Goal: Task Accomplishment & Management: Use online tool/utility

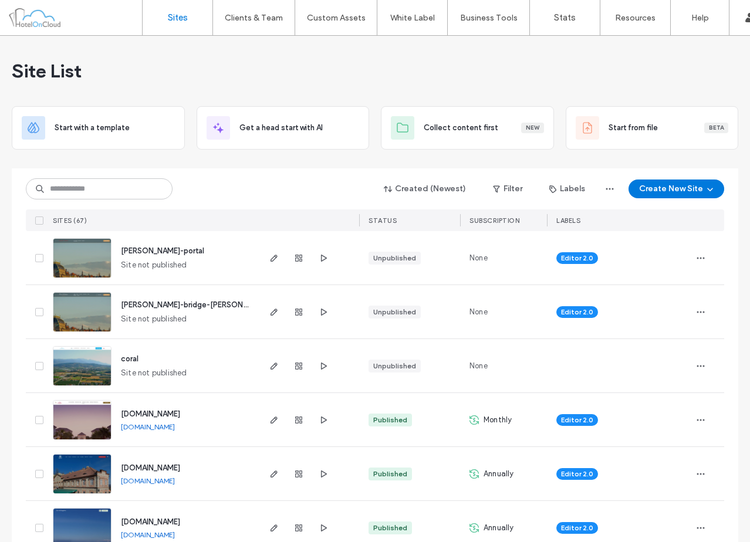
click at [333, 45] on div "Site List" at bounding box center [375, 71] width 726 height 70
click at [251, 221] on div "SITES (67)" at bounding box center [152, 220] width 209 height 22
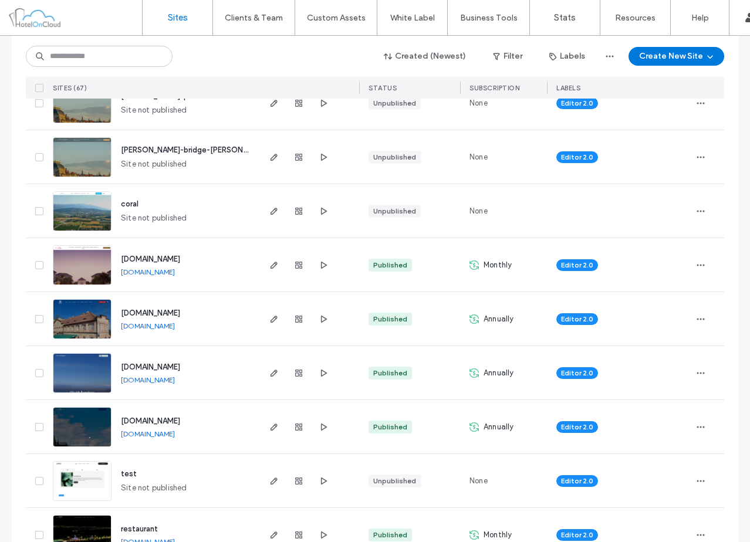
scroll to position [176, 0]
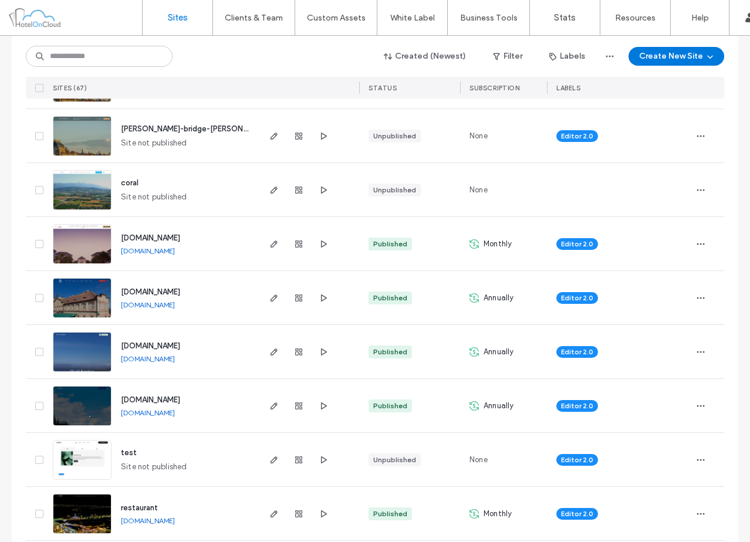
click at [265, 81] on div at bounding box center [308, 88] width 101 height 22
click at [264, 81] on div at bounding box center [308, 88] width 101 height 22
click at [626, 417] on div "Editor 2.0" at bounding box center [616, 406] width 121 height 26
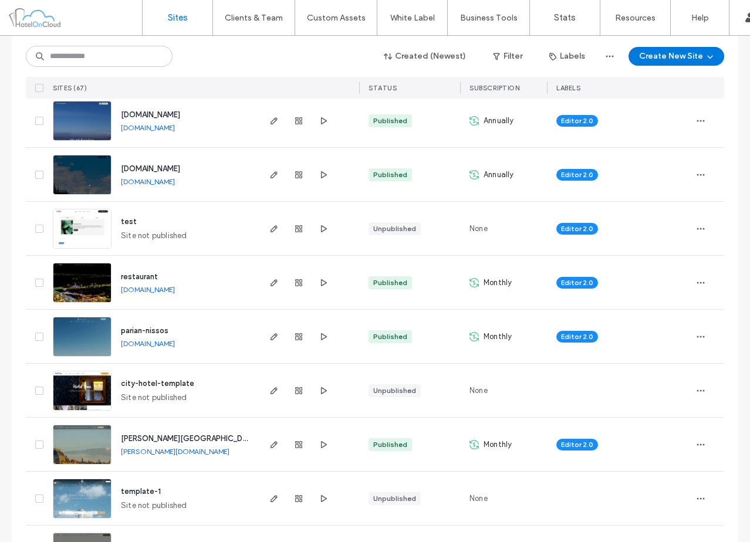
scroll to position [411, 0]
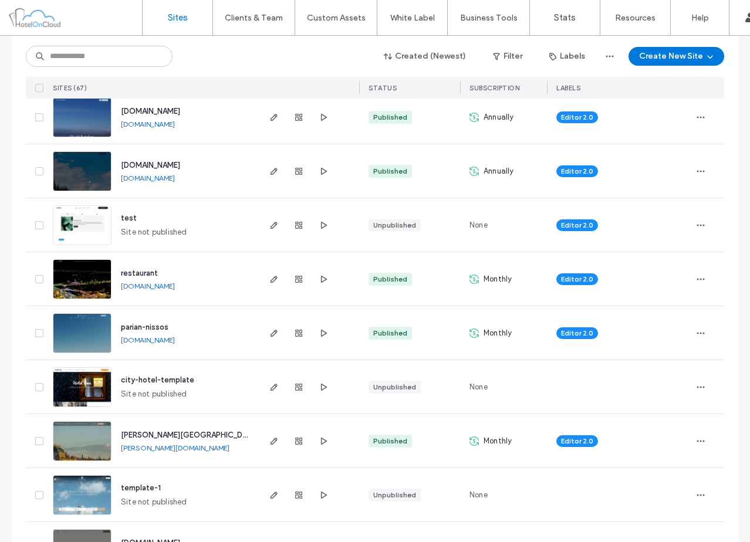
drag, startPoint x: 200, startPoint y: 451, endPoint x: 207, endPoint y: 451, distance: 6.5
click at [439, 281] on div "Published" at bounding box center [409, 278] width 101 height 53
click at [225, 150] on div "www.hotelumartinapraha.cz www.hotelumartinapraha.cz" at bounding box center [184, 170] width 146 height 53
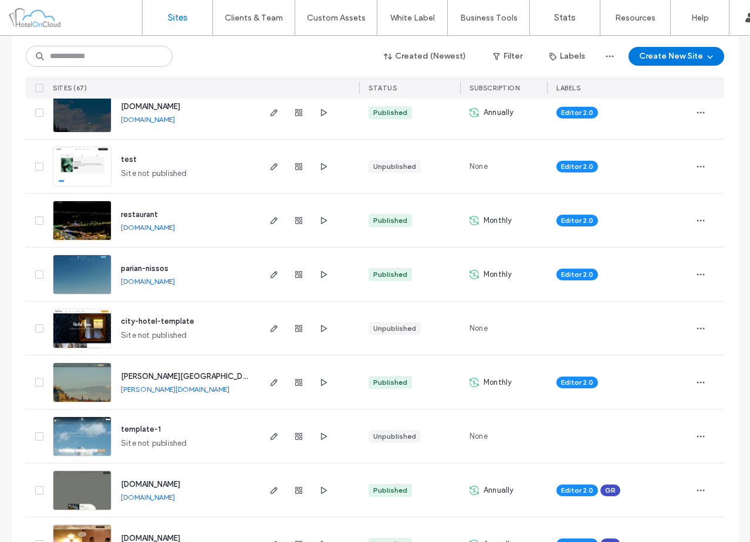
click at [244, 361] on div "pinelli-bologna pinelli-bologna.hotelwebsuite.com" at bounding box center [184, 382] width 146 height 53
click at [234, 170] on div "test Site not published" at bounding box center [184, 166] width 146 height 53
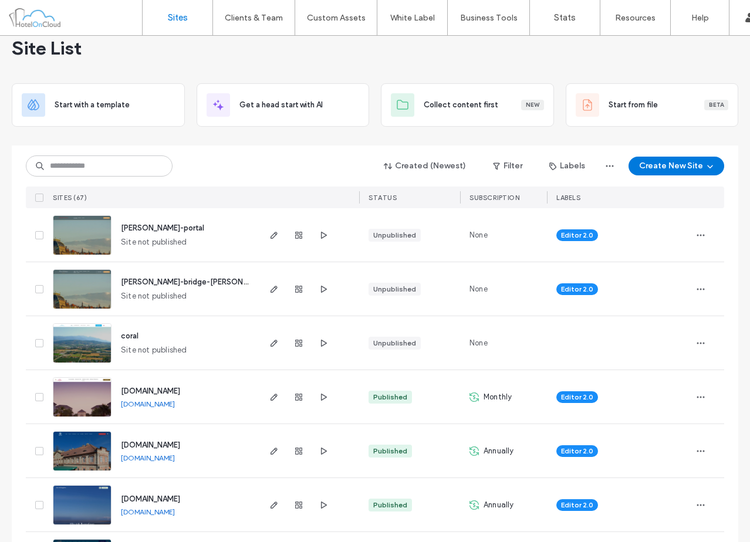
scroll to position [0, 0]
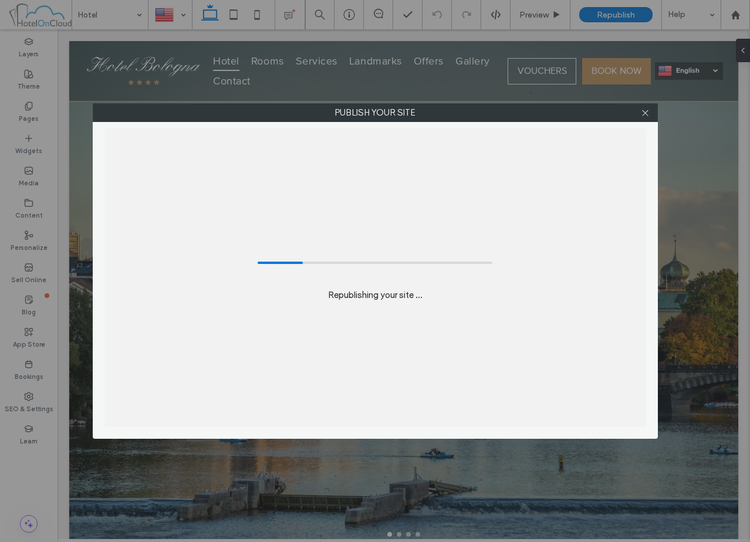
click at [549, 198] on div "Republishing your site ..." at bounding box center [375, 277] width 542 height 299
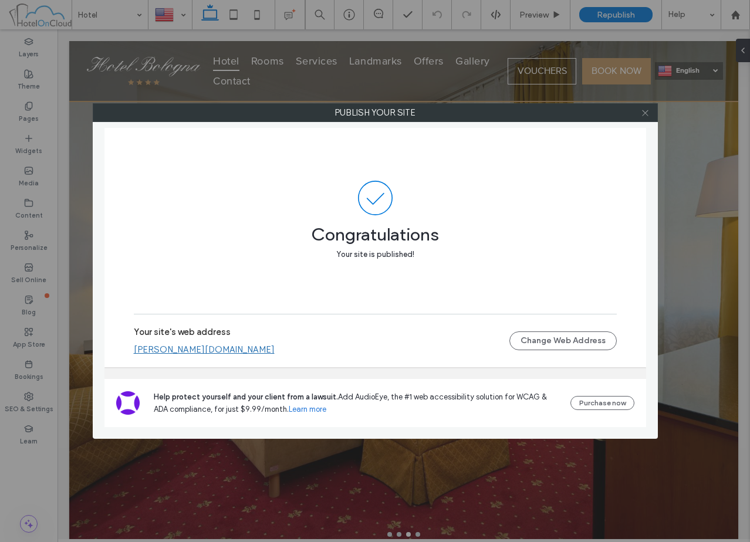
click at [645, 109] on icon at bounding box center [645, 113] width 9 height 9
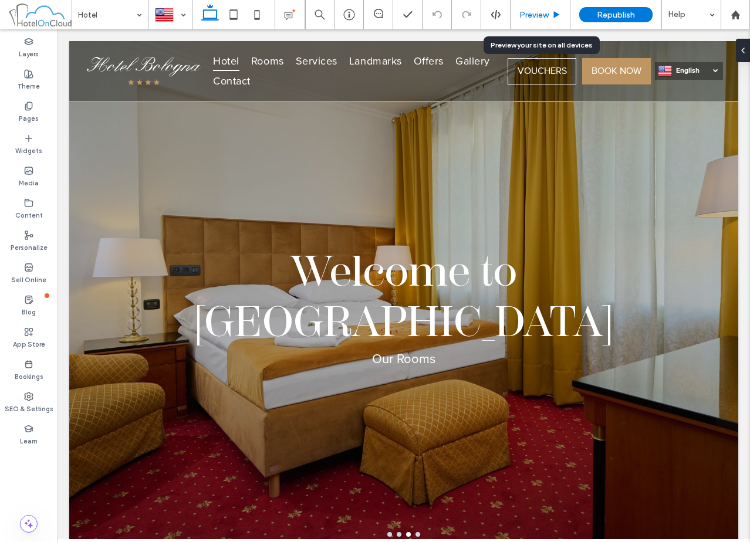
click at [543, 10] on span "Preview" at bounding box center [533, 15] width 29 height 10
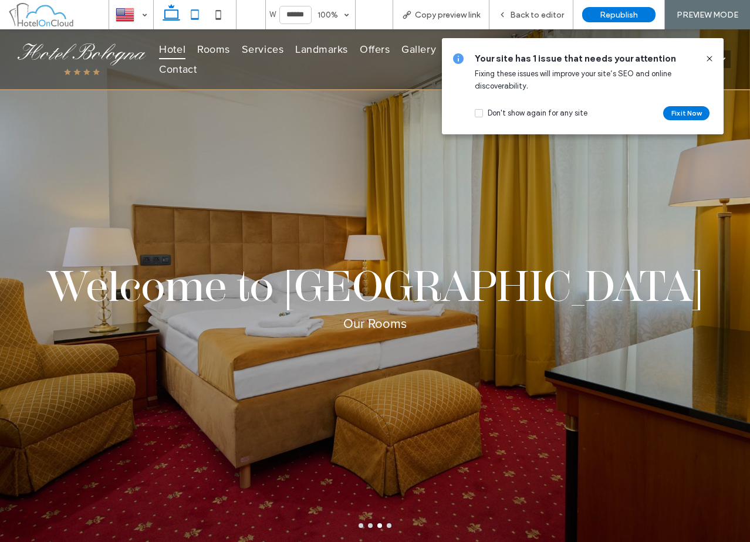
click at [193, 12] on icon at bounding box center [194, 14] width 23 height 23
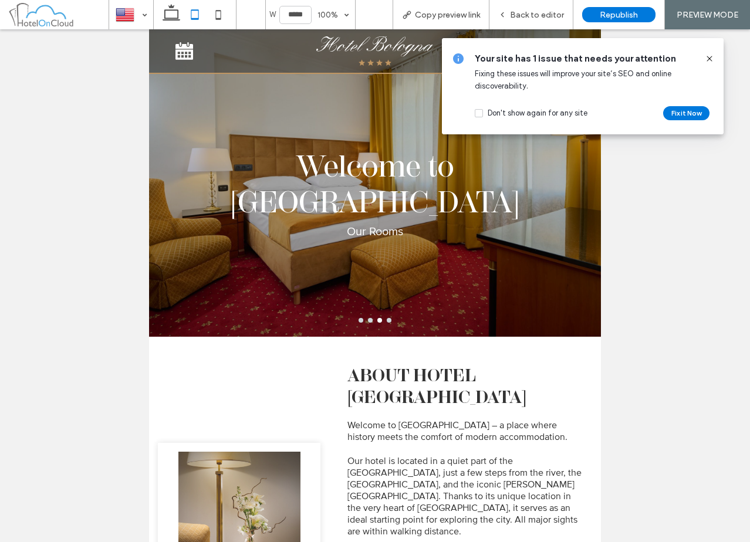
click at [706, 57] on icon at bounding box center [709, 58] width 9 height 9
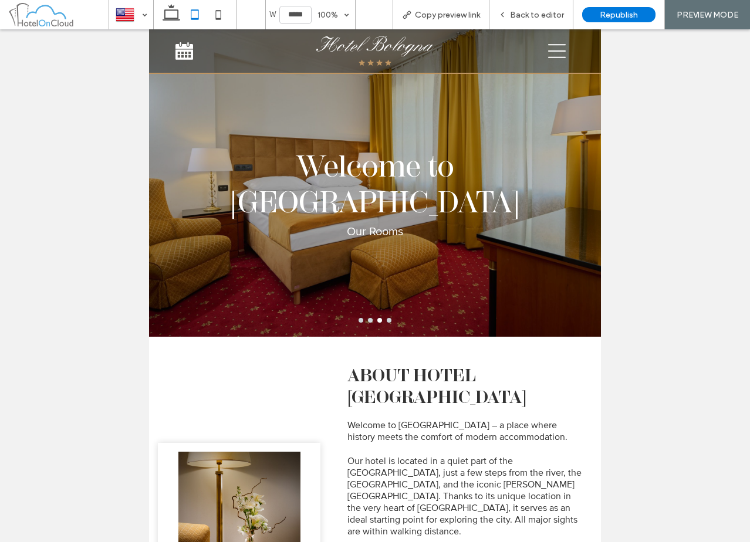
click at [537, 52] on div at bounding box center [509, 51] width 131 height 36
click at [554, 50] on icon at bounding box center [557, 51] width 18 height 18
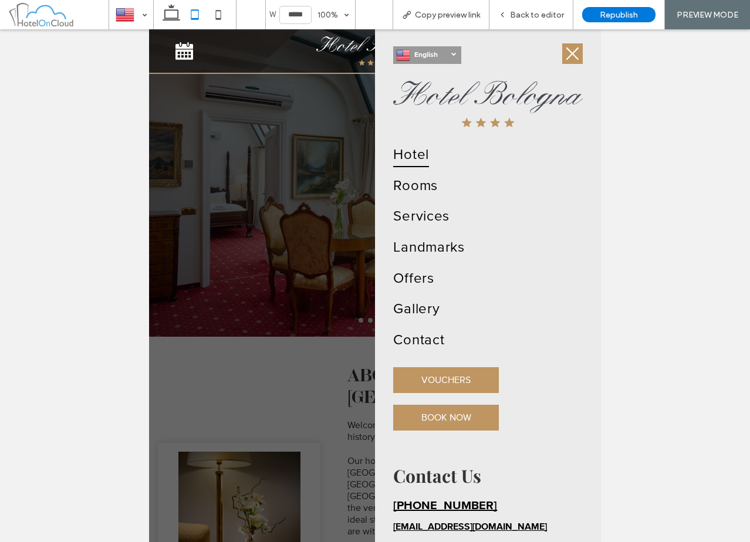
click at [450, 55] on span "English" at bounding box center [433, 54] width 38 height 9
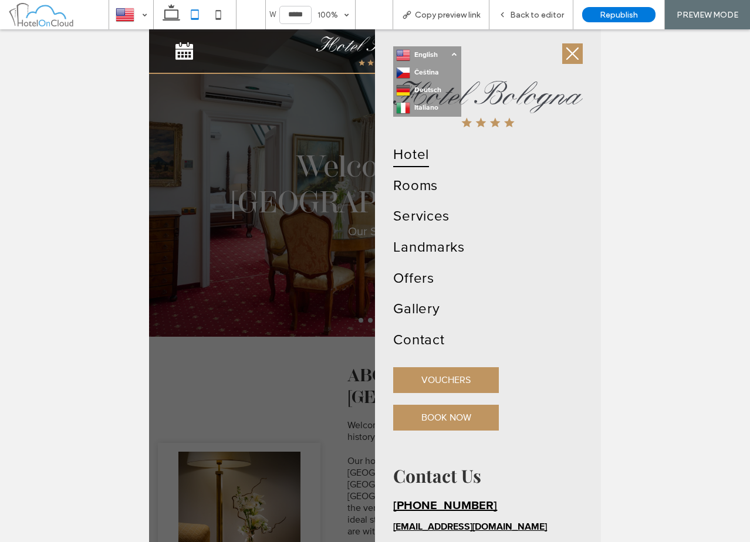
click at [449, 55] on span "English" at bounding box center [433, 54] width 38 height 9
click at [219, 11] on use at bounding box center [217, 14] width 5 height 9
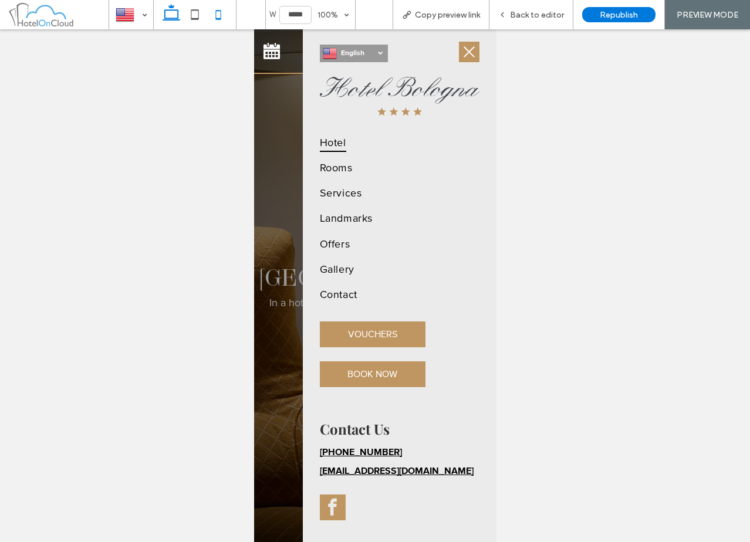
click at [165, 12] on icon at bounding box center [171, 14] width 23 height 23
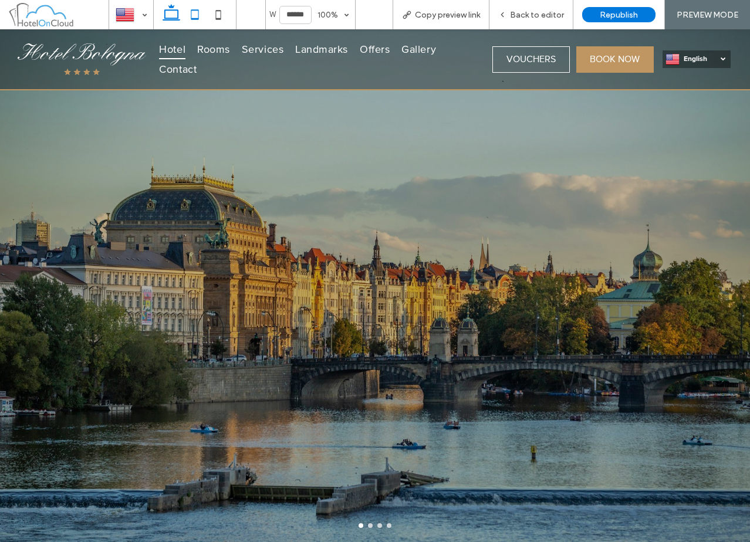
click at [192, 12] on icon at bounding box center [194, 14] width 23 height 23
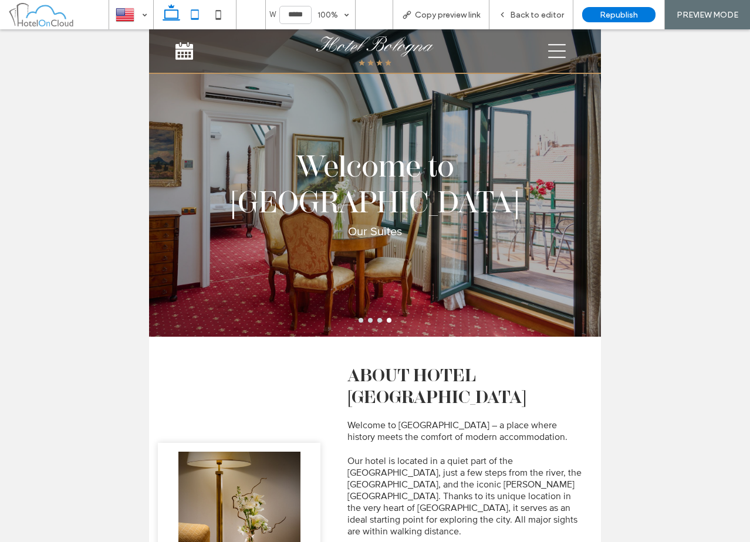
drag, startPoint x: 172, startPoint y: 14, endPoint x: 394, endPoint y: 82, distance: 231.4
click at [172, 14] on icon at bounding box center [171, 14] width 23 height 23
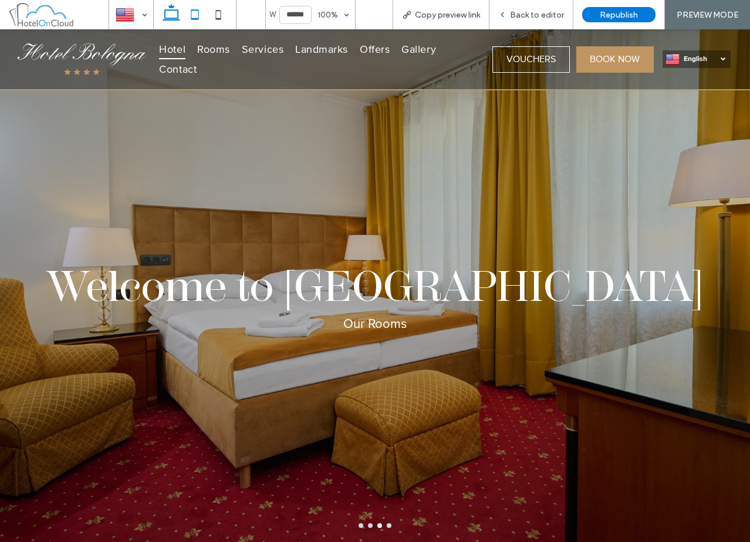
click at [191, 13] on icon at bounding box center [194, 14] width 23 height 23
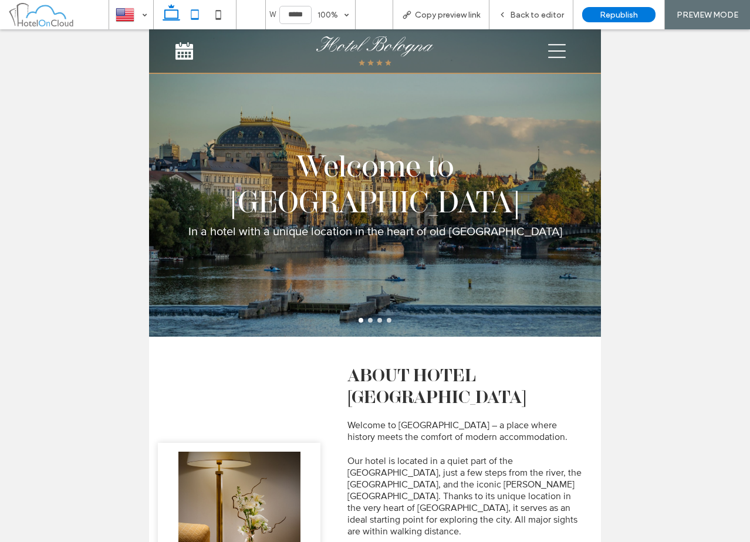
click at [170, 9] on icon at bounding box center [171, 14] width 23 height 23
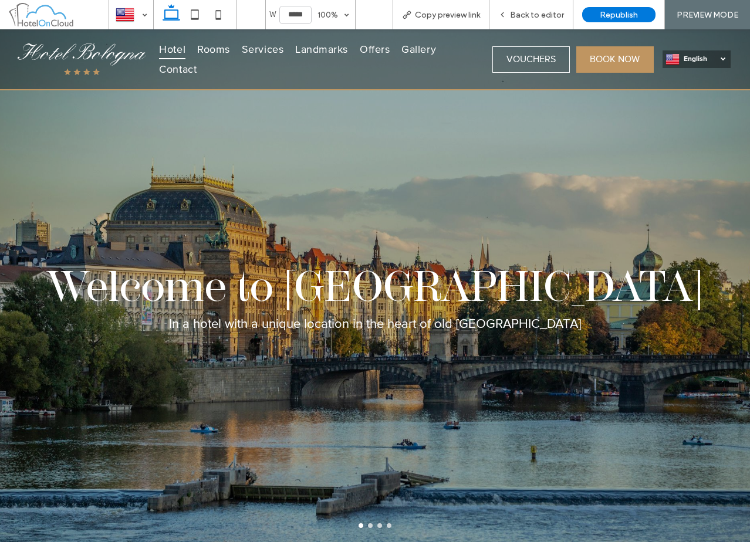
type input "******"
click at [445, 195] on div "Welcome to [GEOGRAPHIC_DATA] In a hotel with a unique location in the heart of …" at bounding box center [375, 293] width 750 height 457
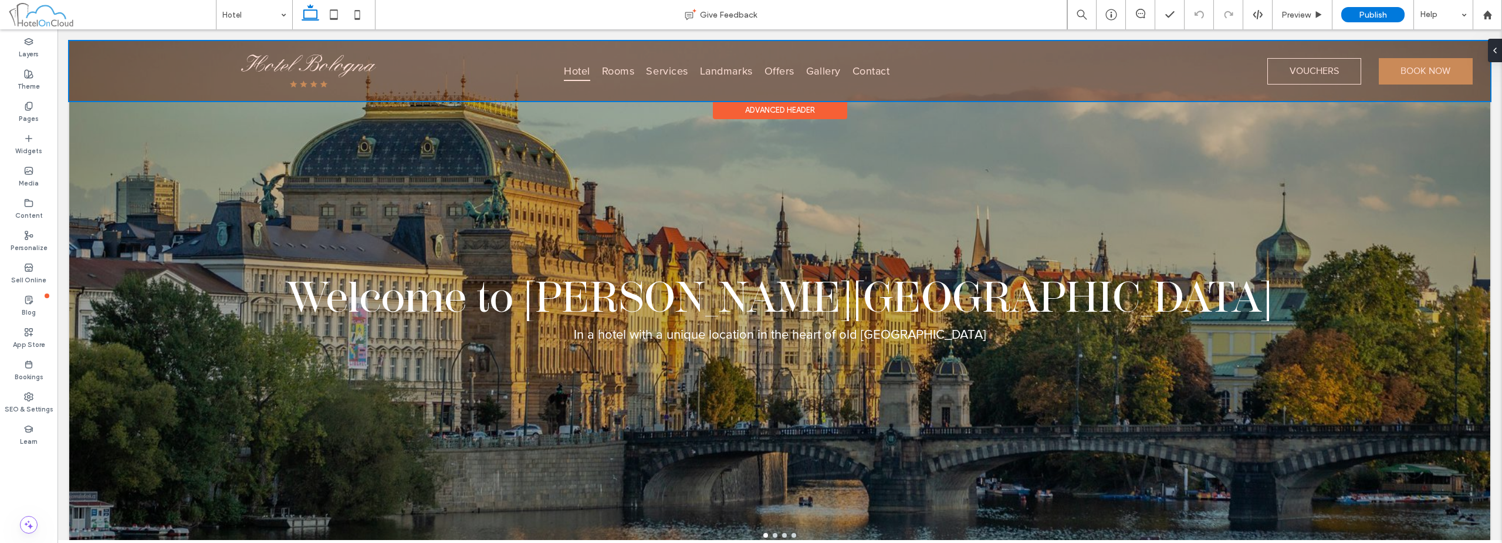
click at [274, 69] on div at bounding box center [779, 71] width 1421 height 60
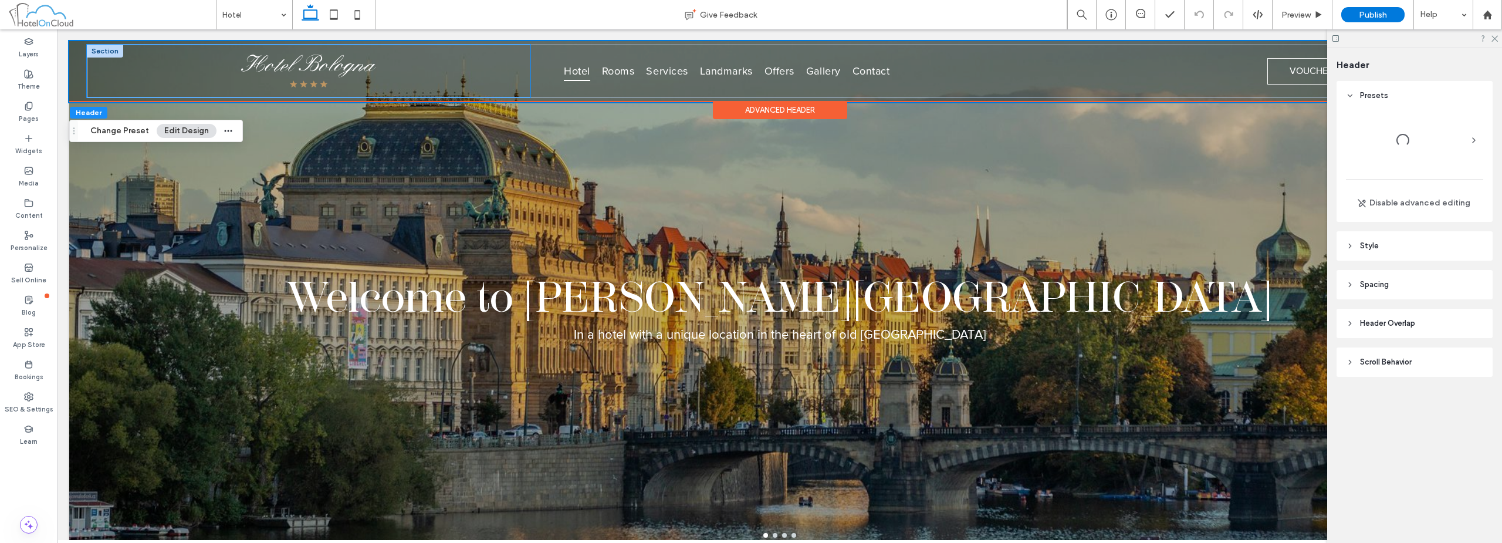
click at [209, 70] on div at bounding box center [309, 71] width 444 height 53
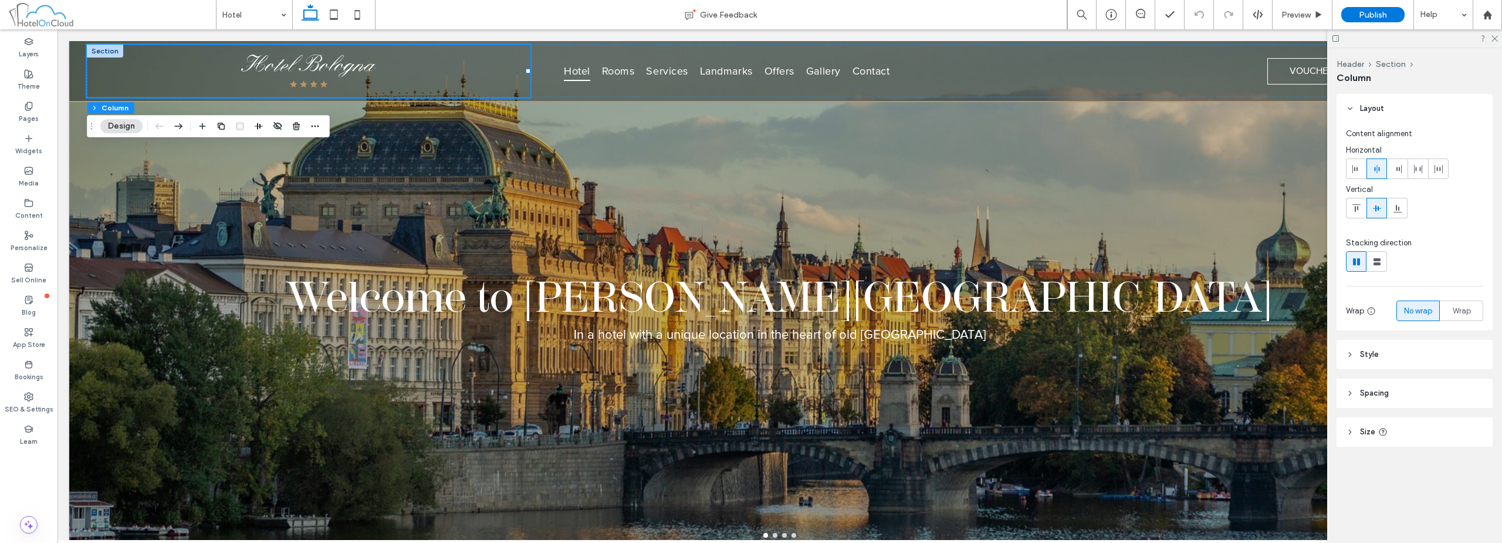
click at [1424, 392] on header "Spacing" at bounding box center [1414, 392] width 156 height 29
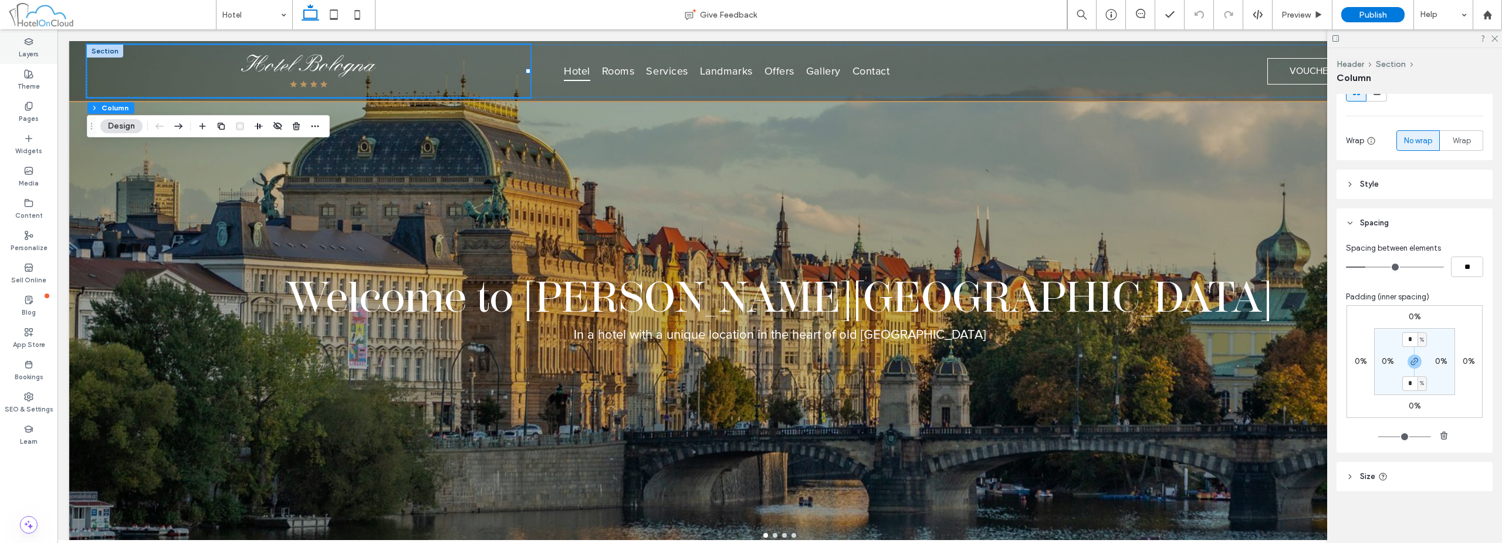
click at [32, 54] on label "Layers" at bounding box center [29, 52] width 20 height 13
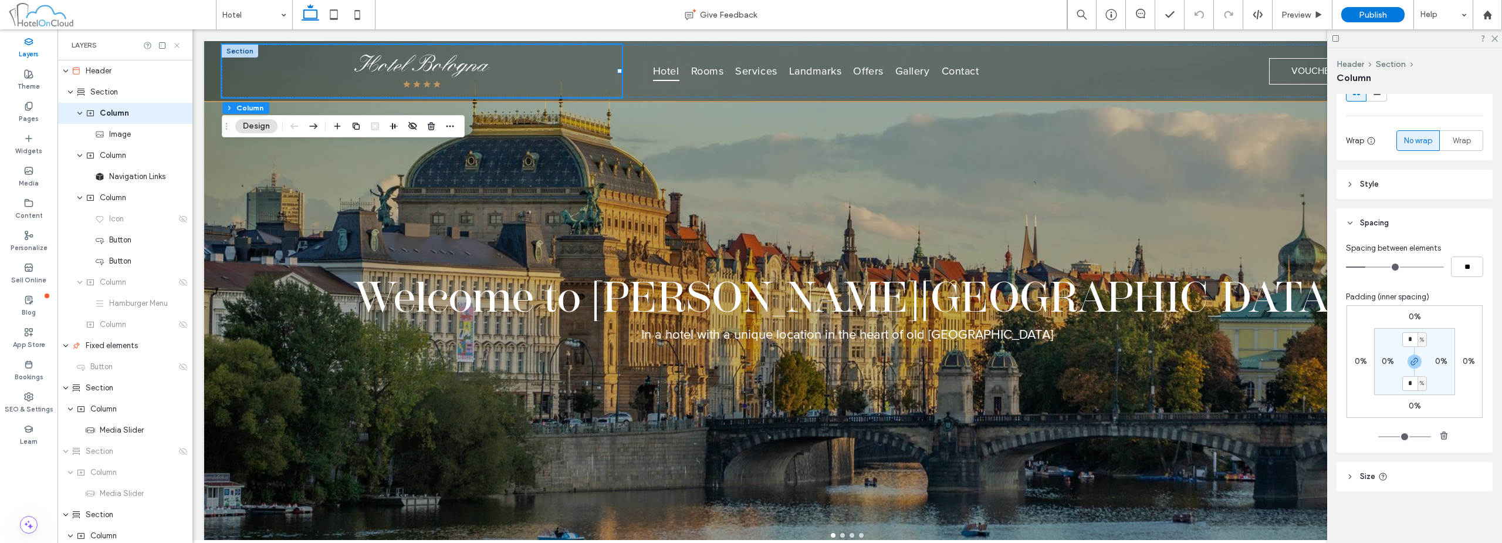
click at [178, 43] on icon at bounding box center [176, 45] width 9 height 9
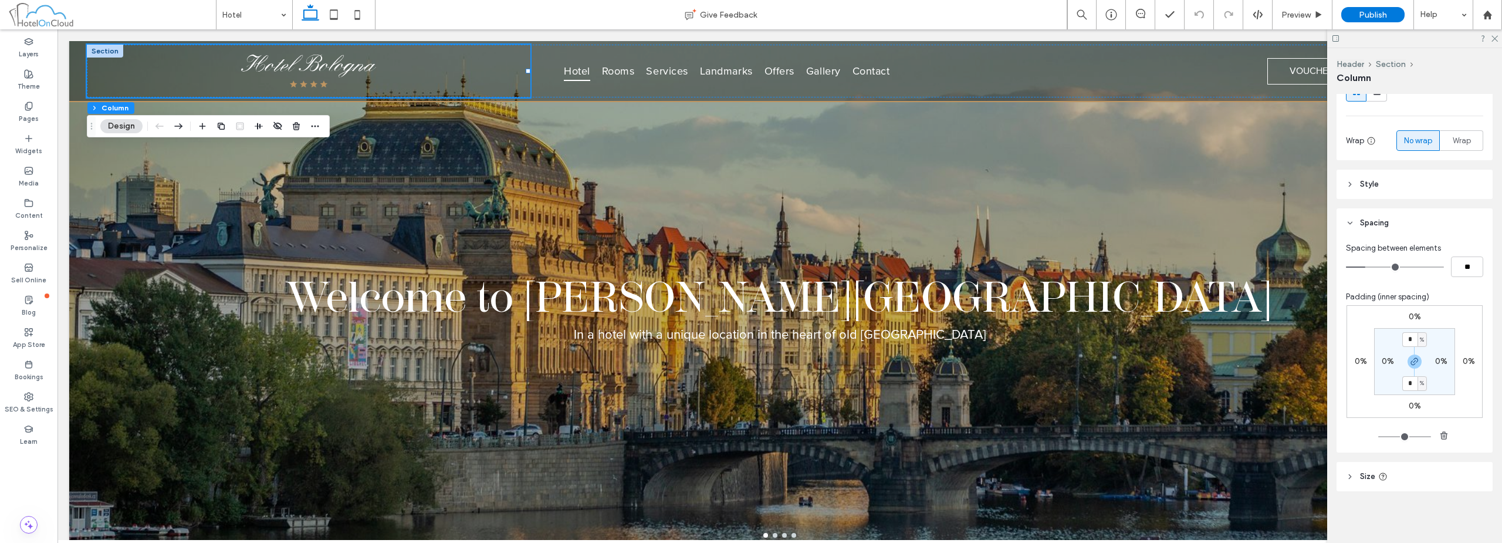
click at [1447, 466] on header "Size" at bounding box center [1414, 476] width 156 height 29
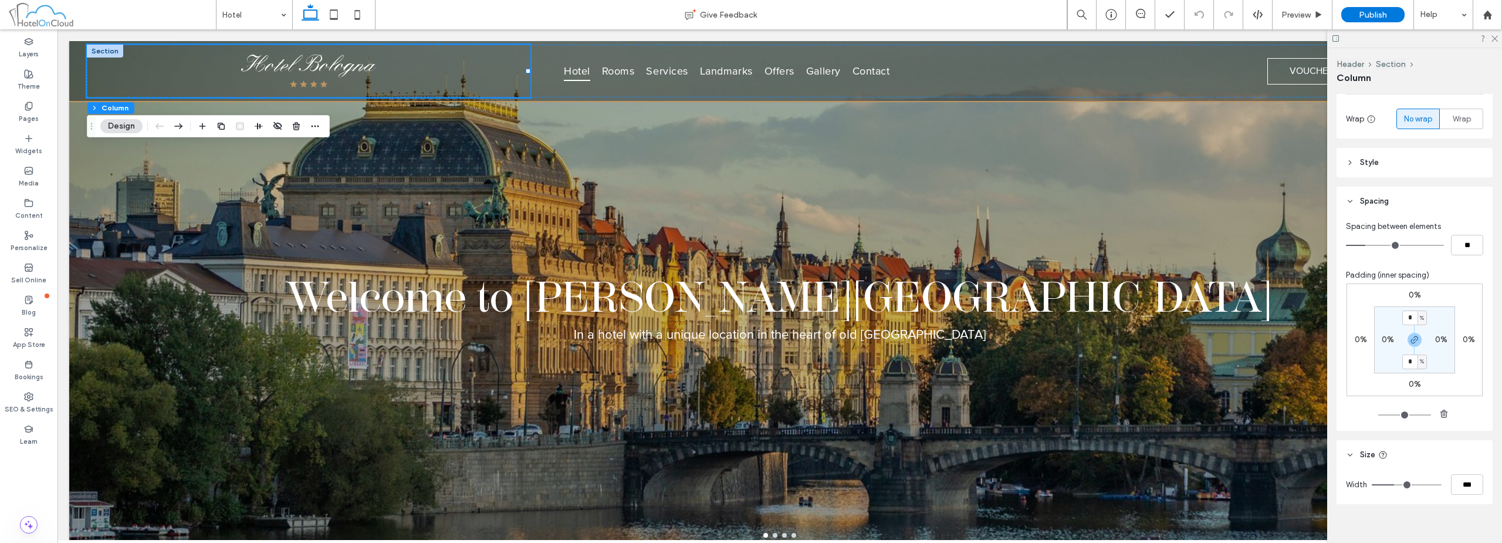
scroll to position [194, 0]
click at [1459, 477] on input "***" at bounding box center [1467, 482] width 32 height 21
type input "**"
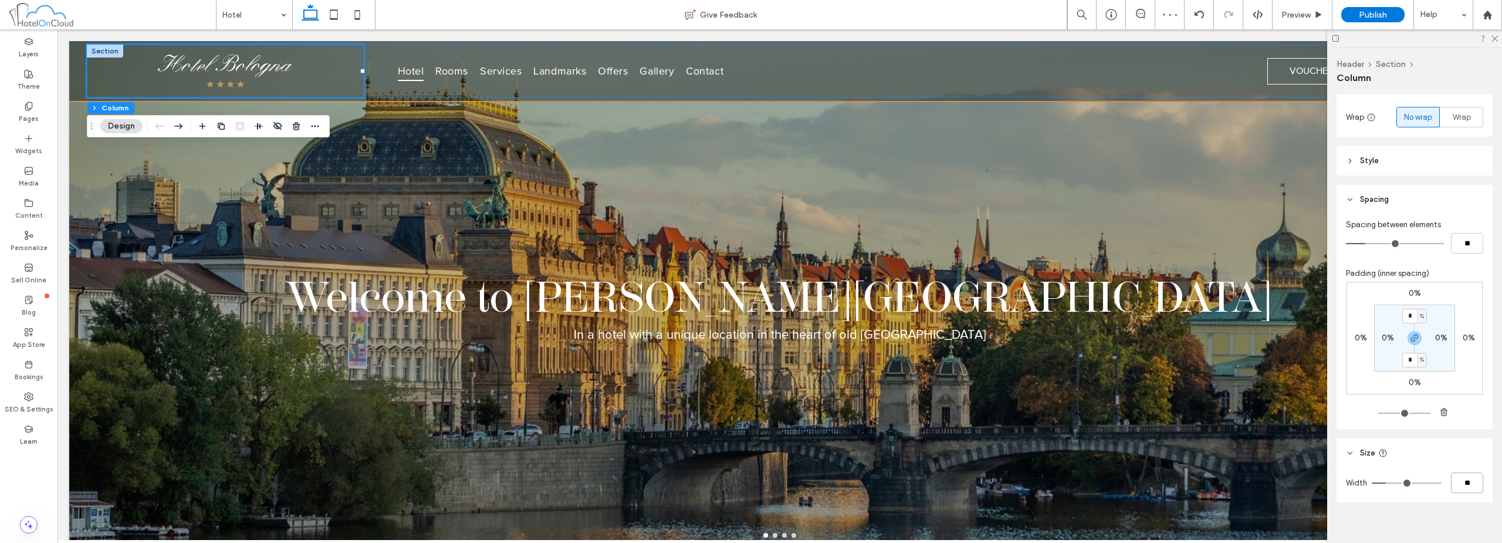
type input "**"
click at [959, 53] on div "Hotel Rooms Services Landmarks Offers Gallery Contact" at bounding box center [697, 71] width 610 height 53
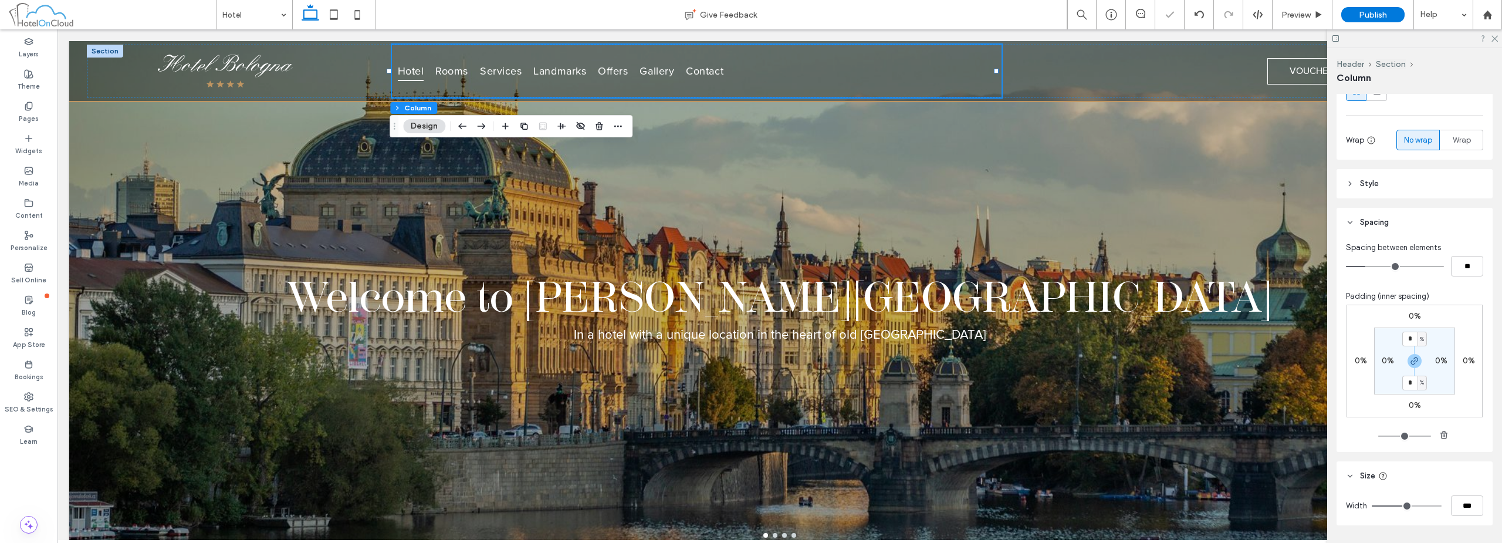
scroll to position [176, 0]
click at [1458, 498] on input "***" at bounding box center [1467, 500] width 32 height 21
type input "**"
type input "***"
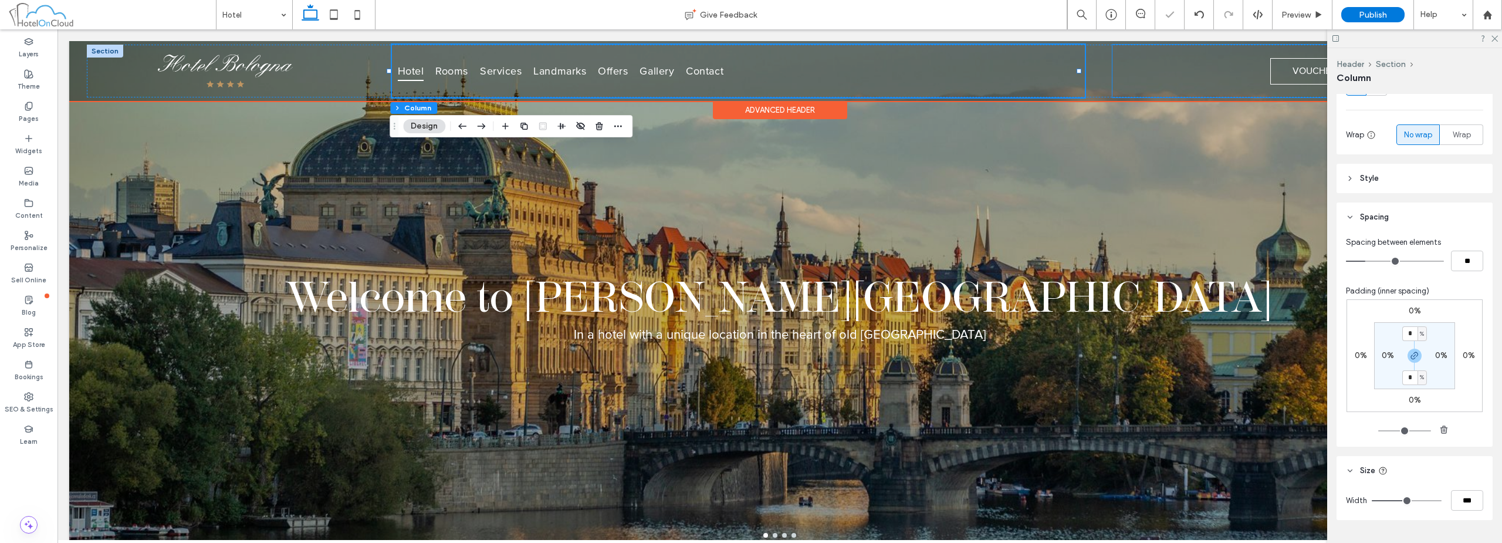
click at [1165, 74] on div "VOUCHERS BOOK NOW" at bounding box center [1292, 71] width 360 height 53
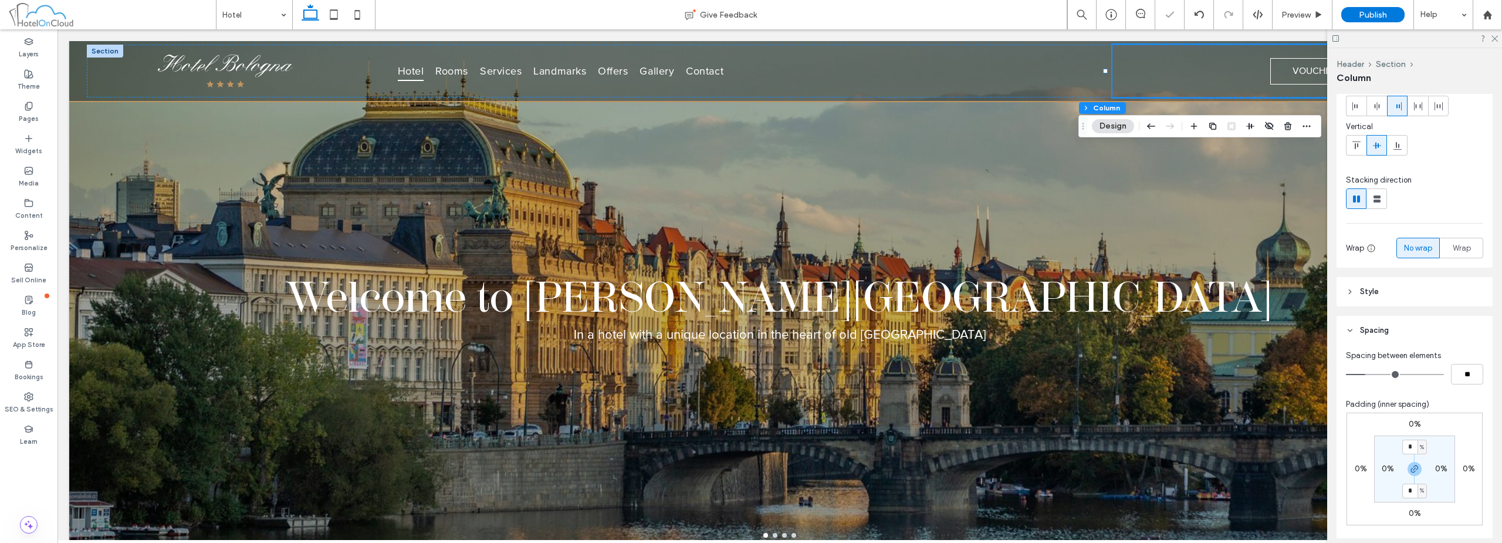
scroll to position [205, 0]
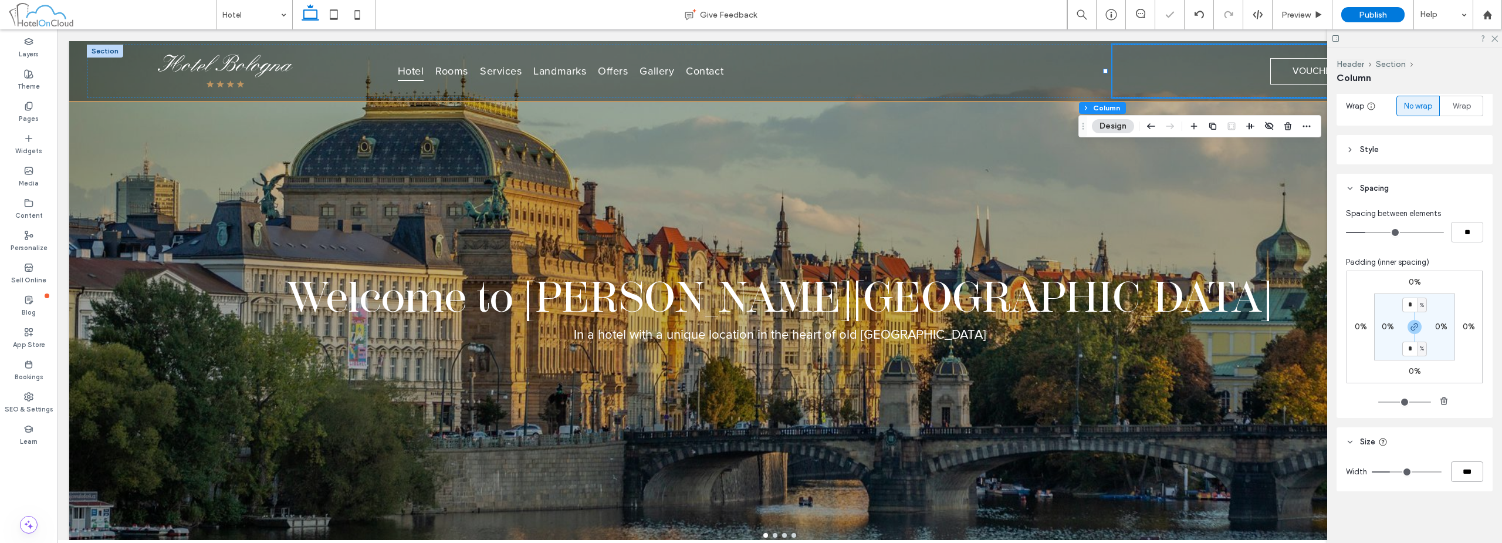
click at [1455, 468] on input "***" at bounding box center [1467, 471] width 32 height 21
type input "**"
type input "***"
click at [859, 69] on ul "Hotel Rooms Services Landmarks Offers Gallery Contact" at bounding box center [780, 70] width 776 height 19
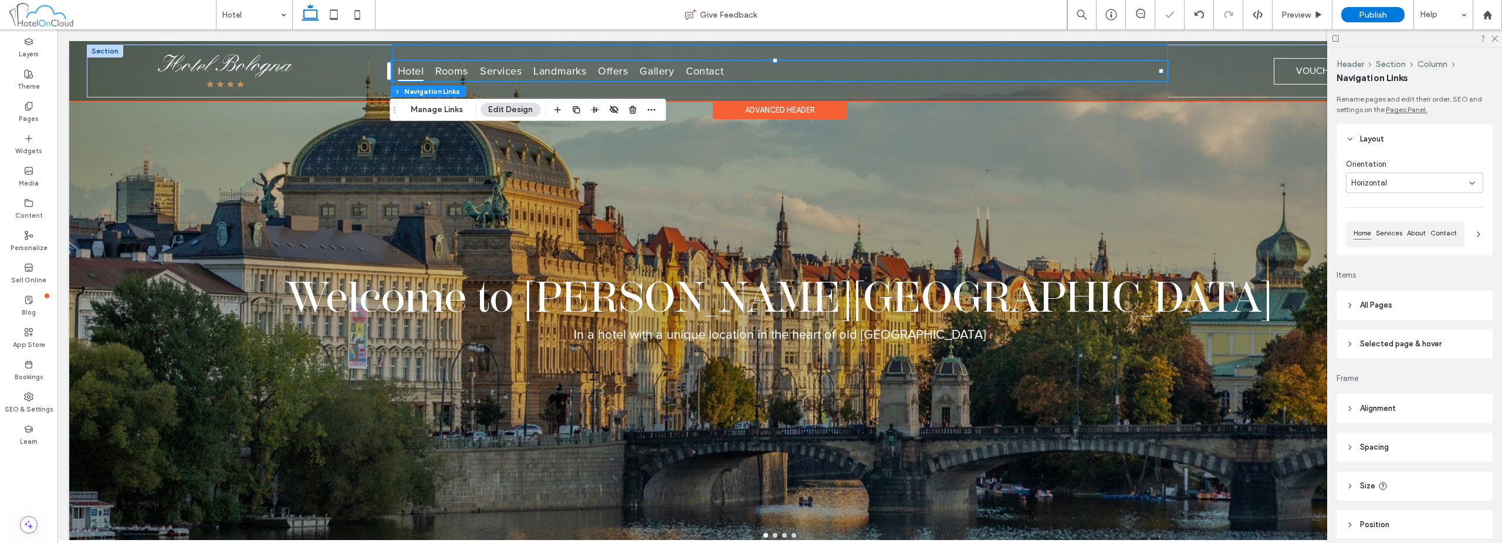
click at [868, 52] on div "Hotel Rooms Services Landmarks Offers Gallery Contact" at bounding box center [780, 71] width 776 height 53
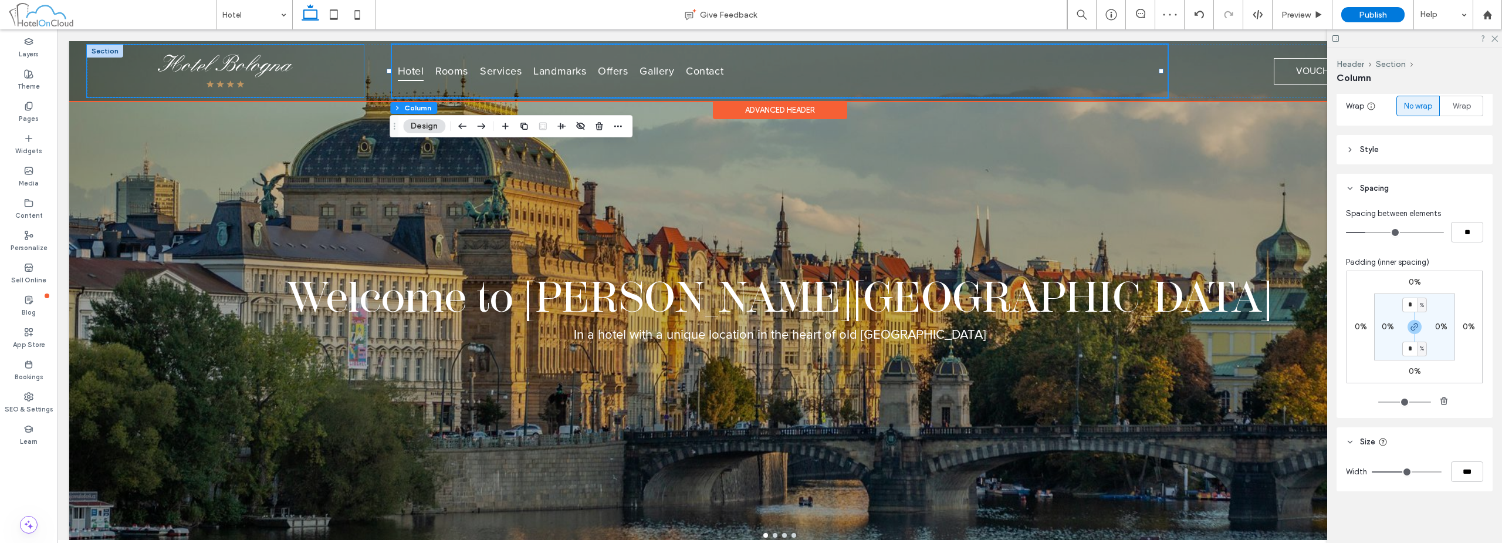
click at [324, 58] on div at bounding box center [225, 71] width 277 height 53
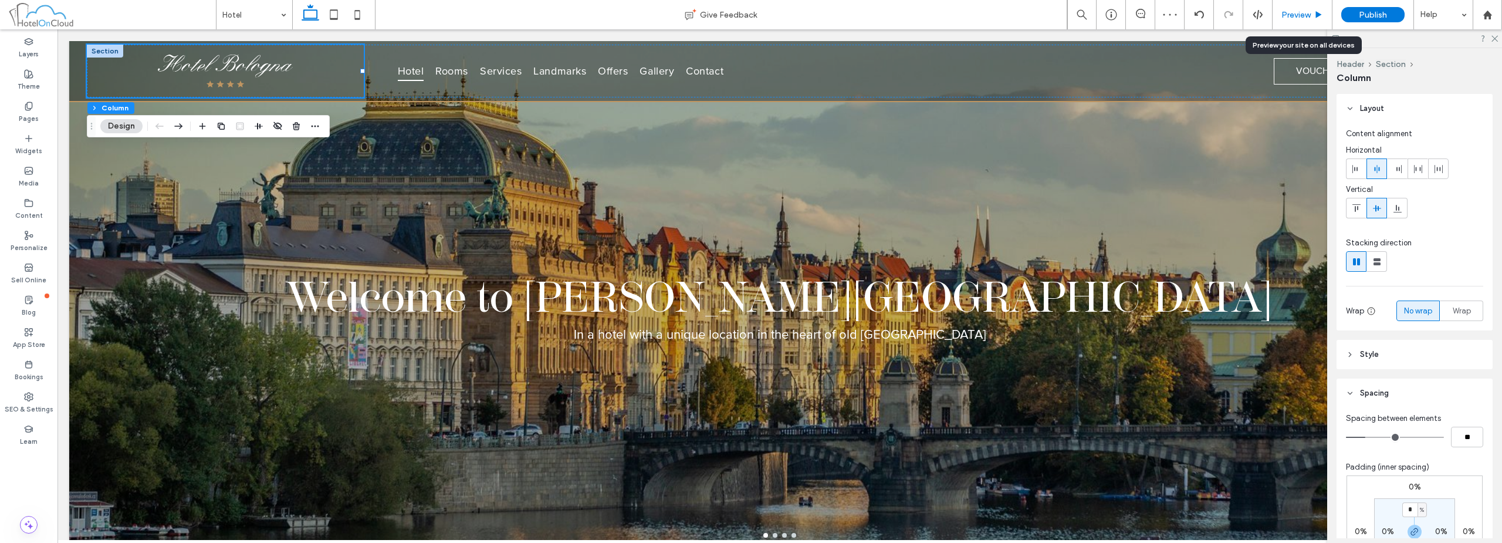
click at [1283, 11] on span "Preview" at bounding box center [1295, 15] width 29 height 10
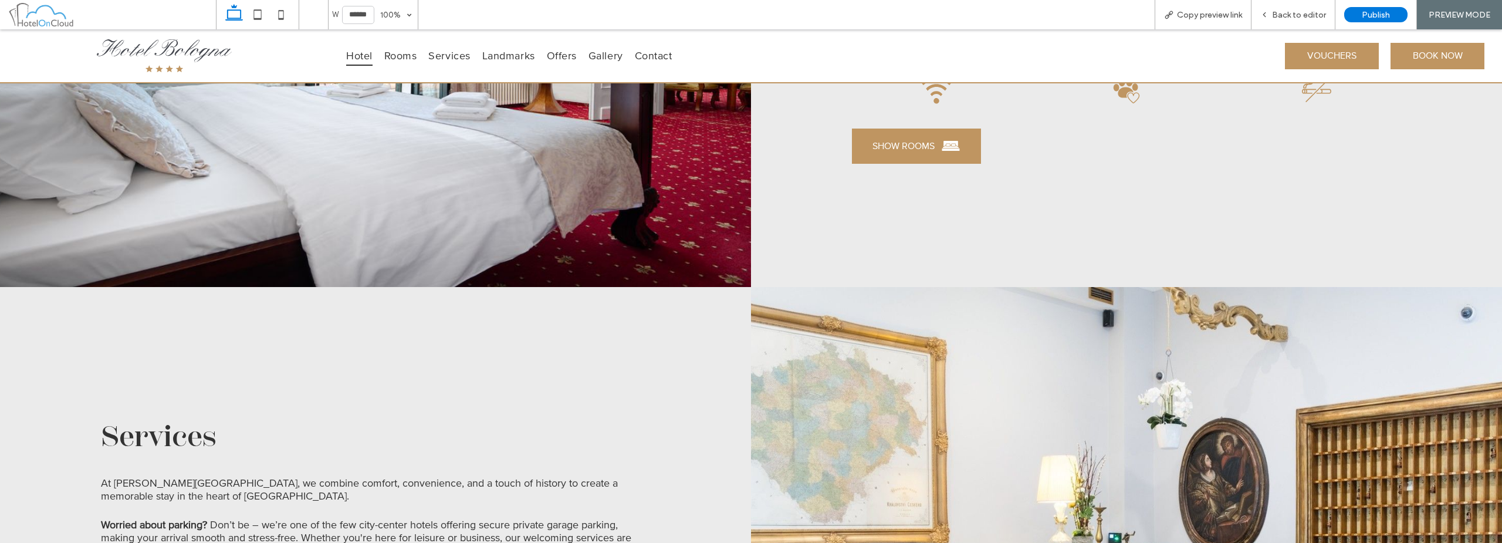
scroll to position [1291, 0]
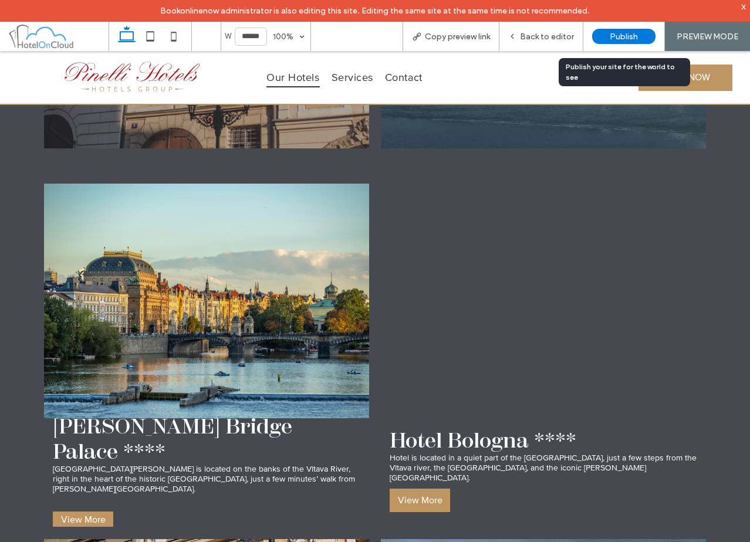
scroll to position [1467, 0]
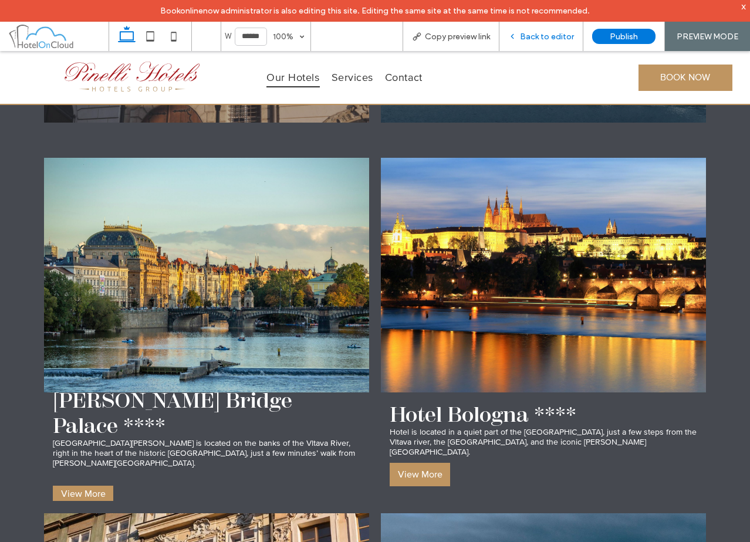
click at [551, 41] on span "Back to editor" at bounding box center [547, 37] width 54 height 10
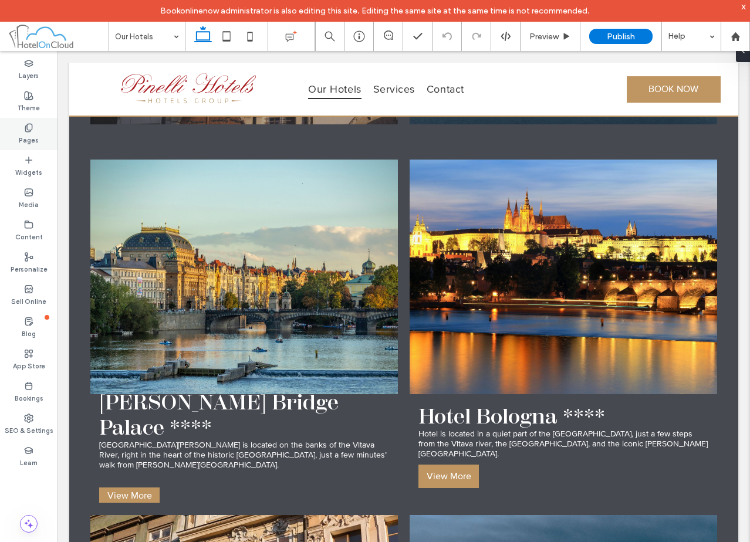
scroll to position [1461, 0]
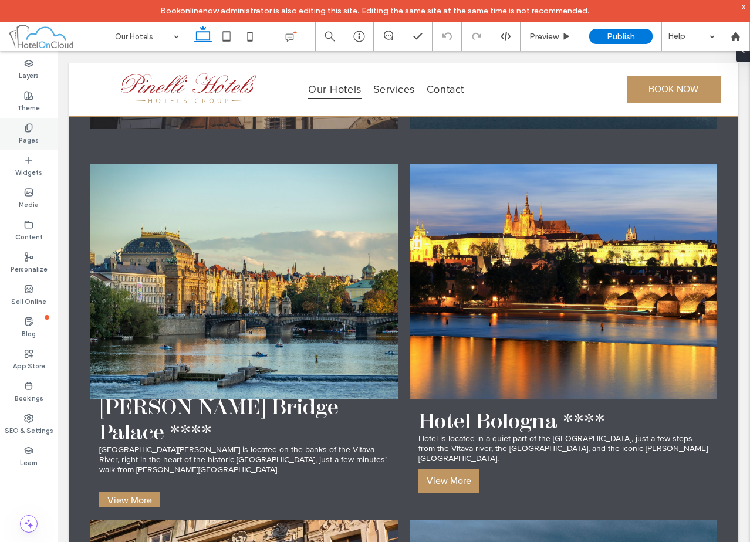
click at [15, 137] on div "Pages" at bounding box center [28, 134] width 57 height 32
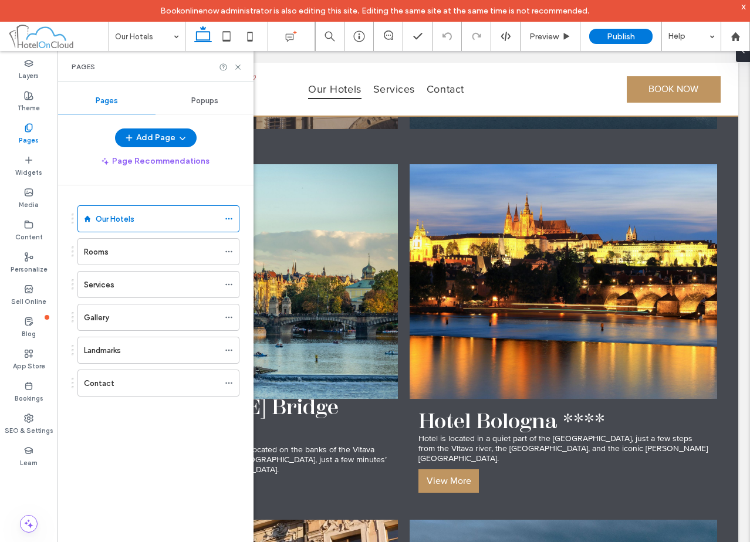
click at [236, 60] on div "Pages" at bounding box center [155, 66] width 196 height 31
click at [237, 65] on icon at bounding box center [238, 67] width 9 height 9
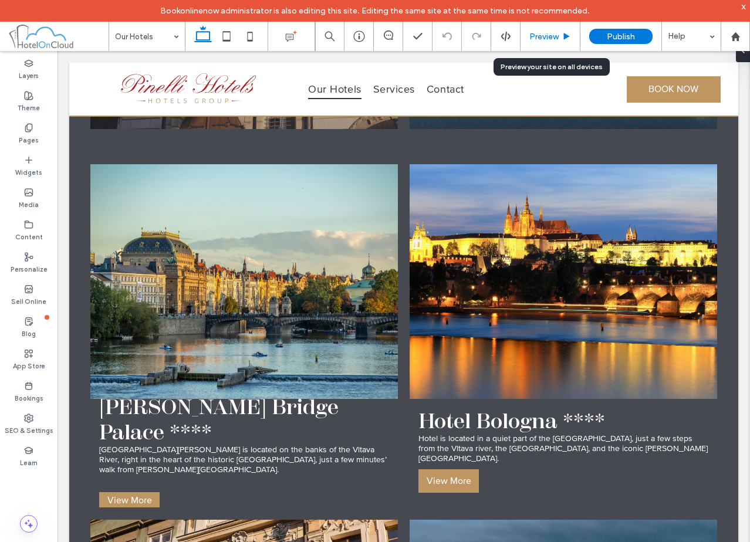
click at [559, 29] on div "Preview" at bounding box center [550, 36] width 60 height 29
click at [559, 28] on div "Preview" at bounding box center [550, 36] width 60 height 29
click at [550, 34] on span "Preview" at bounding box center [543, 37] width 29 height 10
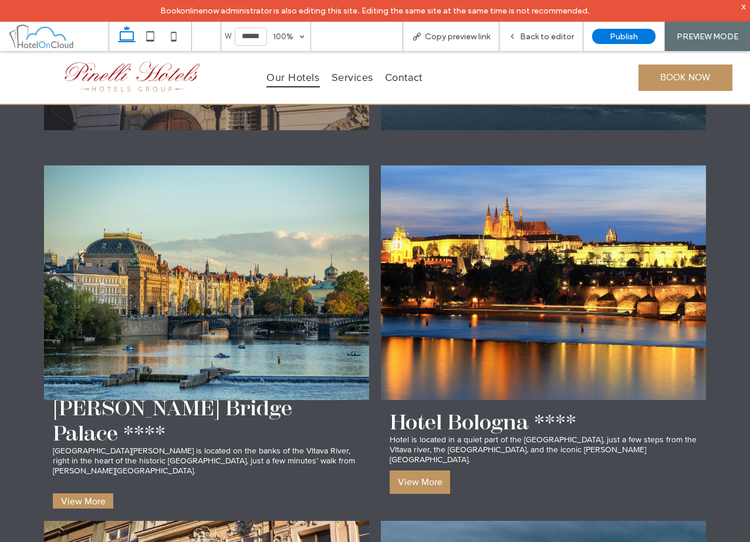
scroll to position [1461, 0]
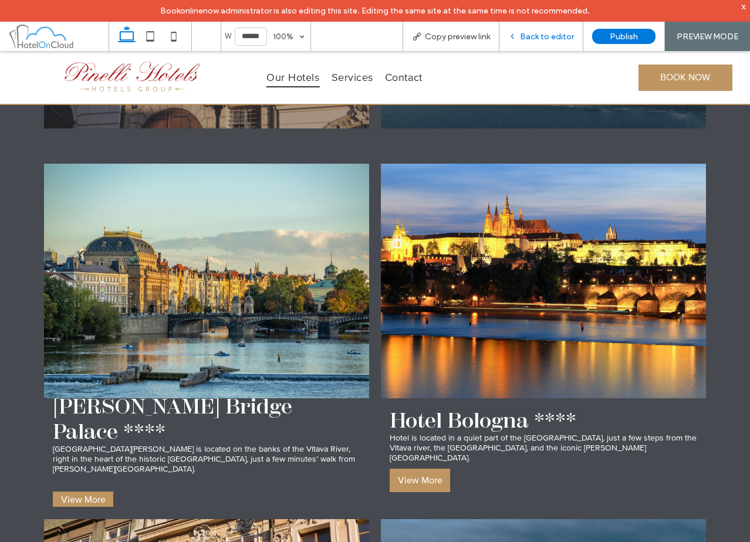
click at [540, 36] on span "Back to editor" at bounding box center [547, 37] width 54 height 10
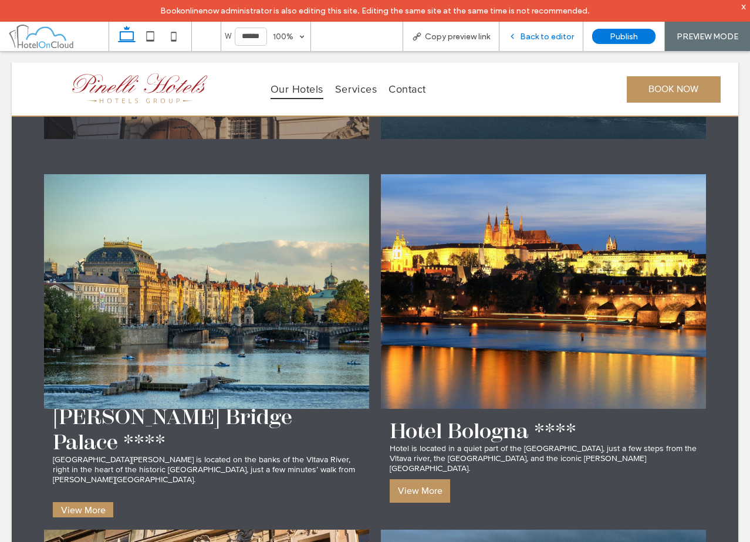
scroll to position [1461, 0]
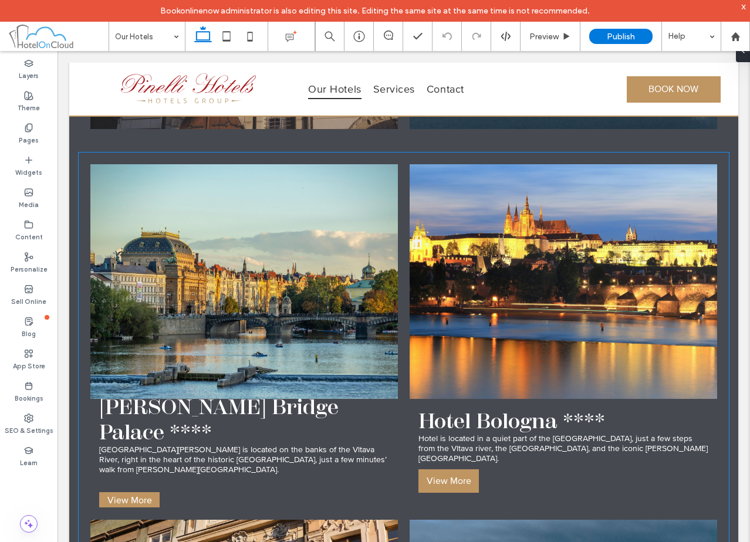
click at [468, 399] on span "Hotel Bologna **** Hotel is located in a quiet part of the Old Town, just a few…" at bounding box center [563, 453] width 307 height 109
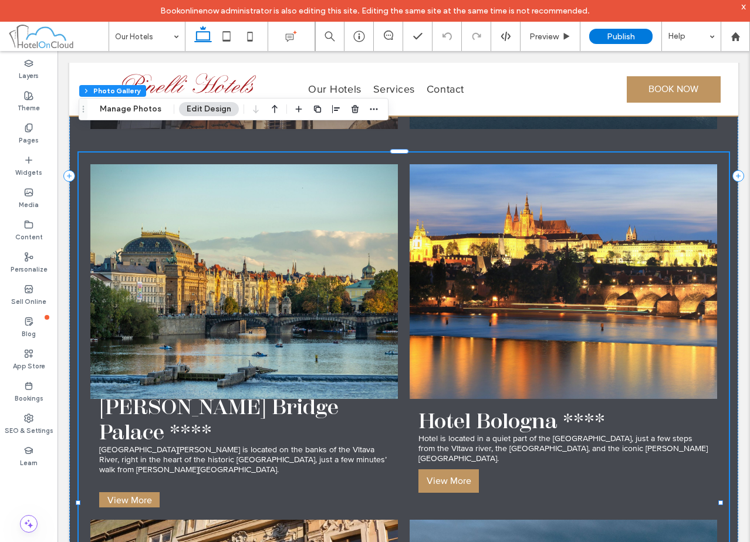
scroll to position [1452, 0]
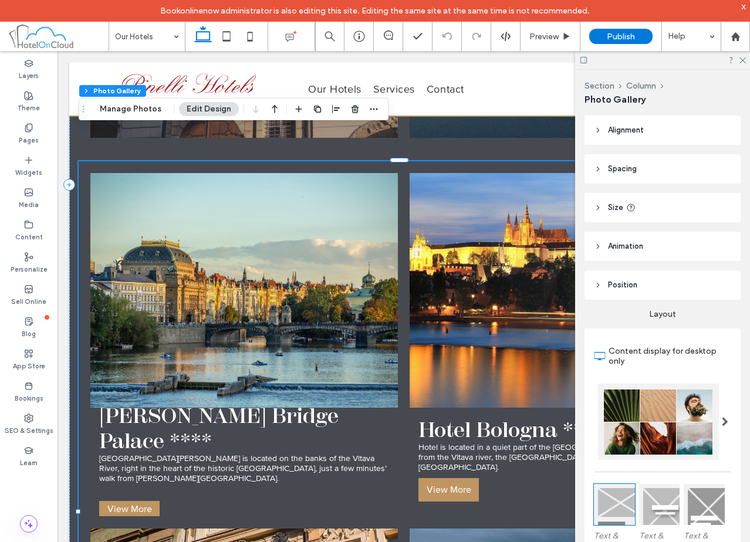
click at [455, 314] on link at bounding box center [563, 290] width 307 height 235
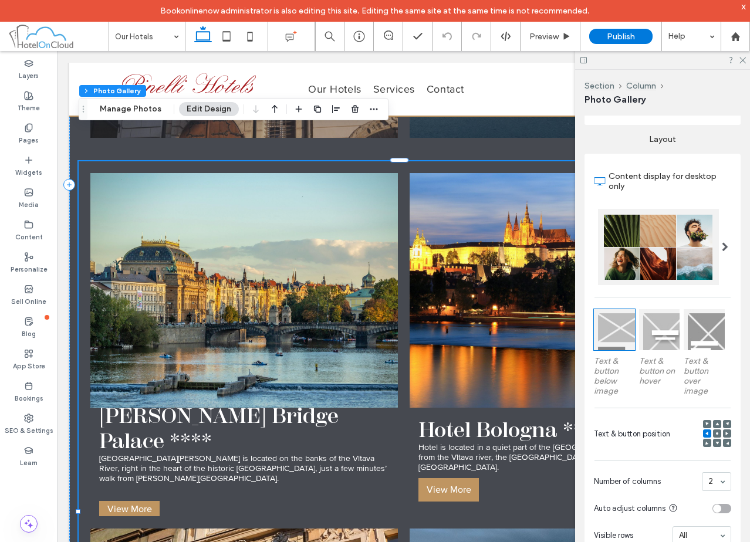
scroll to position [176, 0]
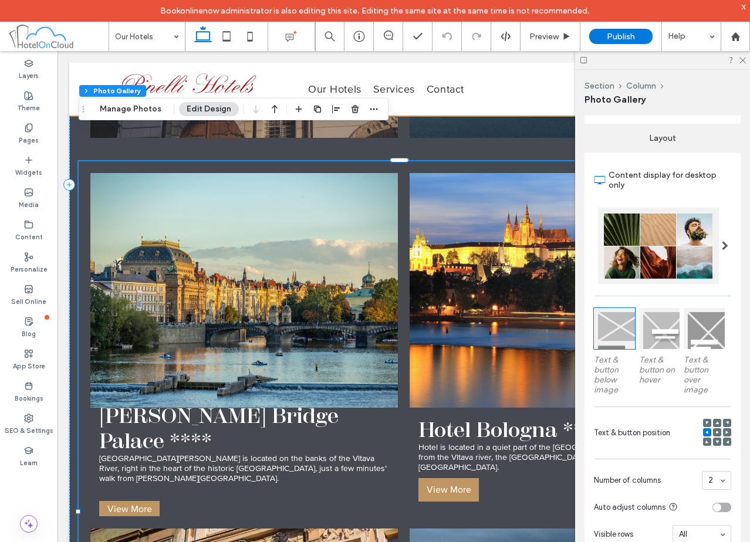
click at [473, 312] on link at bounding box center [563, 290] width 307 height 235
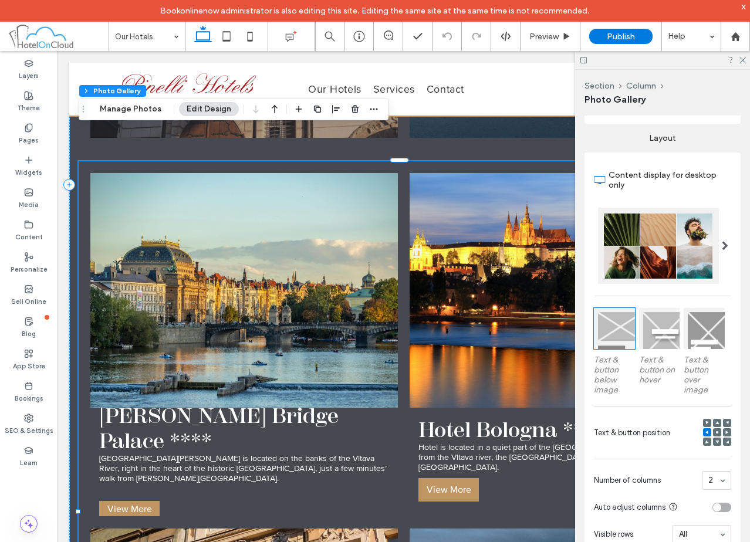
click at [703, 421] on div at bounding box center [707, 423] width 8 height 8
click at [705, 419] on span at bounding box center [707, 423] width 4 height 8
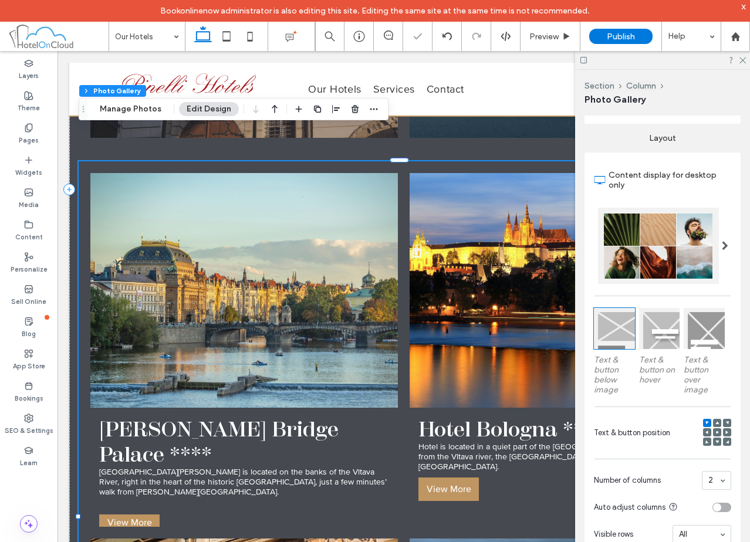
click at [255, 236] on link at bounding box center [243, 290] width 307 height 235
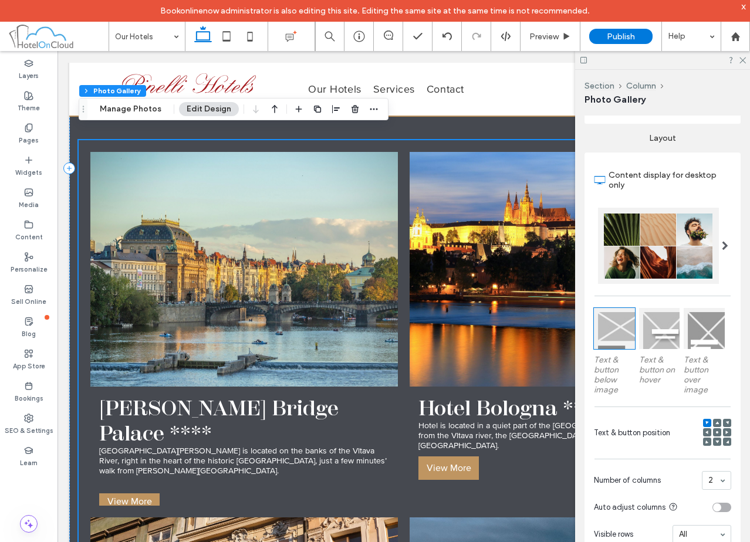
scroll to position [1452, 0]
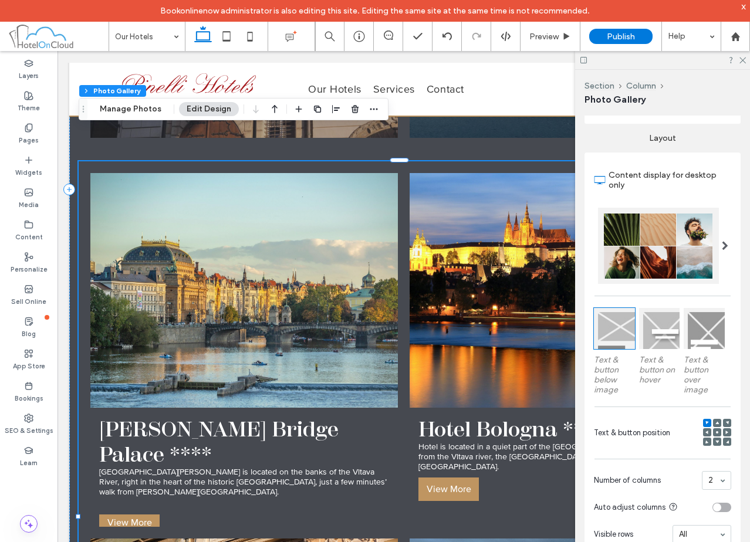
click at [255, 236] on link at bounding box center [243, 290] width 307 height 235
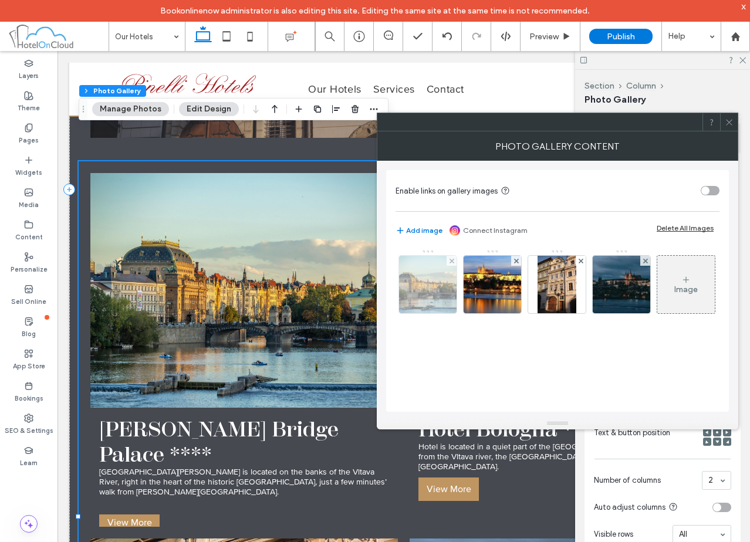
click at [439, 281] on img at bounding box center [428, 284] width 86 height 57
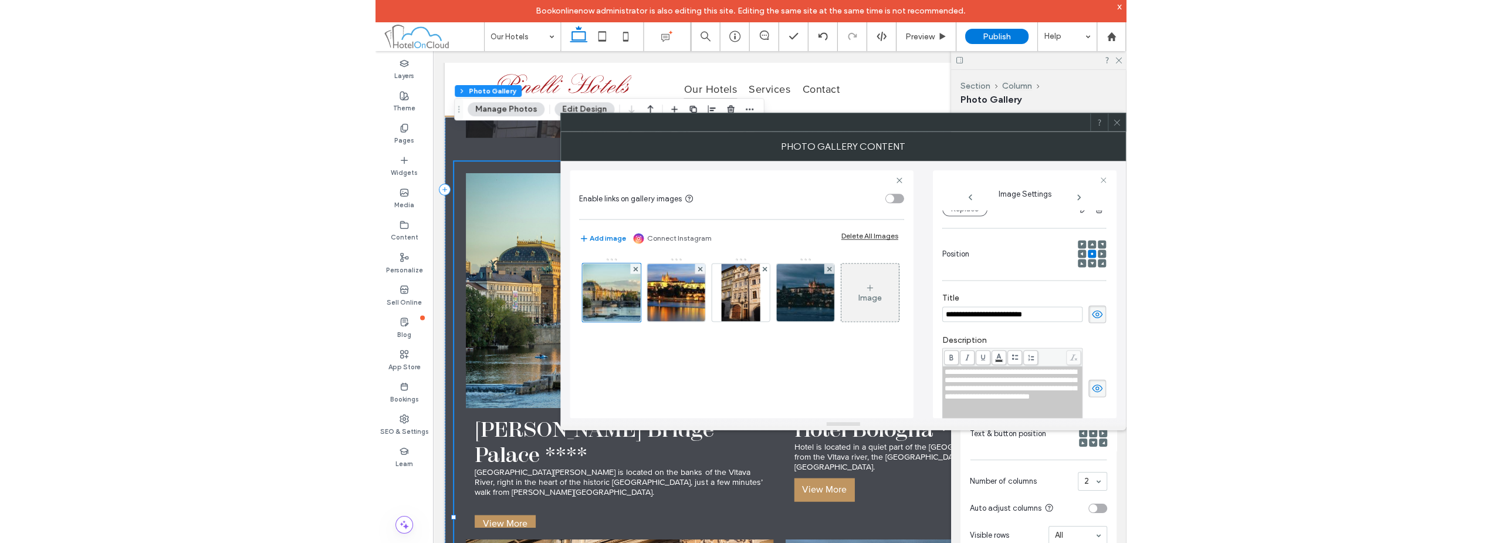
scroll to position [0, 0]
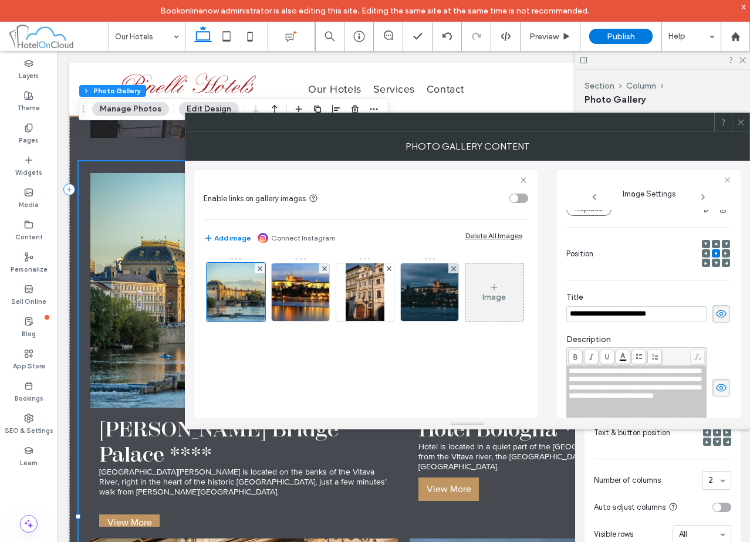
click at [569, 373] on span "**********" at bounding box center [635, 383] width 132 height 32
click at [555, 362] on div "**********" at bounding box center [467, 289] width 546 height 257
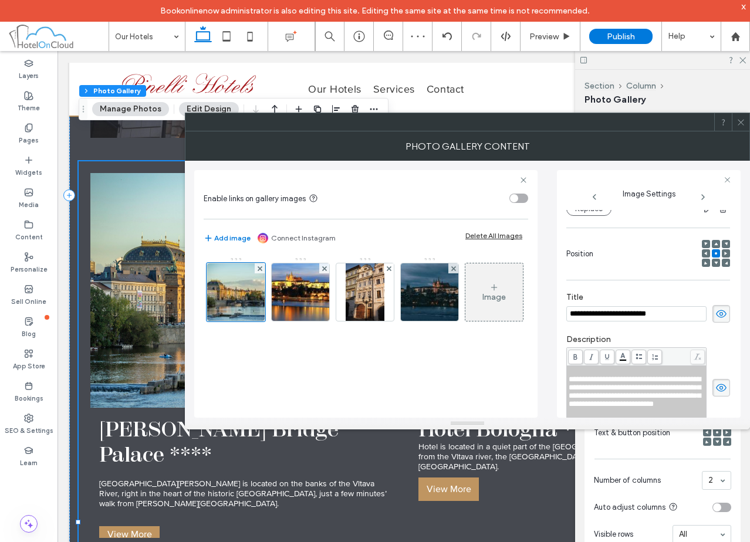
click at [555, 362] on div "**********" at bounding box center [467, 289] width 546 height 257
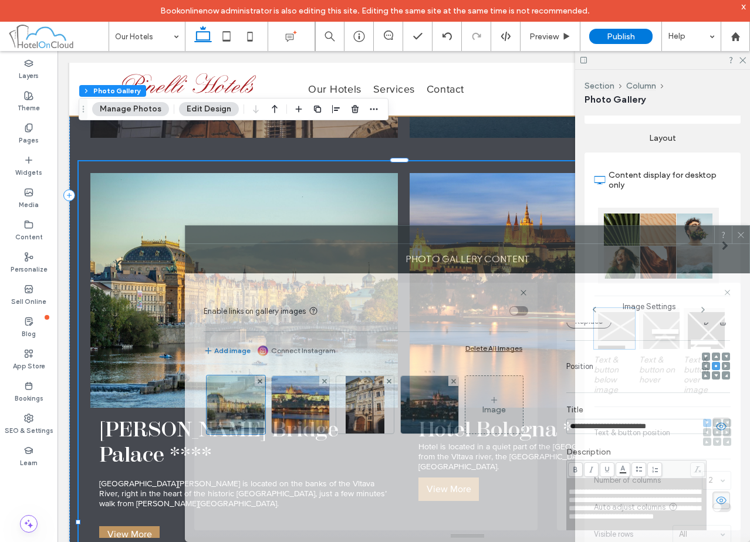
drag, startPoint x: 506, startPoint y: 123, endPoint x: 813, endPoint y: 338, distance: 375.3
click at [749, 338] on html "Bookonlinenow administrator is also editing this site. Editing the same site at…" at bounding box center [375, 271] width 750 height 542
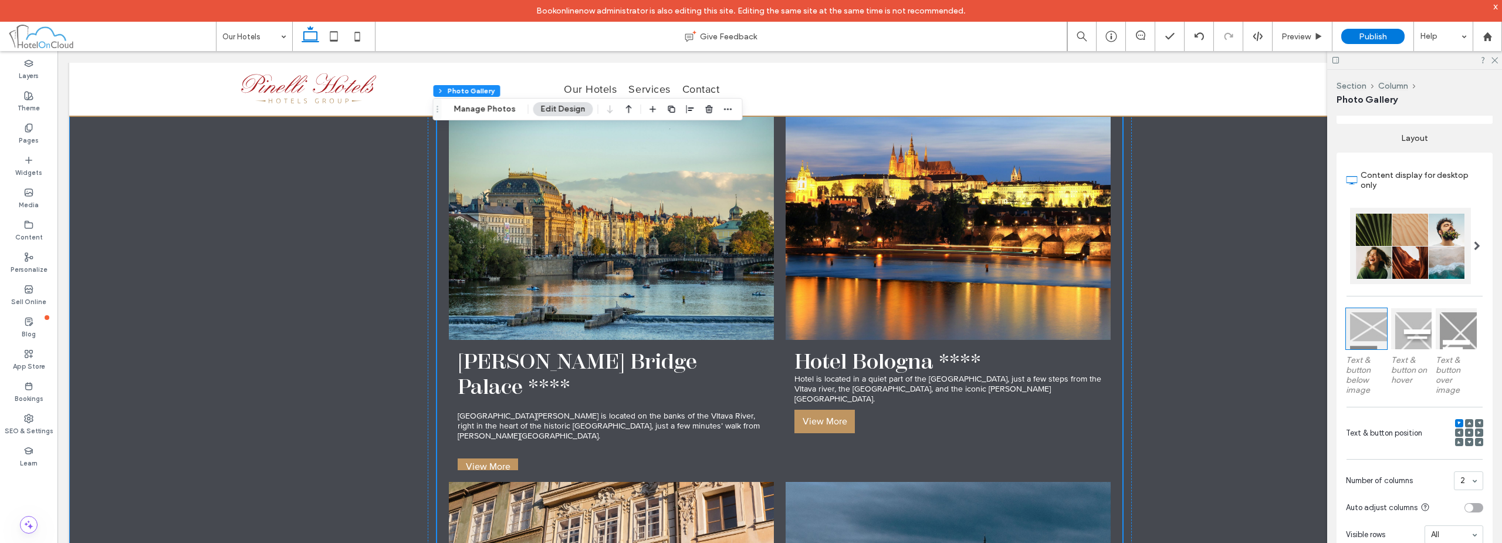
scroll to position [1511, 0]
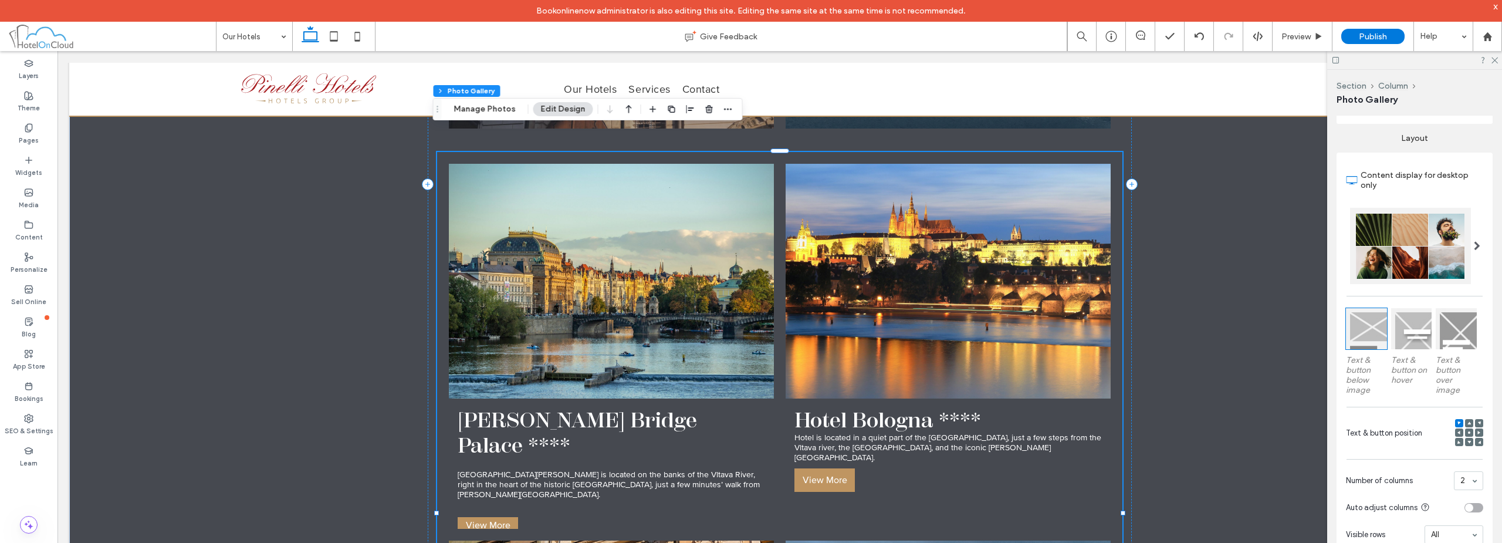
click at [749, 300] on link at bounding box center [948, 281] width 325 height 235
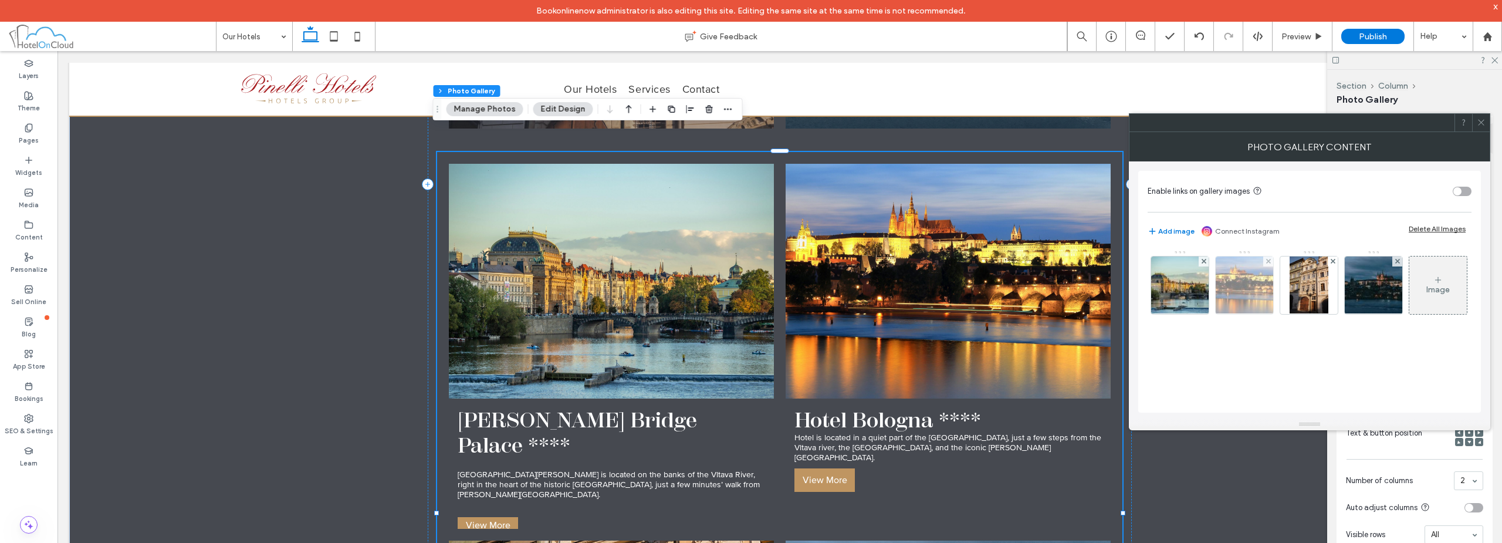
click at [749, 268] on img at bounding box center [1245, 284] width 86 height 57
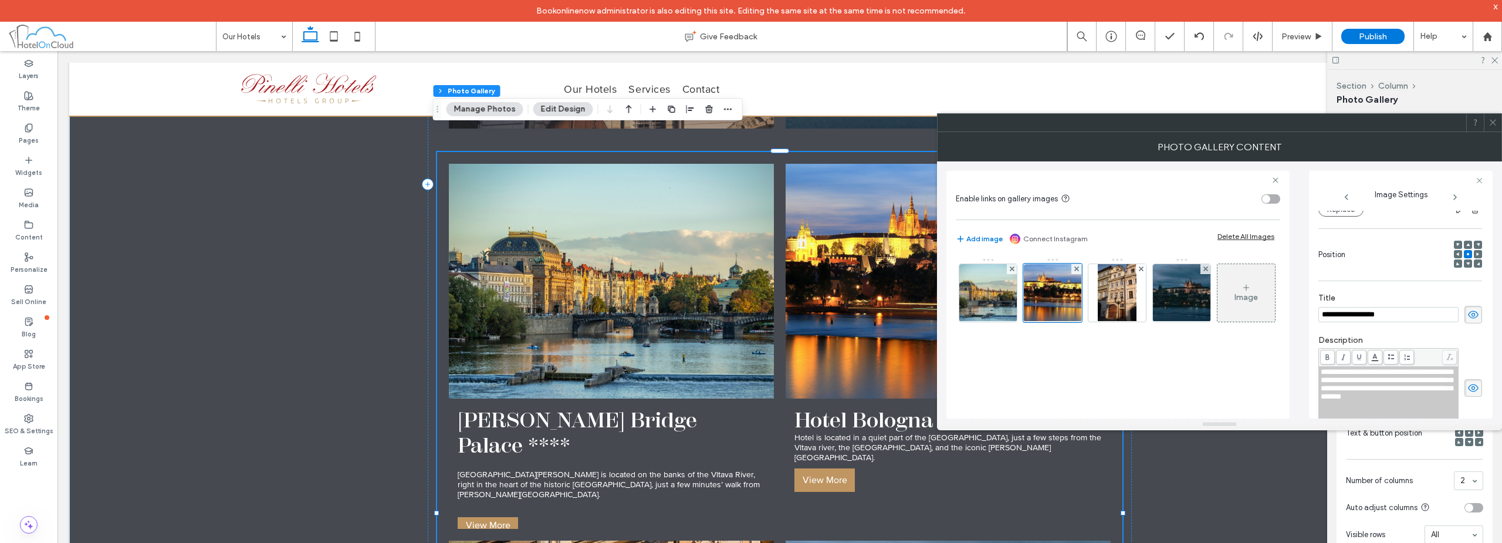
scroll to position [0, 0]
click at [749, 371] on span "**********" at bounding box center [1387, 384] width 132 height 32
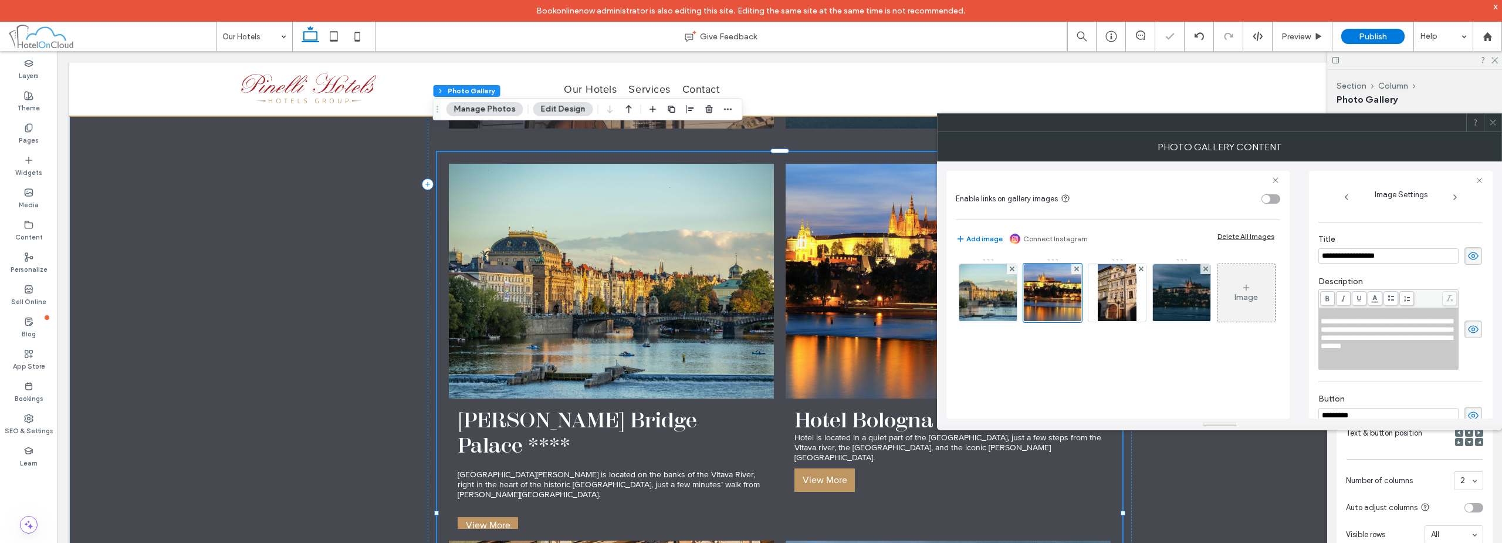
click at [749, 350] on div "**********" at bounding box center [1389, 333] width 136 height 33
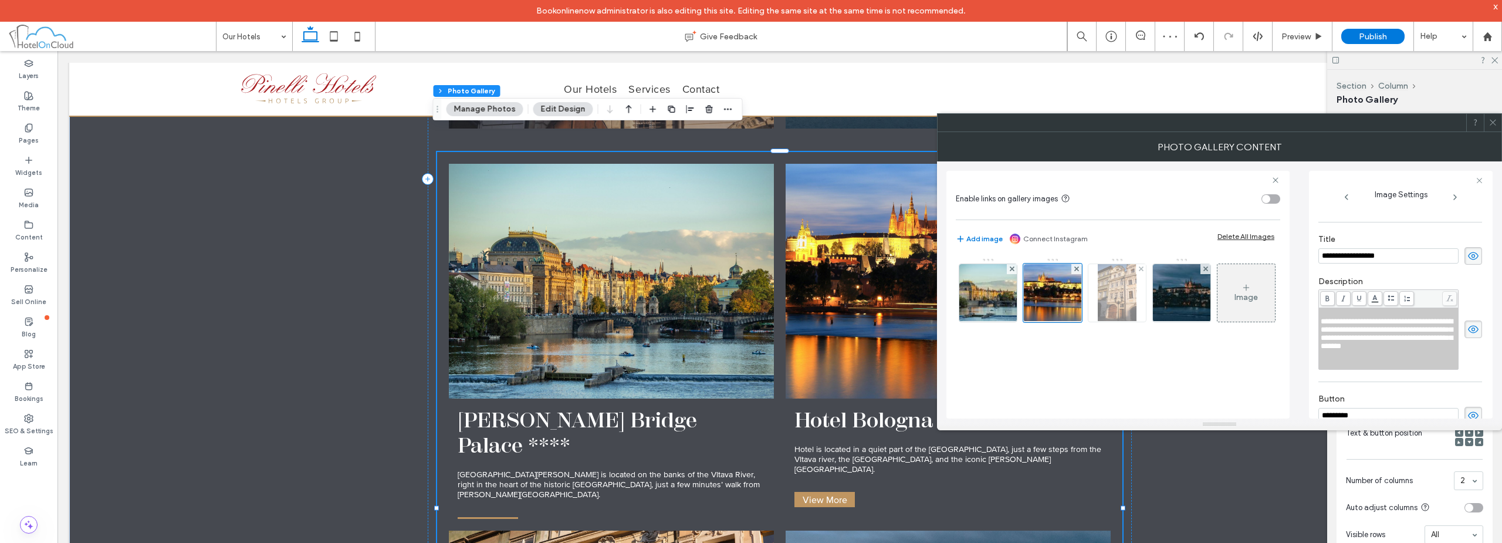
click at [749, 289] on img at bounding box center [1117, 292] width 39 height 57
click at [749, 310] on span "**********" at bounding box center [1379, 313] width 117 height 8
drag, startPoint x: 1348, startPoint y: 333, endPoint x: 1358, endPoint y: 359, distance: 28.4
click at [749, 326] on div "**********" at bounding box center [1389, 321] width 136 height 8
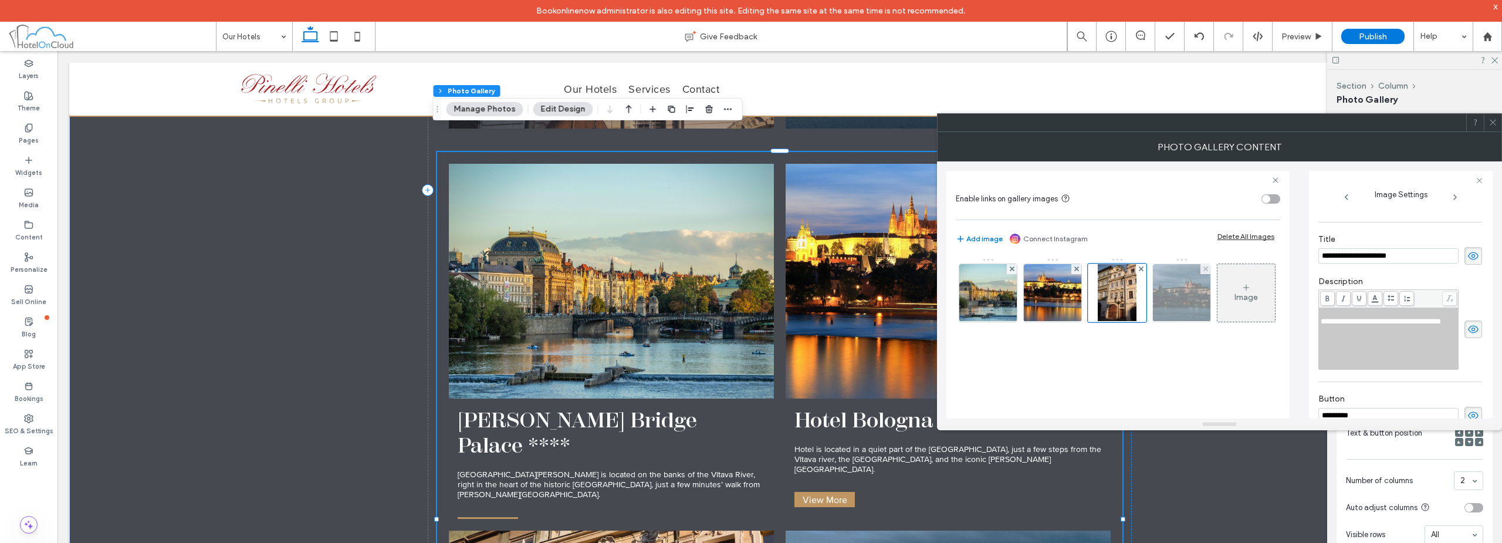
click at [749, 272] on img at bounding box center [1182, 292] width 86 height 57
click at [749, 313] on span "**********" at bounding box center [1379, 313] width 117 height 8
click at [749, 326] on div "**********" at bounding box center [1389, 321] width 136 height 8
click at [749, 122] on icon at bounding box center [1492, 122] width 9 height 9
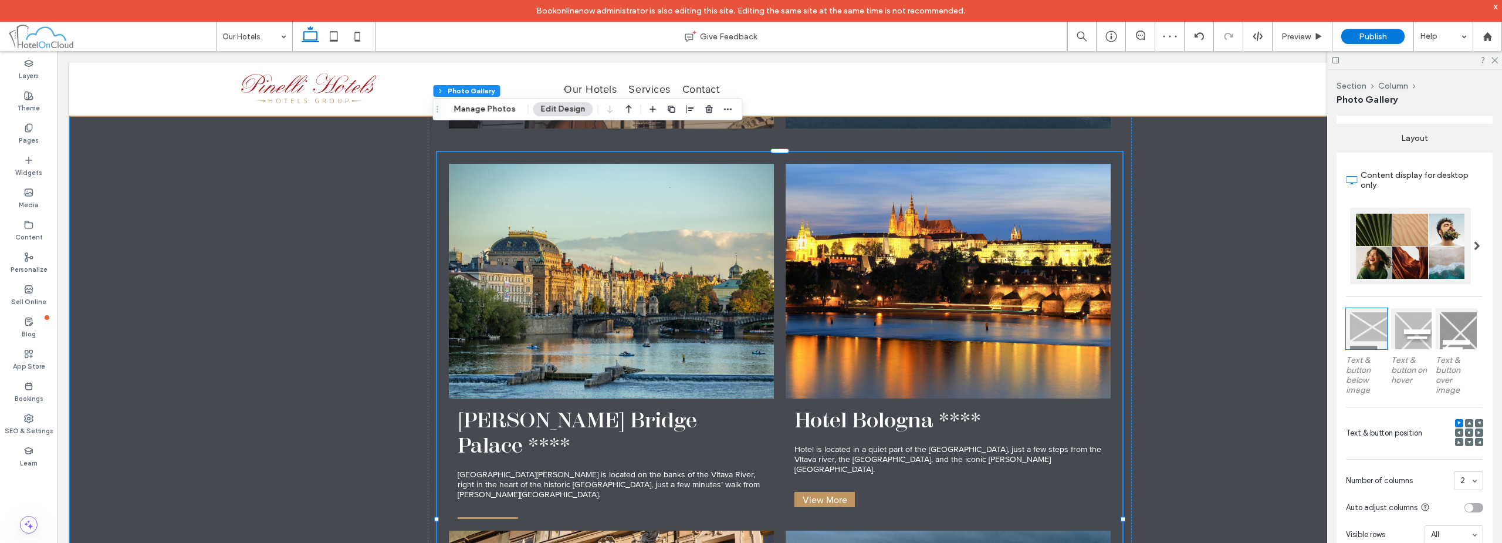
click at [749, 239] on div "OUR HOTELS IN PRAGUE Charles Bridge Palace **** Button Hotel Bologna **** Butto…" at bounding box center [779, 190] width 1421 height 1469
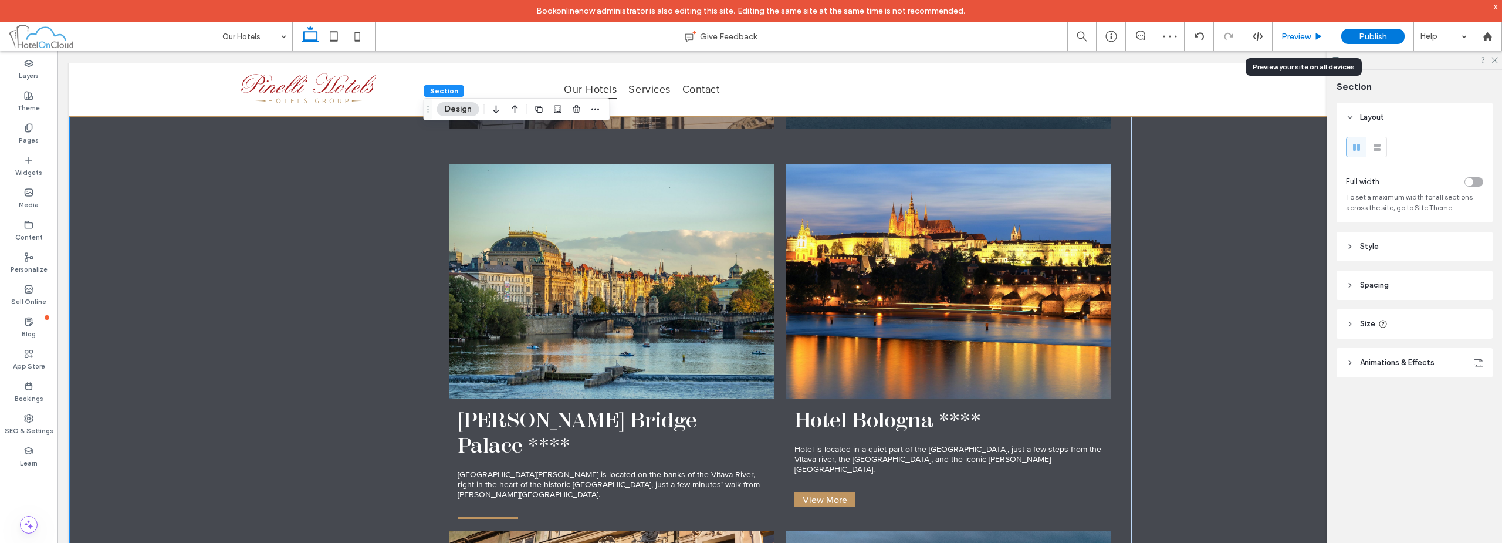
click at [749, 40] on span "Preview" at bounding box center [1295, 37] width 29 height 10
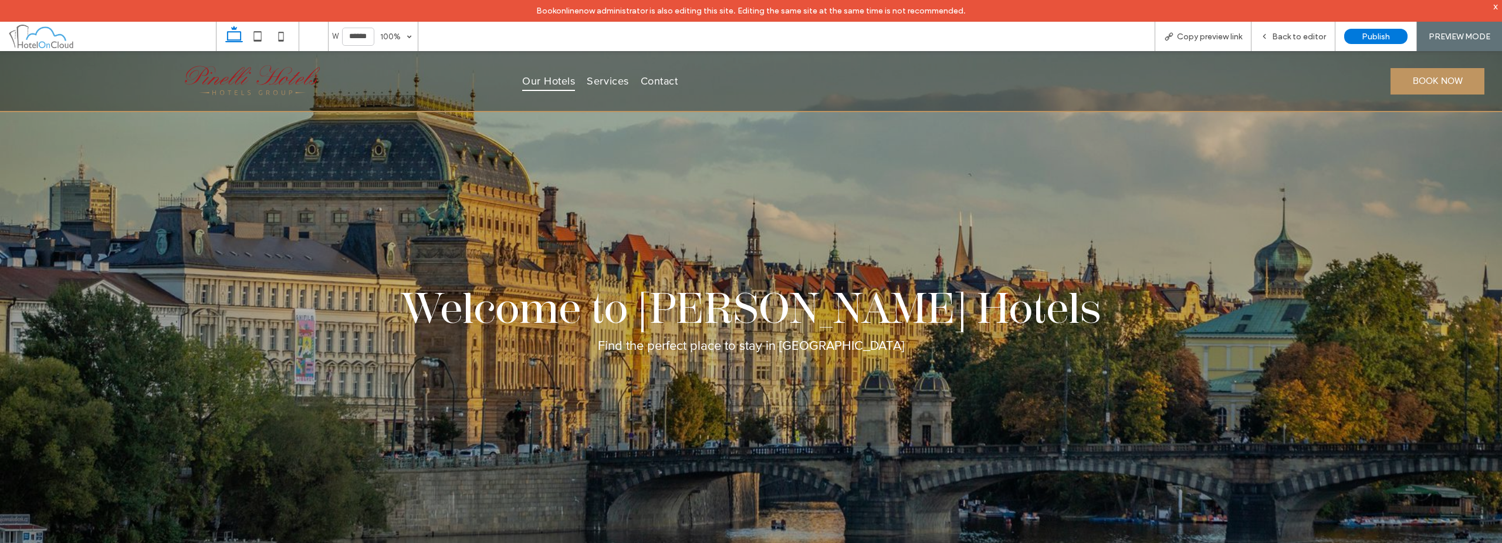
click at [245, 245] on div "Welcome to Pinelli Hotels Find the perfect place to stay in Prague city centre" at bounding box center [751, 315] width 1502 height 458
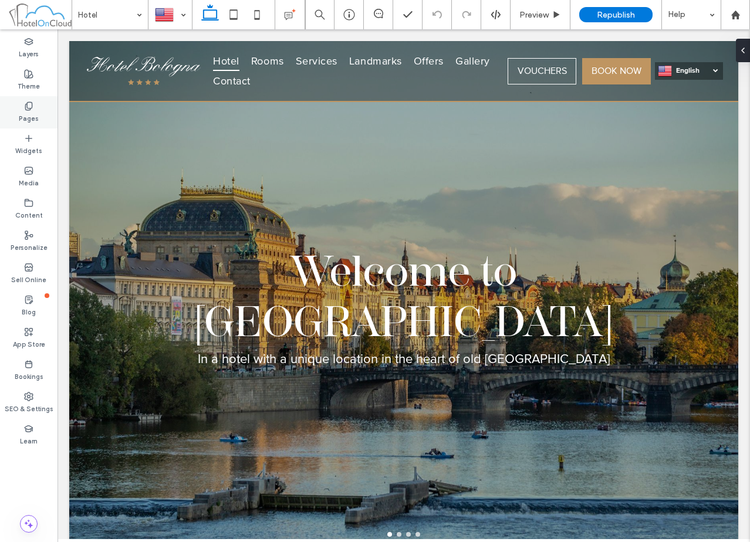
click at [32, 117] on label "Pages" at bounding box center [29, 117] width 20 height 13
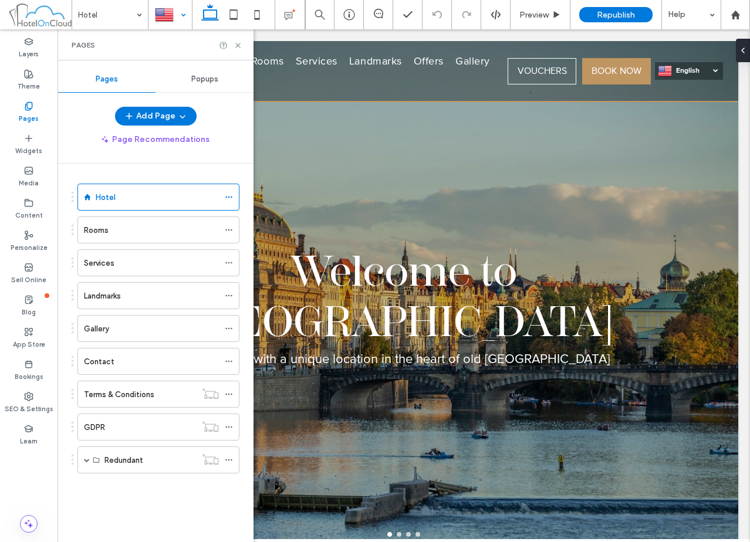
click at [182, 19] on div at bounding box center [170, 15] width 42 height 28
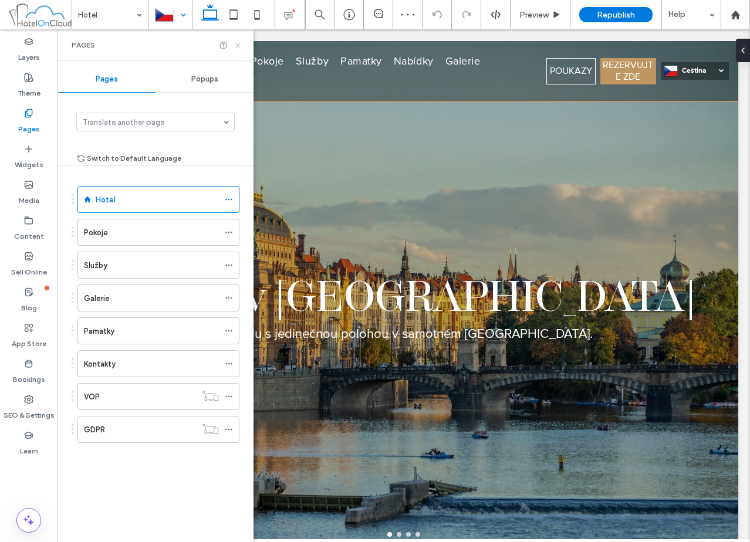
drag, startPoint x: 235, startPoint y: 45, endPoint x: 204, endPoint y: 9, distance: 47.4
click at [235, 45] on icon at bounding box center [238, 45] width 9 height 9
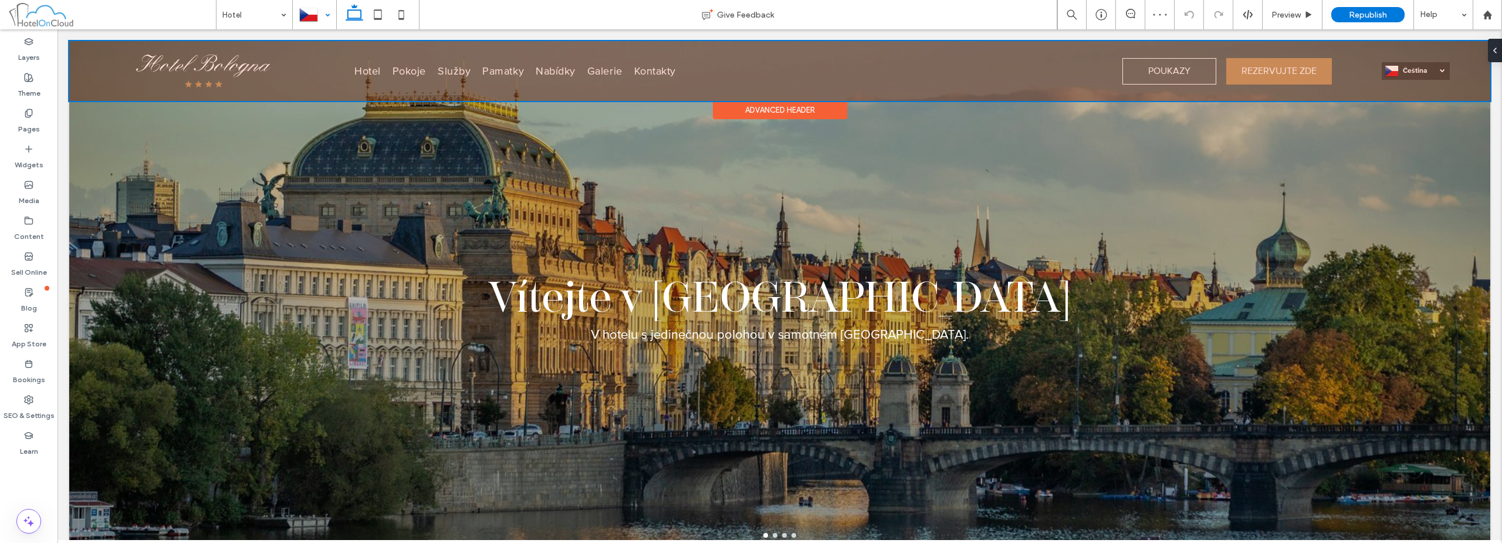
click at [749, 70] on div at bounding box center [779, 71] width 1421 height 60
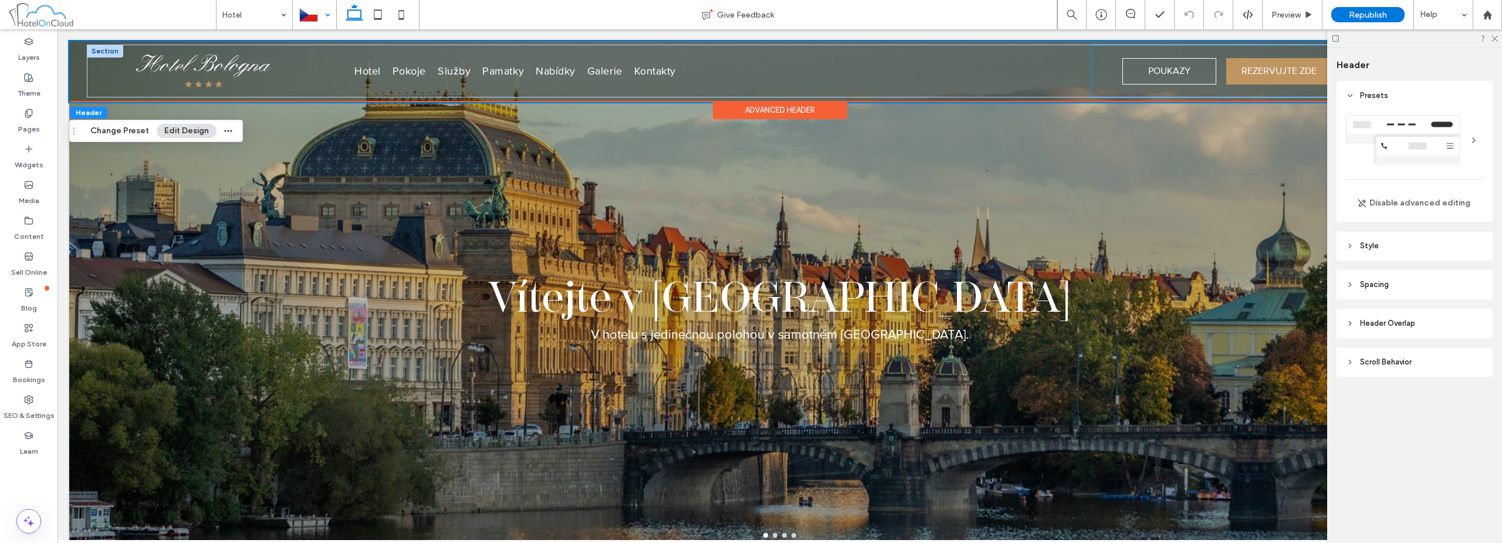
click at [749, 49] on div "POUKAZY REZERVUJTE ZDE" at bounding box center [1211, 71] width 241 height 53
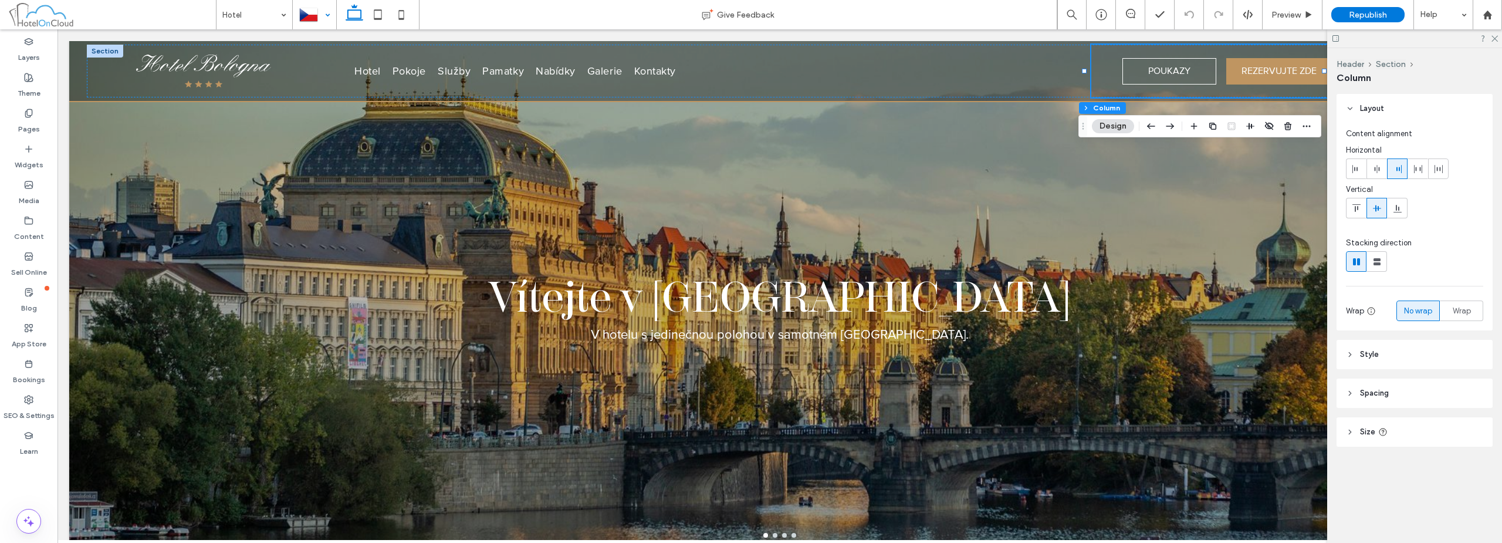
click at [749, 430] on header "Size" at bounding box center [1414, 431] width 156 height 29
click at [749, 458] on input "*****" at bounding box center [1467, 461] width 32 height 21
click at [749, 417] on div "Layout Content alignment Horizontal Vertical Stacking direction Wrap No wrap Wr…" at bounding box center [1418, 311] width 164 height 434
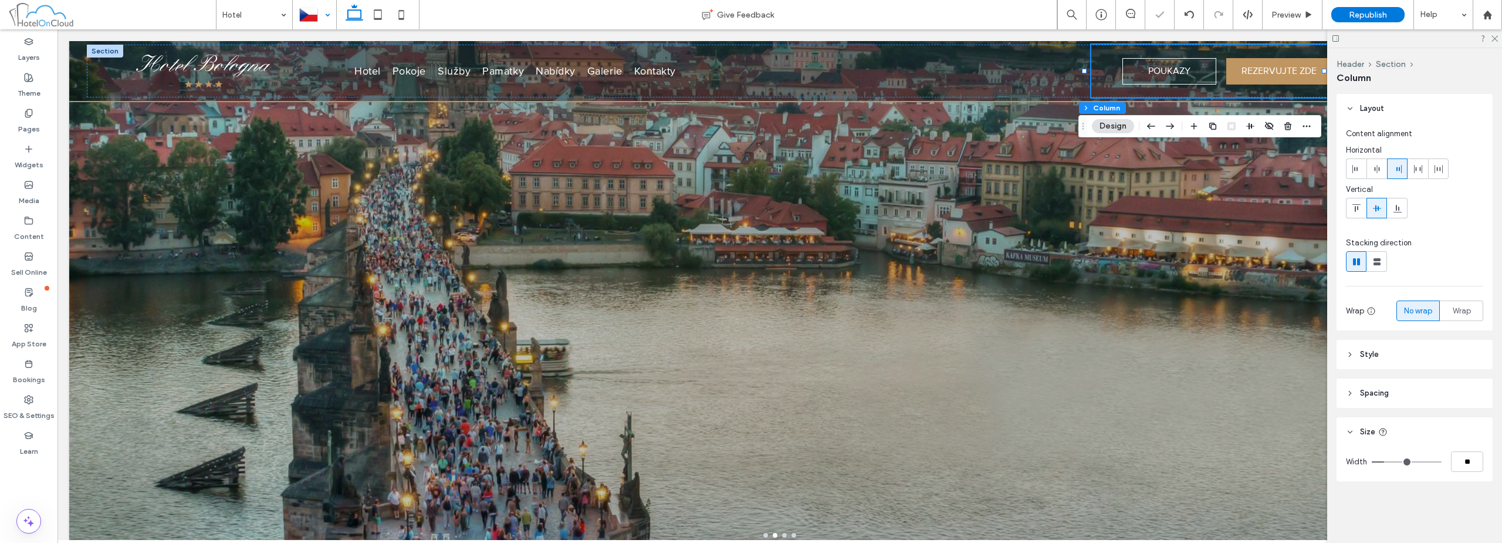
click at [749, 432] on header "Size" at bounding box center [1414, 431] width 156 height 29
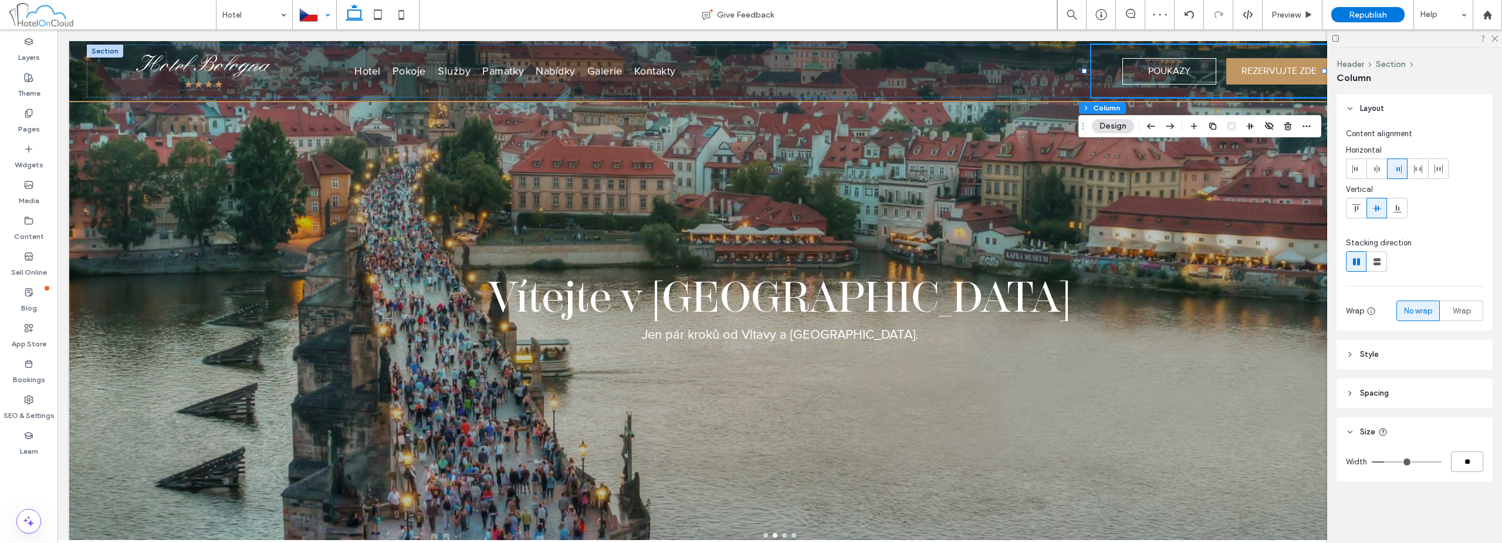
click at [749, 465] on input "**" at bounding box center [1467, 461] width 32 height 21
type input "*"
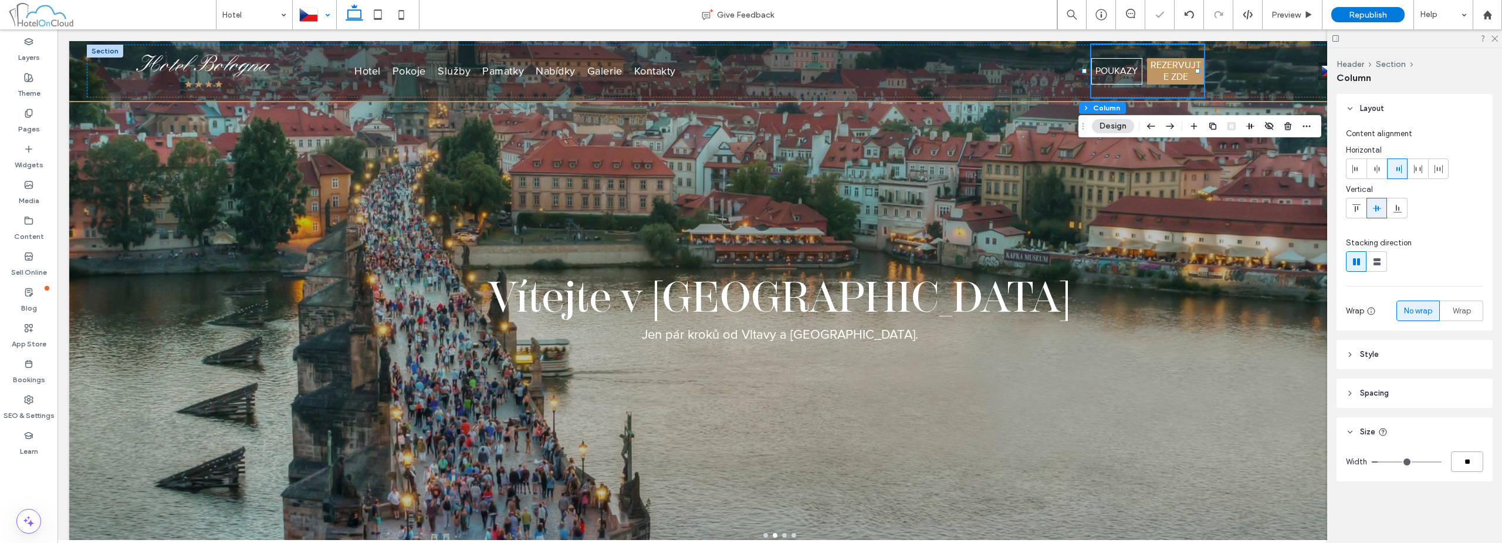
type input "**"
type input "*****"
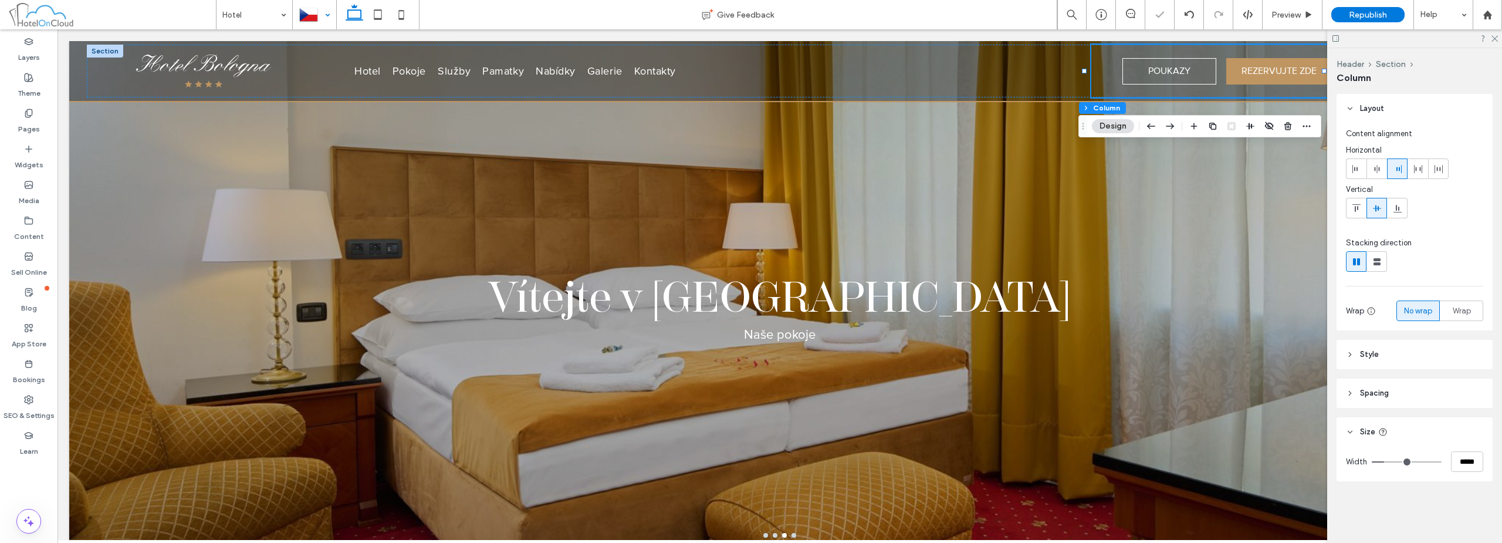
click at [749, 414] on div "Layout Content alignment Horizontal Vertical Stacking direction Wrap No wrap Wr…" at bounding box center [1418, 311] width 164 height 434
click at [749, 36] on use at bounding box center [1494, 39] width 6 height 6
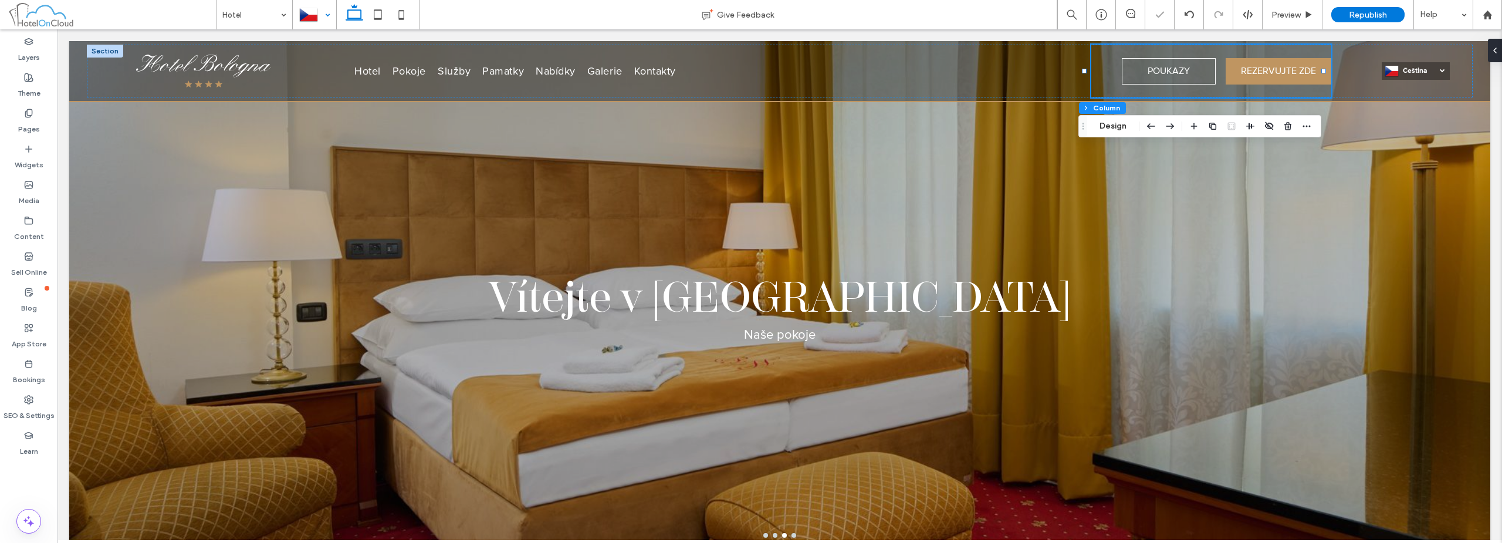
click at [306, 16] on div at bounding box center [314, 15] width 42 height 28
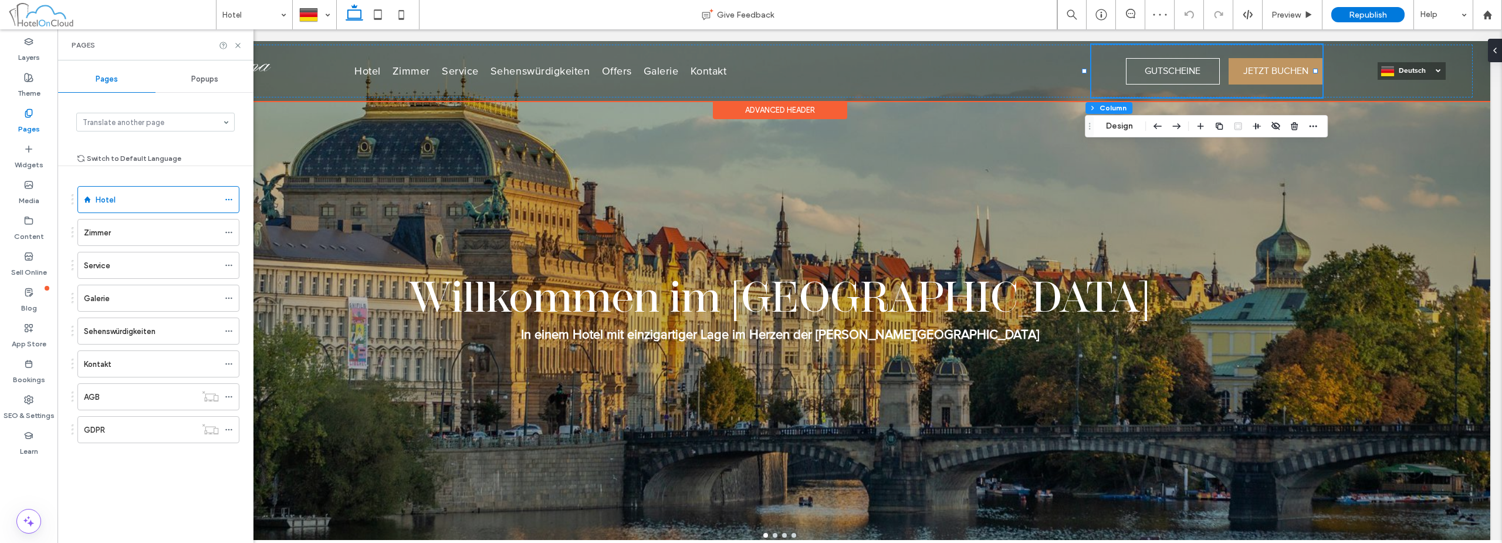
click at [749, 60] on div "GUTSCHEINE JETZT BUCHEN" at bounding box center [1206, 71] width 231 height 53
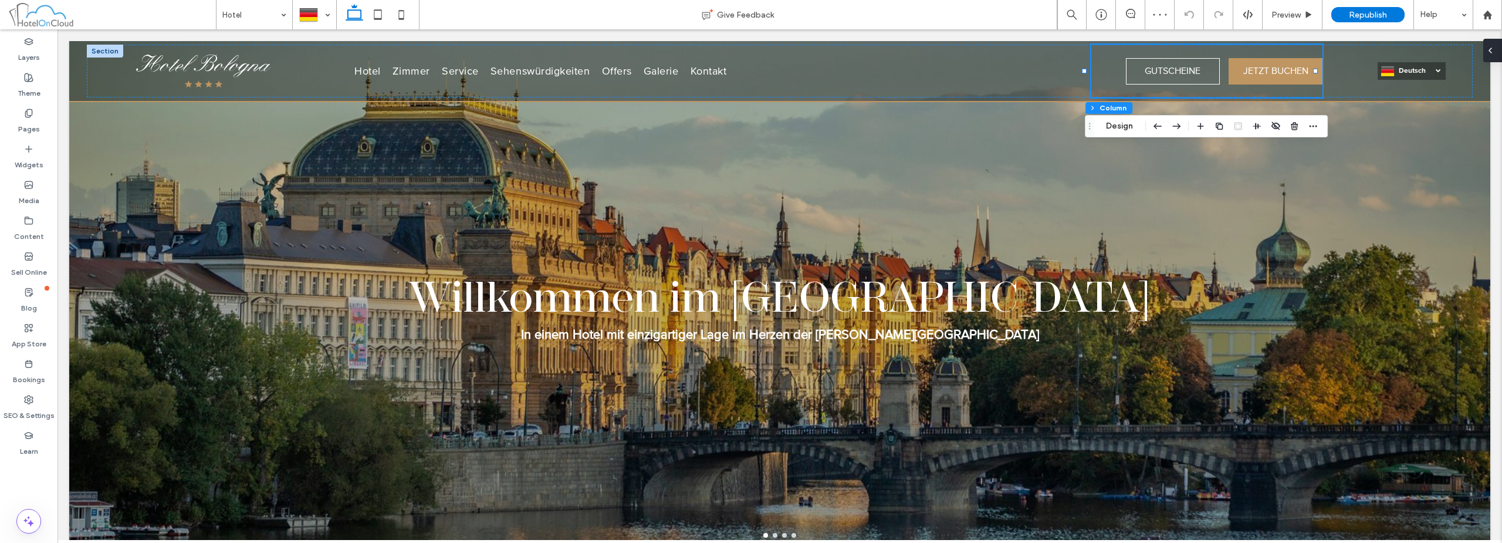
click at [749, 48] on div at bounding box center [1492, 50] width 19 height 23
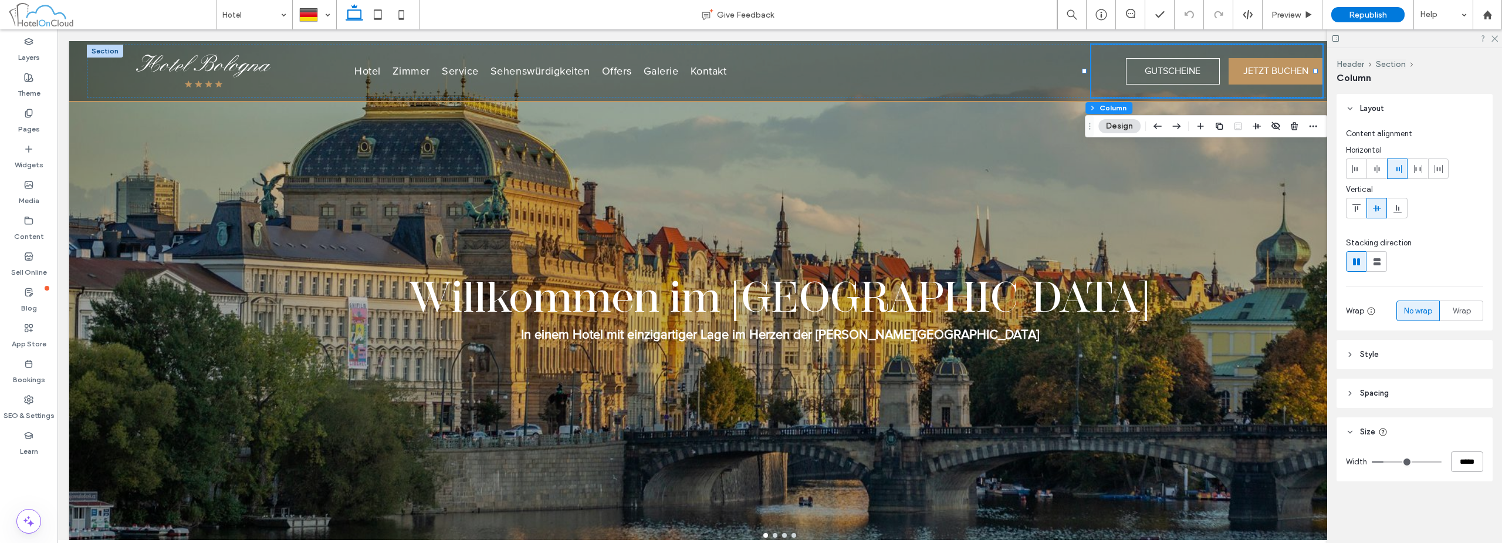
click at [749, 462] on input "*****" at bounding box center [1467, 461] width 32 height 21
type input "**"
type input "*****"
click at [749, 397] on header "Spacing" at bounding box center [1414, 392] width 156 height 29
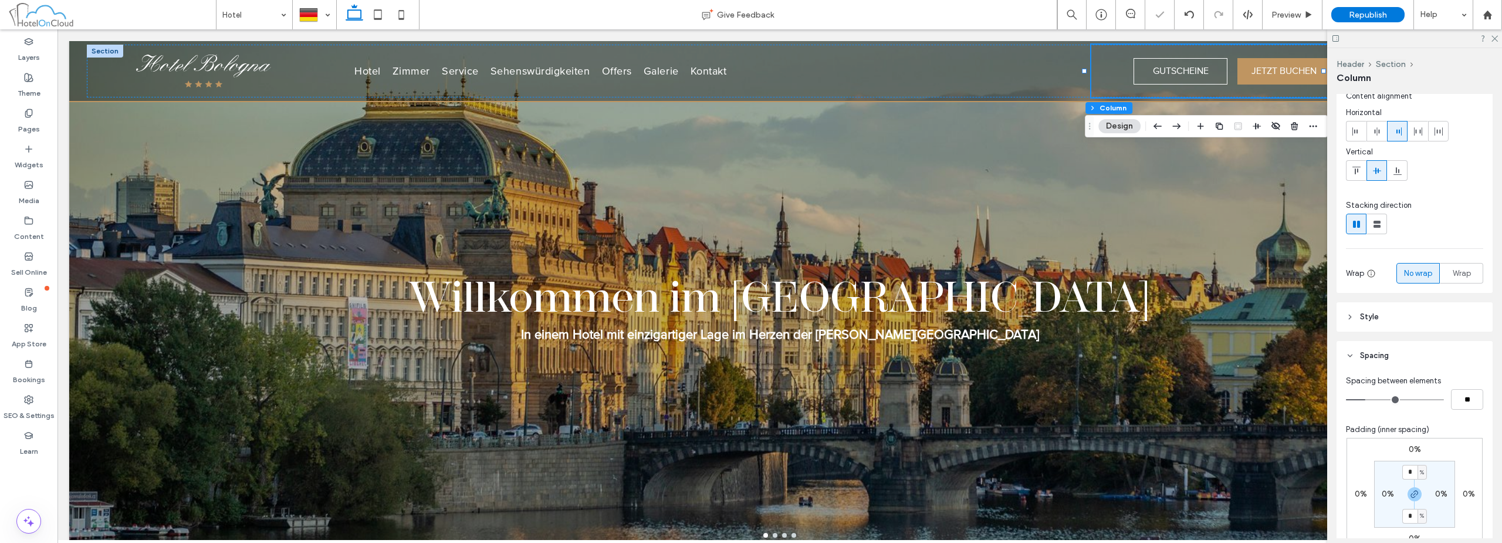
scroll to position [59, 0]
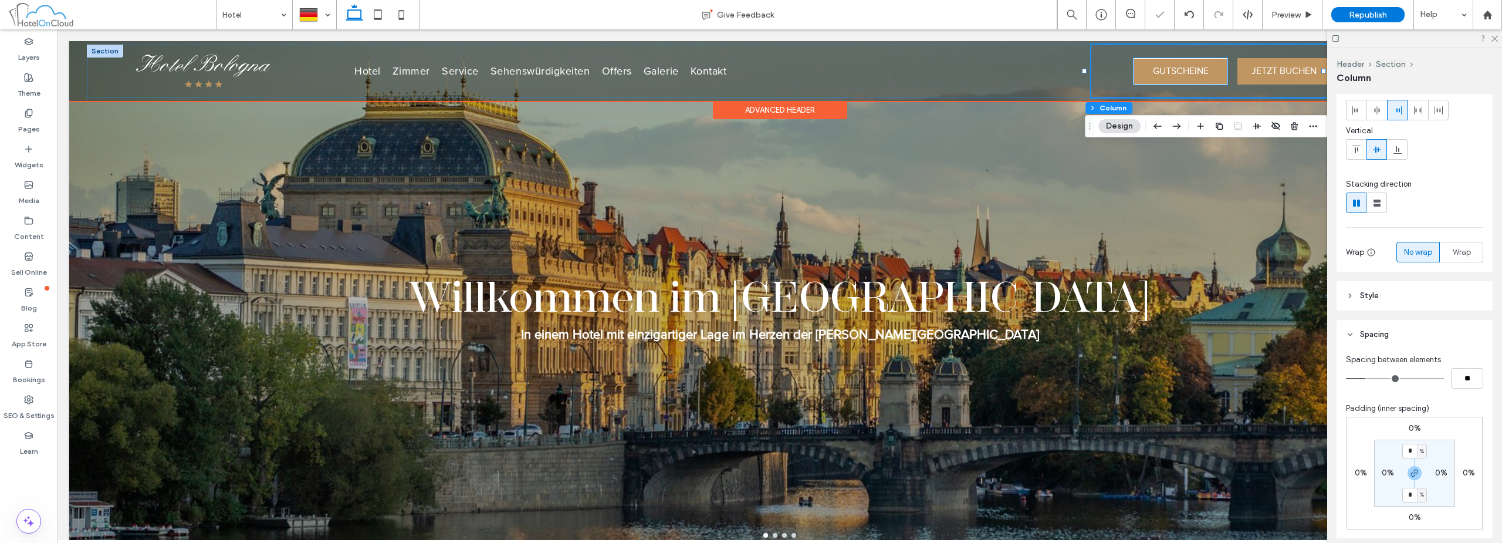
click at [749, 68] on span "GUTSCHEINE" at bounding box center [1181, 71] width 56 height 12
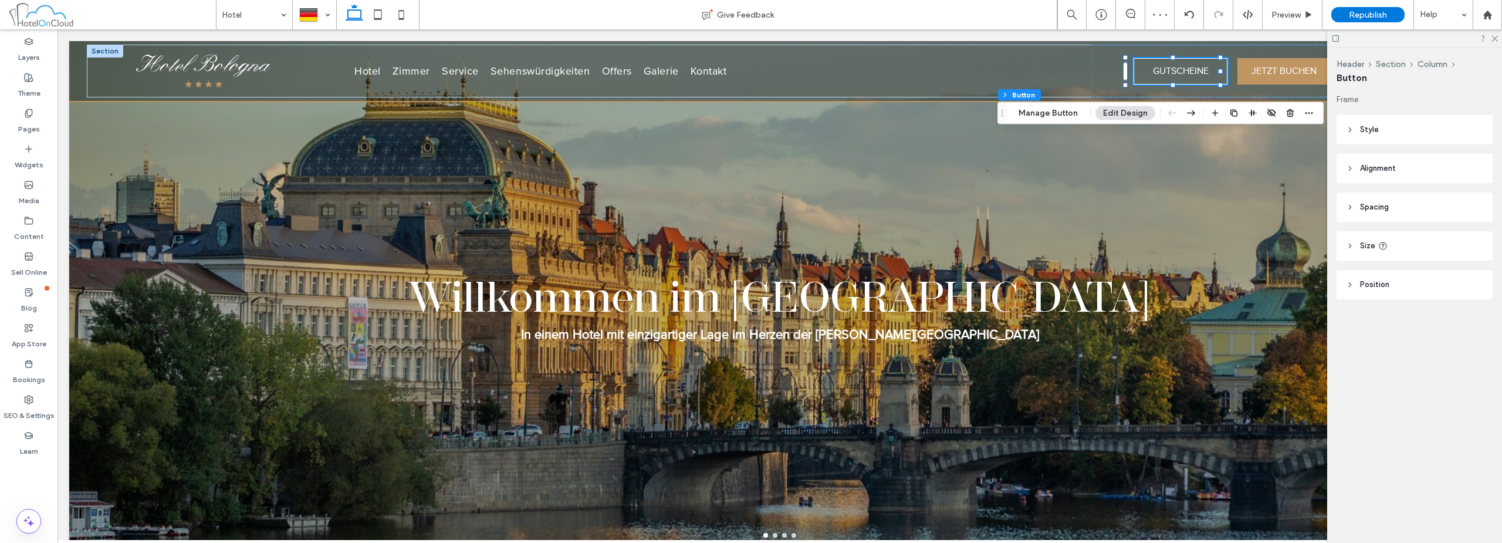
click at [749, 247] on header "Size" at bounding box center [1414, 245] width 156 height 29
click at [749, 195] on header "Spacing" at bounding box center [1414, 206] width 156 height 29
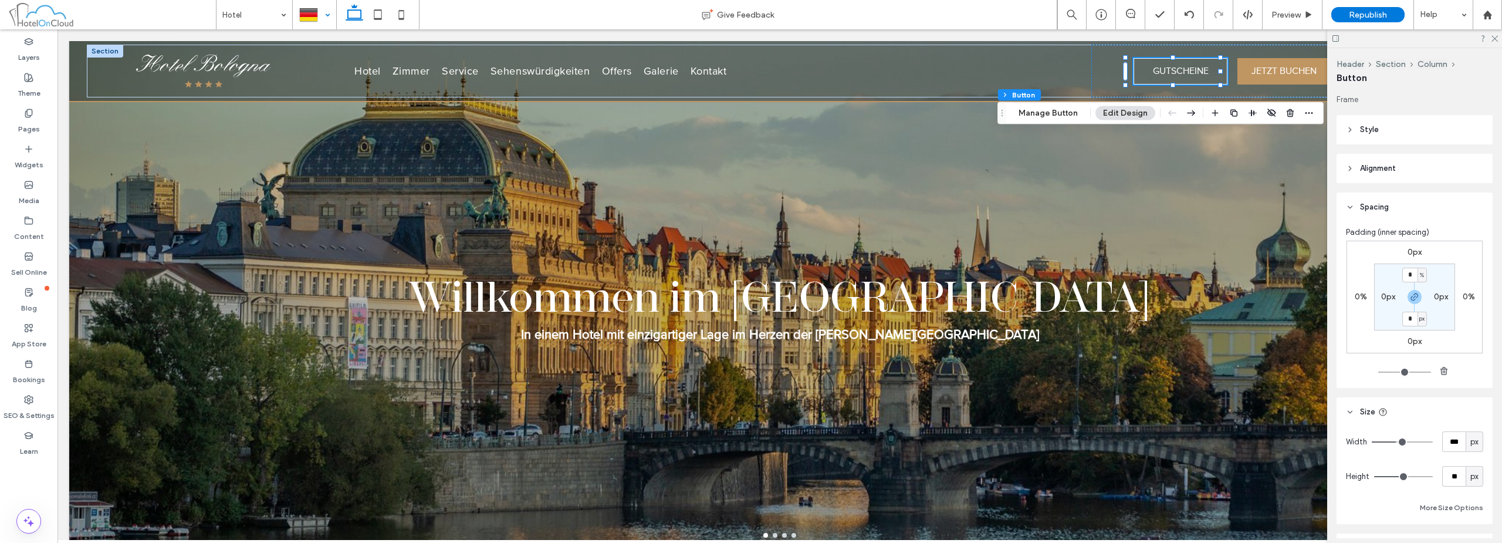
click at [307, 15] on div at bounding box center [314, 15] width 42 height 28
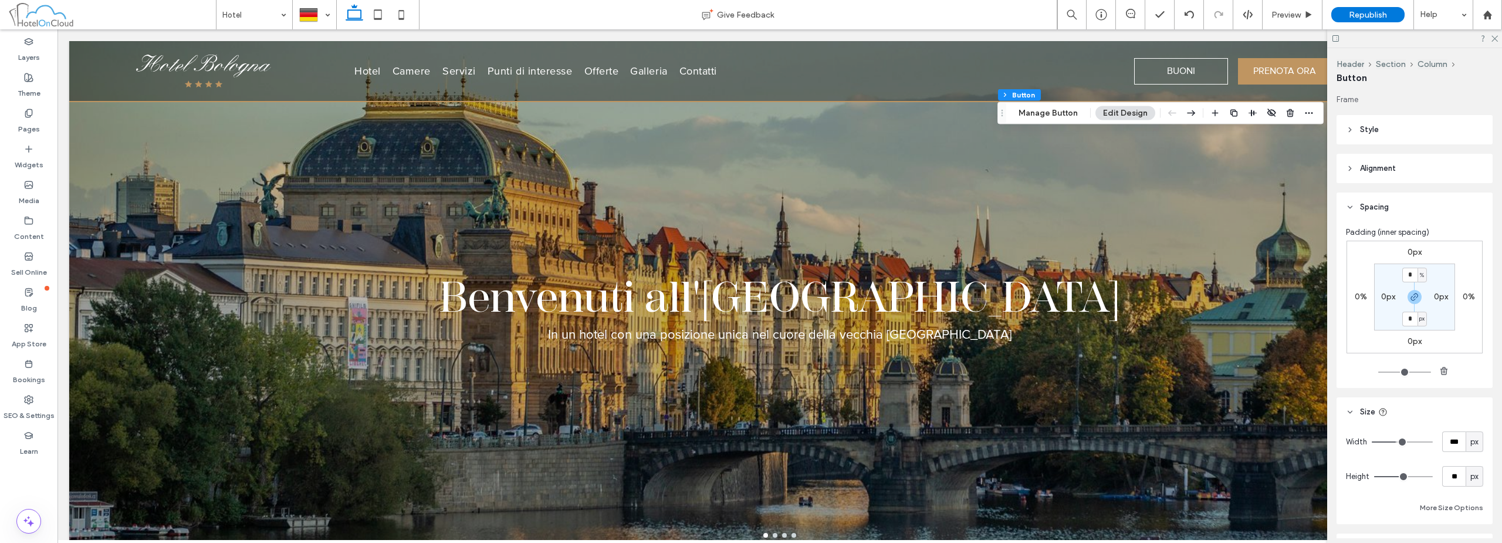
scroll to position [0, 0]
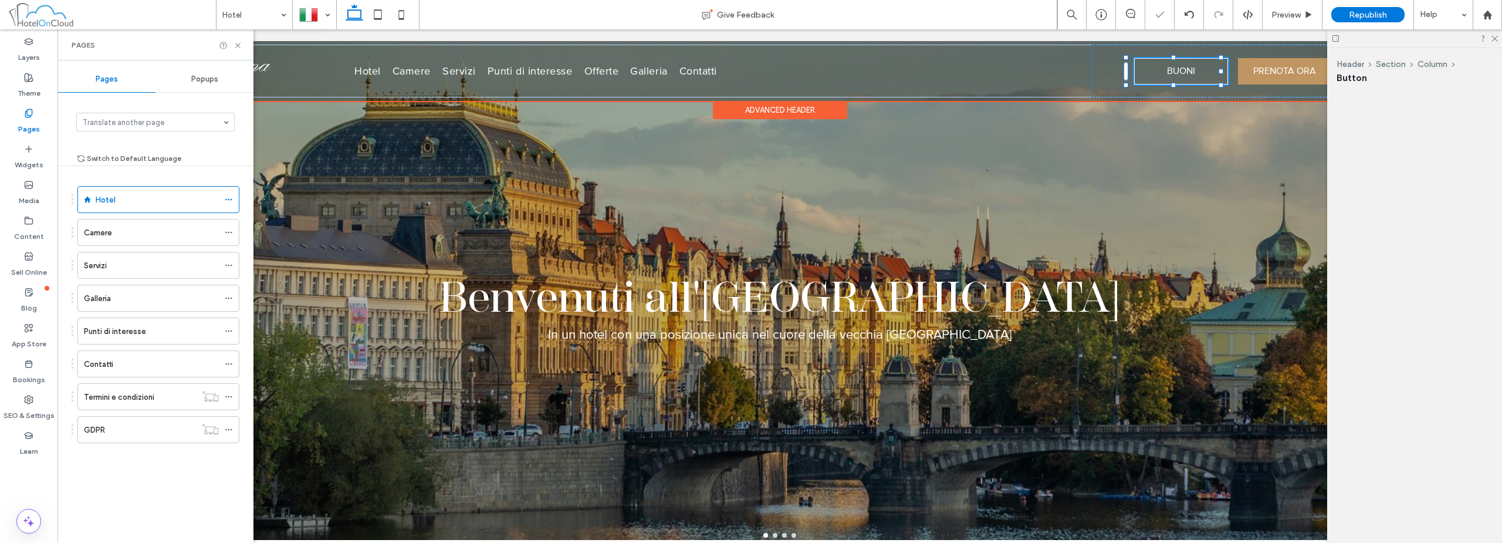
click at [749, 57] on div "BUONI PRENOTA ORA" at bounding box center [1211, 71] width 241 height 53
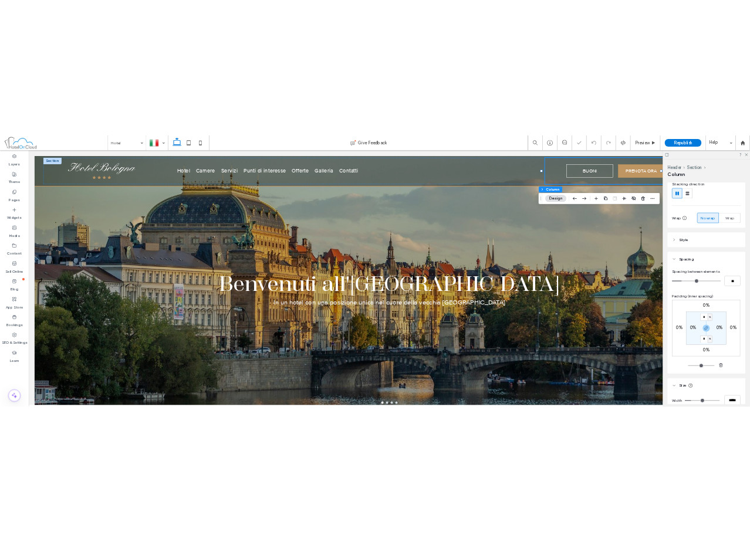
scroll to position [205, 0]
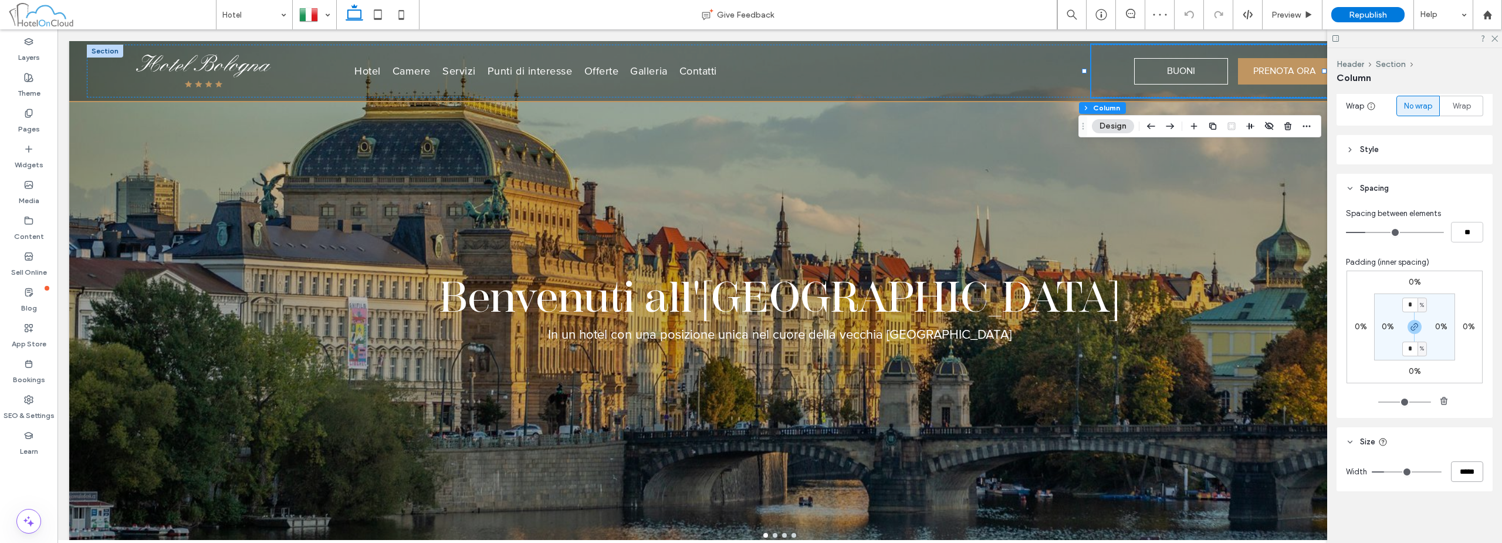
click at [749, 472] on input "*****" at bounding box center [1467, 471] width 32 height 21
type input "**"
click at [749, 426] on div "Layout Content alignment Horizontal Vertical Stacking direction Wrap No wrap Wr…" at bounding box center [1418, 316] width 164 height 444
click at [749, 15] on div "Preview" at bounding box center [1292, 15] width 59 height 10
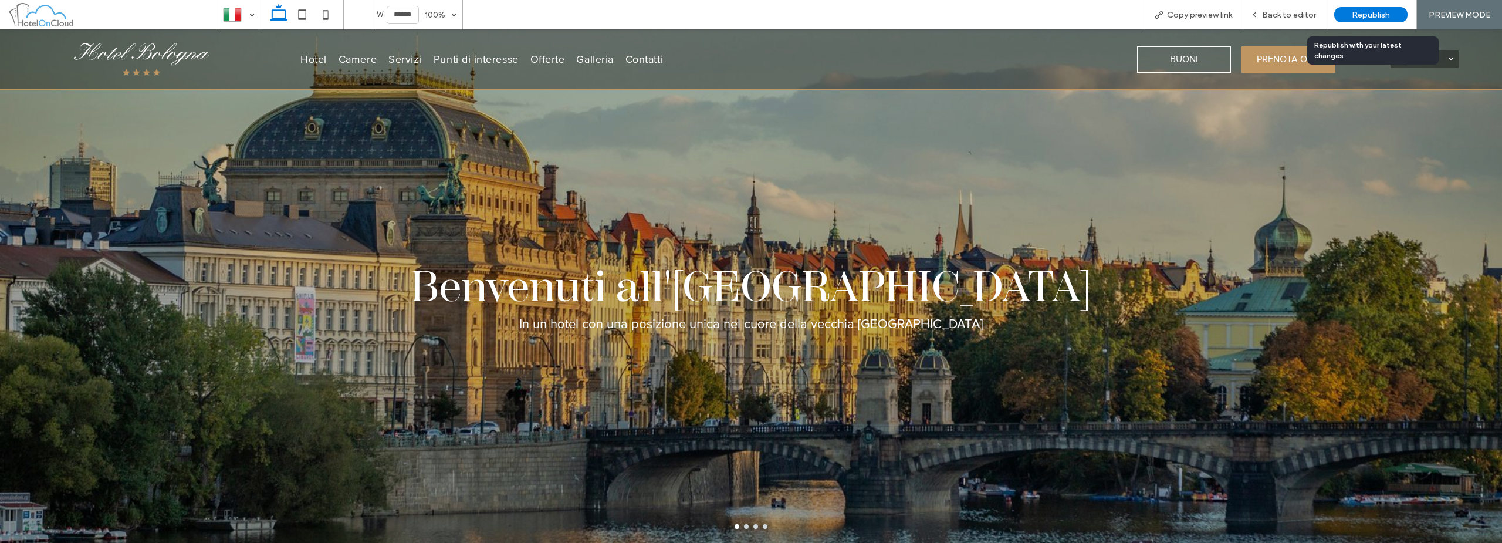
click at [749, 11] on span "Republish" at bounding box center [1371, 15] width 38 height 10
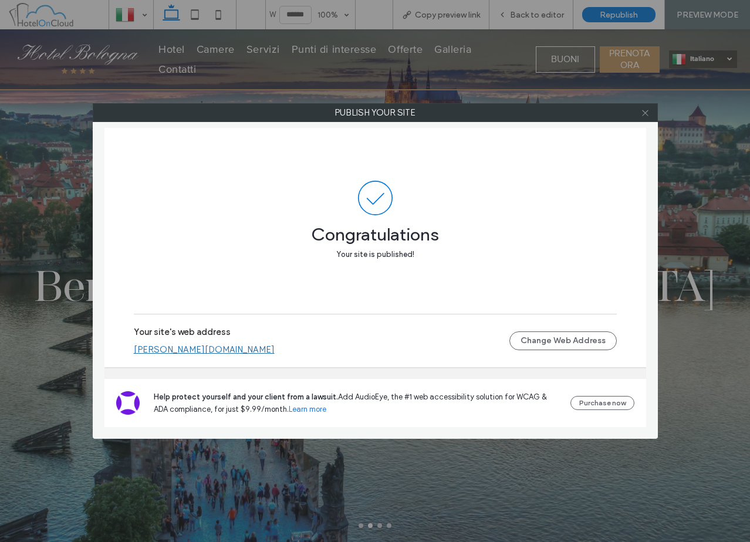
click at [645, 117] on icon at bounding box center [645, 113] width 9 height 9
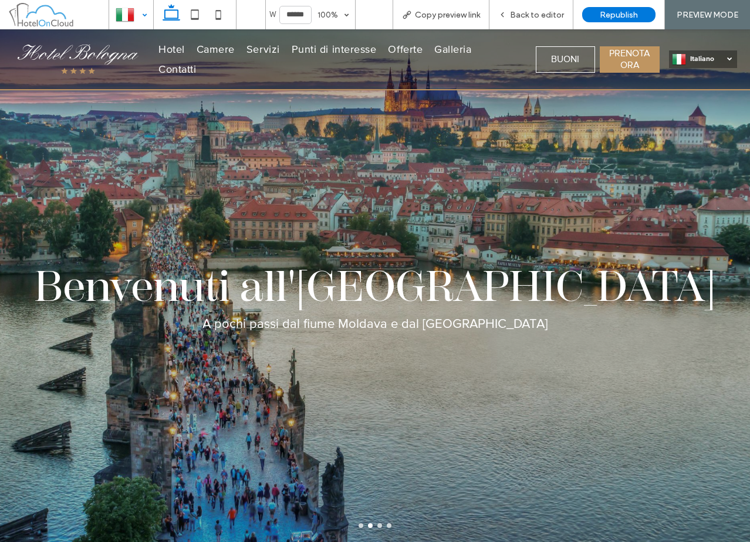
click at [130, 14] on div at bounding box center [131, 15] width 43 height 28
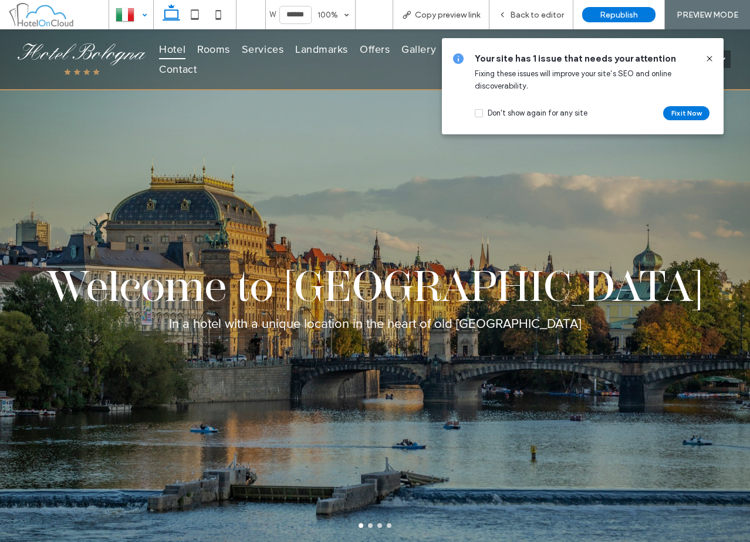
click at [709, 58] on div at bounding box center [375, 271] width 750 height 542
click at [708, 58] on icon at bounding box center [709, 58] width 9 height 9
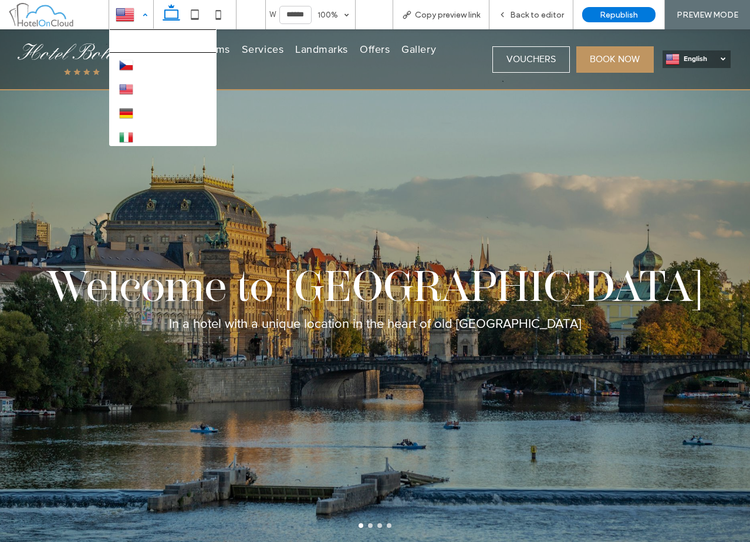
click at [131, 22] on div at bounding box center [131, 15] width 43 height 28
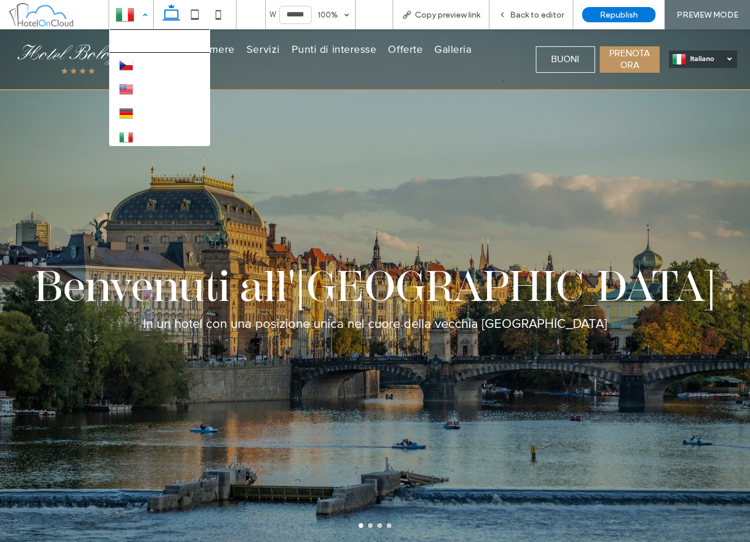
click at [132, 16] on div at bounding box center [131, 15] width 43 height 28
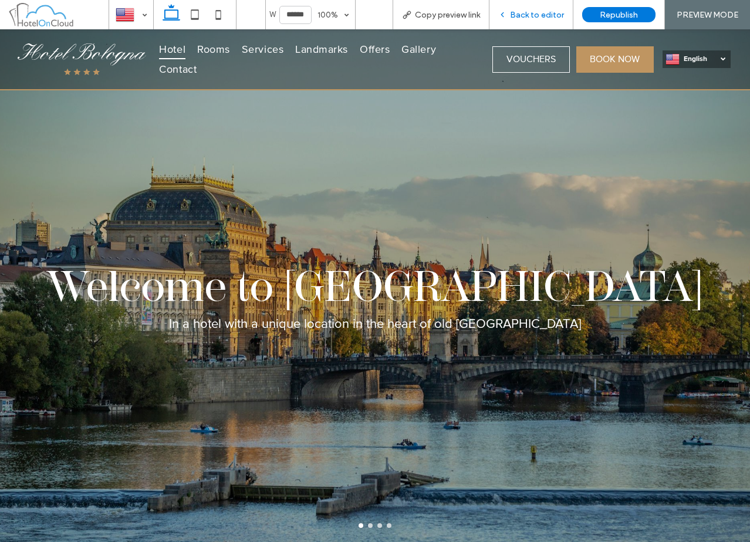
click at [528, 8] on div "Back to editor" at bounding box center [531, 14] width 84 height 29
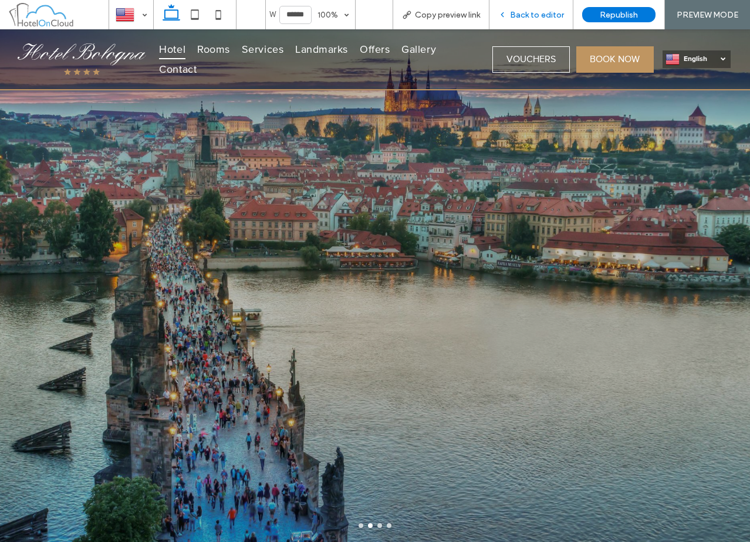
click at [528, 13] on span "Back to editor" at bounding box center [537, 15] width 54 height 10
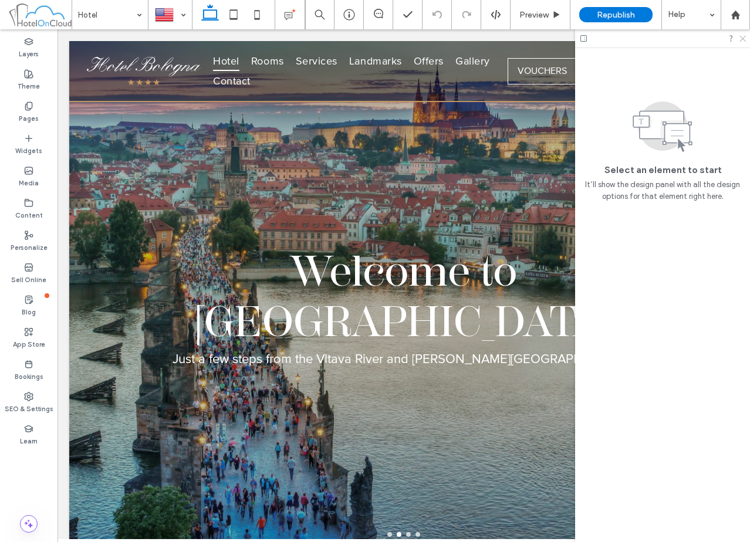
click at [743, 38] on use at bounding box center [742, 39] width 6 height 6
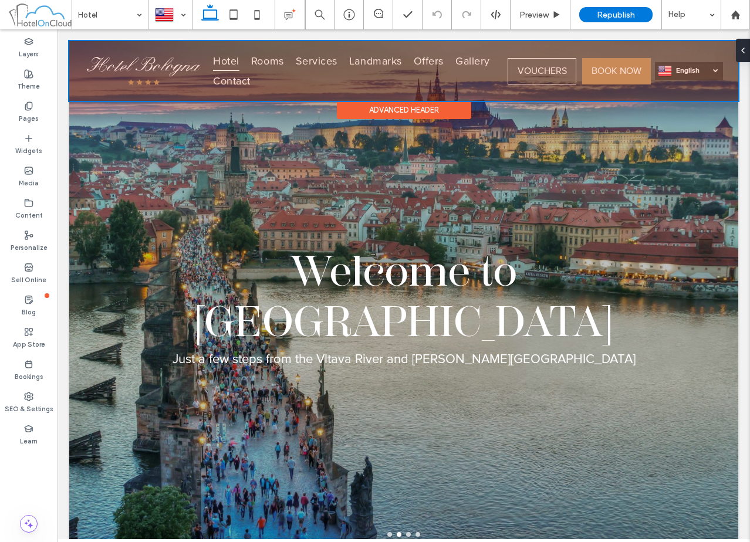
click at [589, 52] on div at bounding box center [403, 71] width 669 height 60
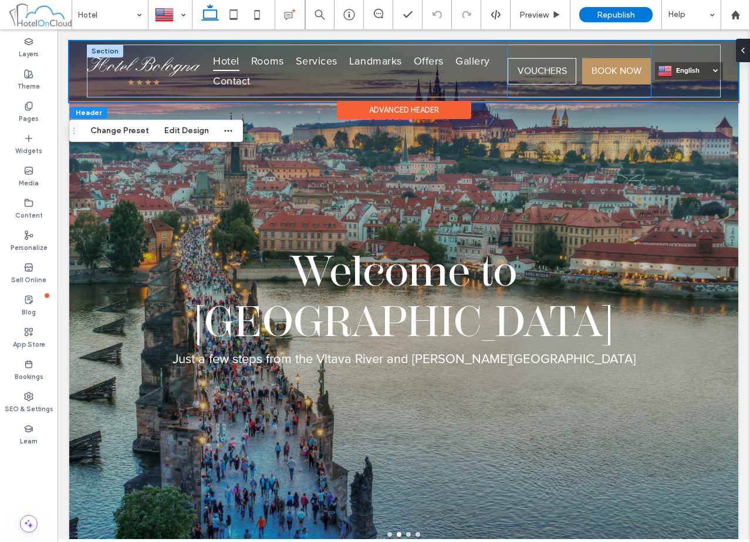
click at [568, 50] on div "VOUCHERS BOOK NOW" at bounding box center [578, 71] width 143 height 53
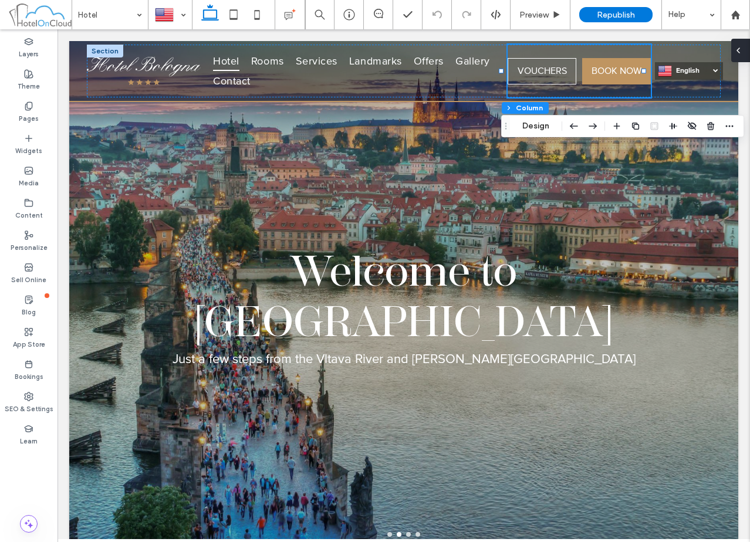
click at [742, 50] on icon at bounding box center [737, 50] width 9 height 9
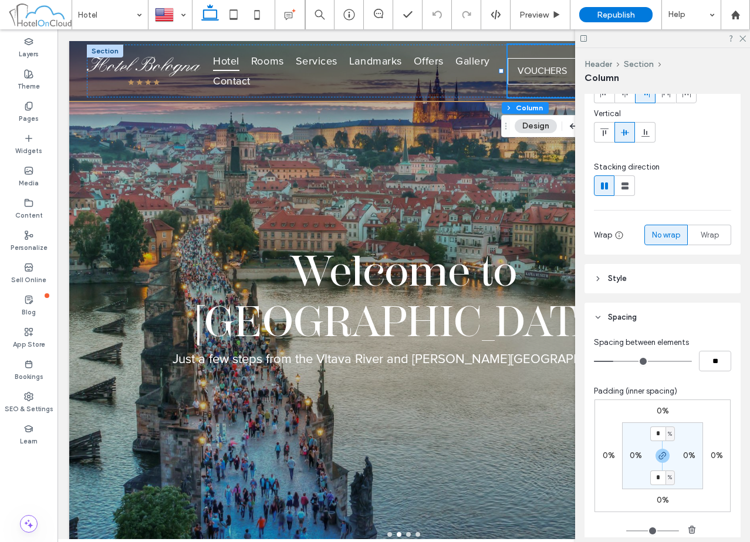
scroll to position [205, 0]
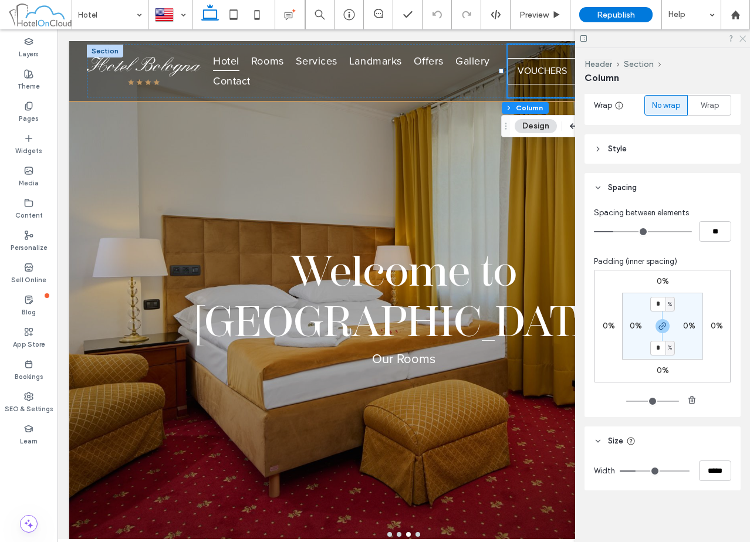
click at [743, 40] on icon at bounding box center [742, 38] width 8 height 8
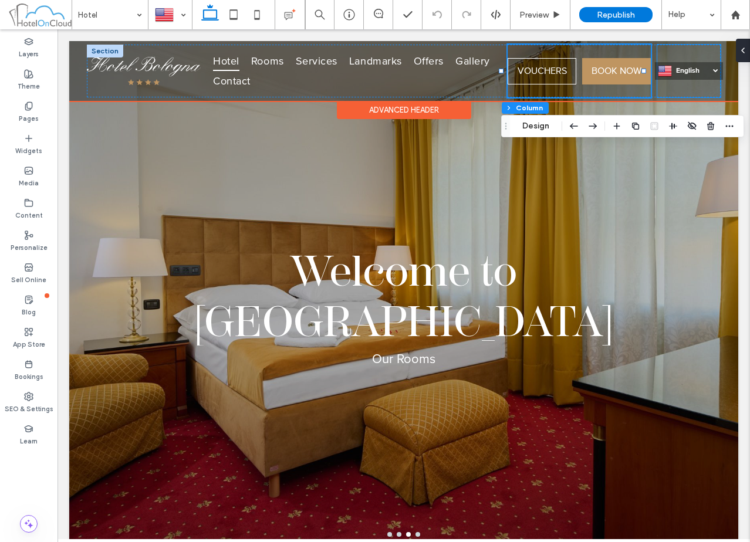
click at [658, 52] on div "English en Italiano it Deutsch de čeština cs" at bounding box center [688, 71] width 63 height 53
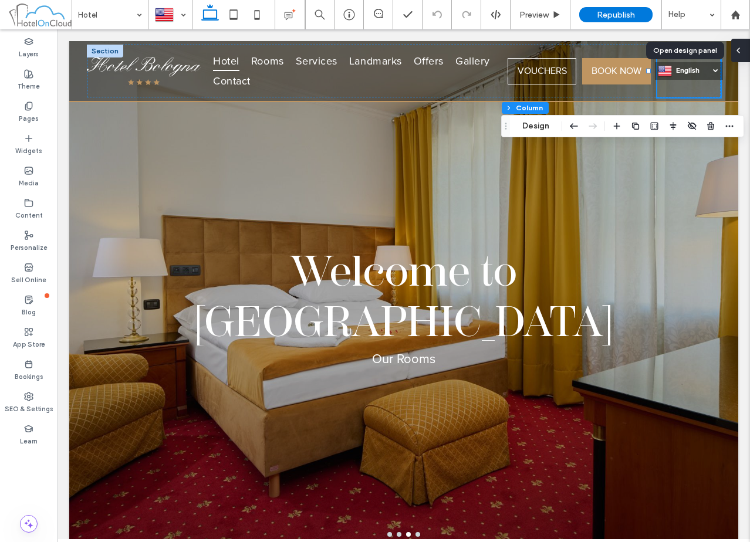
click at [746, 52] on div at bounding box center [740, 50] width 19 height 23
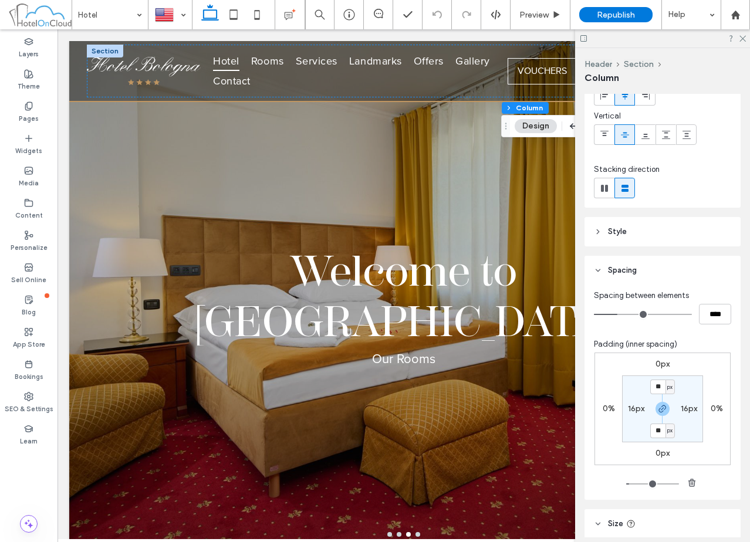
scroll to position [0, 0]
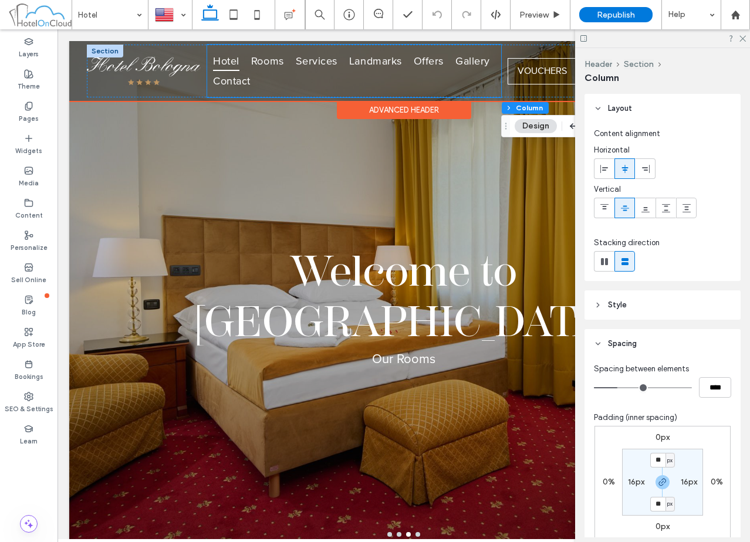
click at [491, 93] on div "Hotel Rooms Services Landmarks Offers Gallery Contact" at bounding box center [354, 71] width 294 height 53
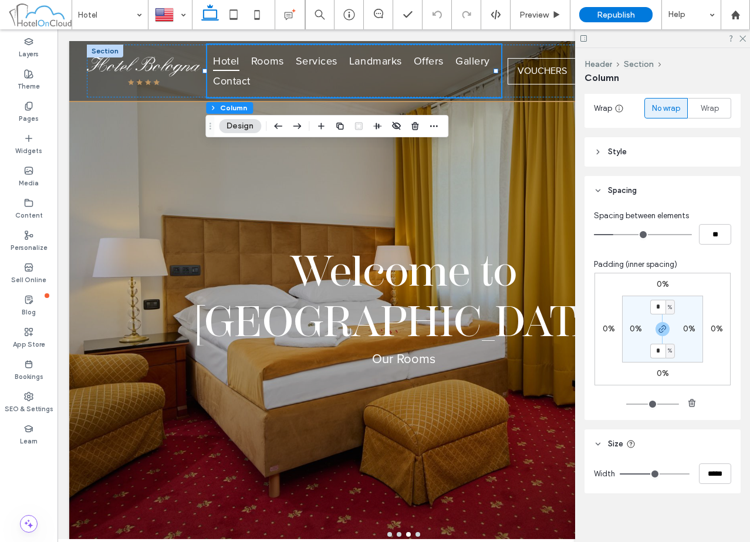
scroll to position [205, 0]
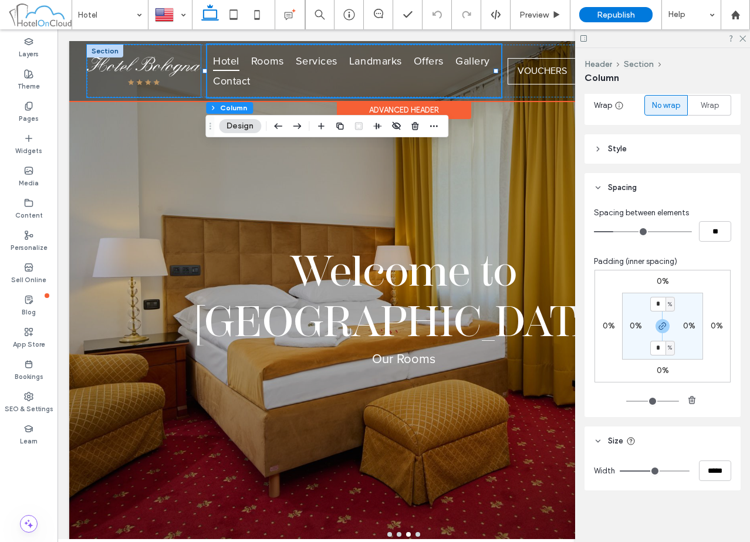
click at [195, 92] on div at bounding box center [144, 71] width 114 height 53
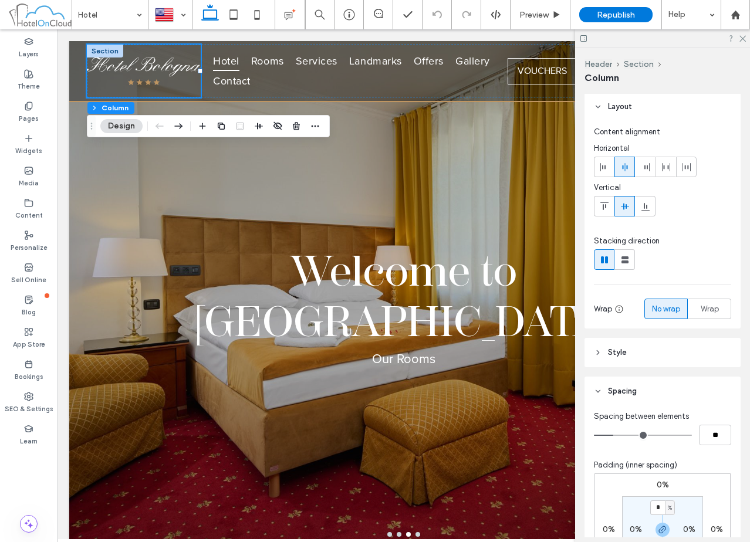
scroll to position [0, 0]
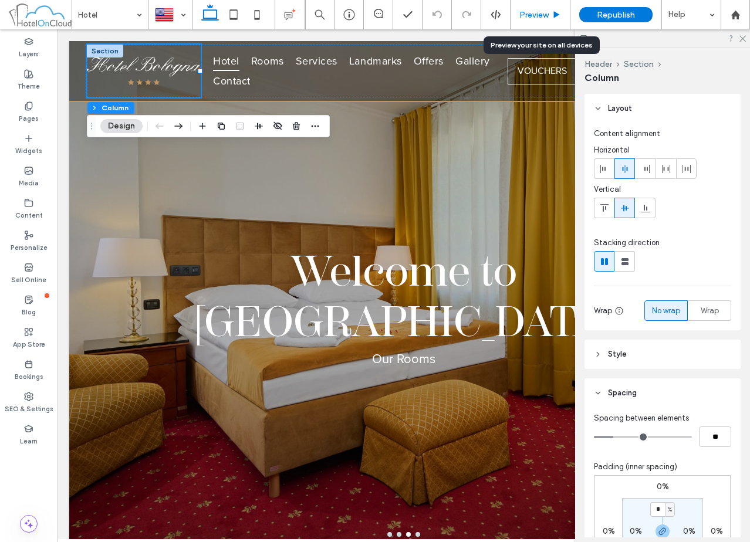
click at [540, 19] on span "Preview" at bounding box center [533, 15] width 29 height 10
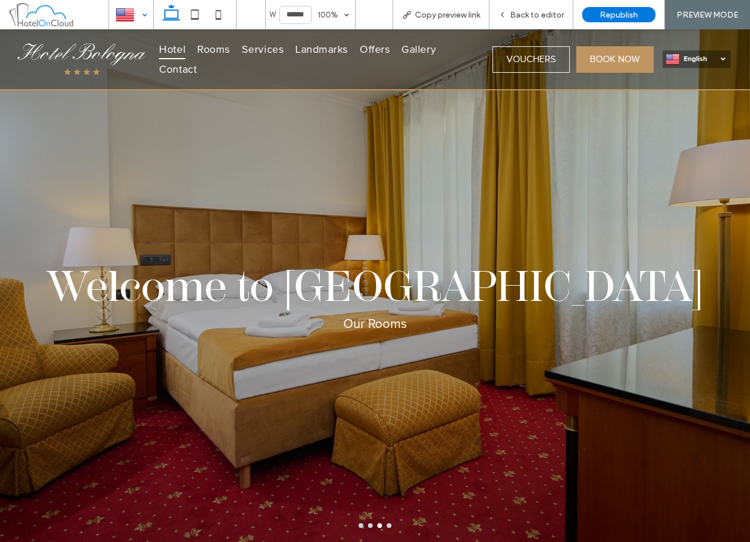
click at [141, 9] on div at bounding box center [131, 15] width 43 height 28
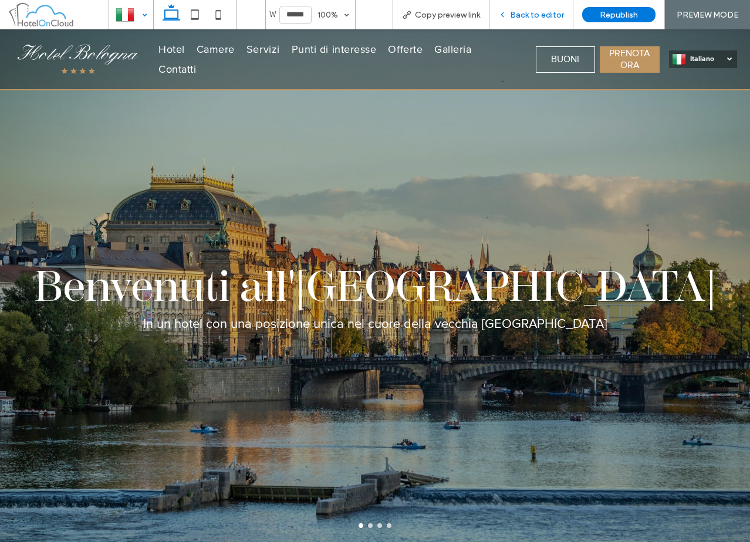
click at [536, 6] on div "Back to editor" at bounding box center [531, 14] width 84 height 29
click at [534, 16] on span "Back to editor" at bounding box center [537, 15] width 54 height 10
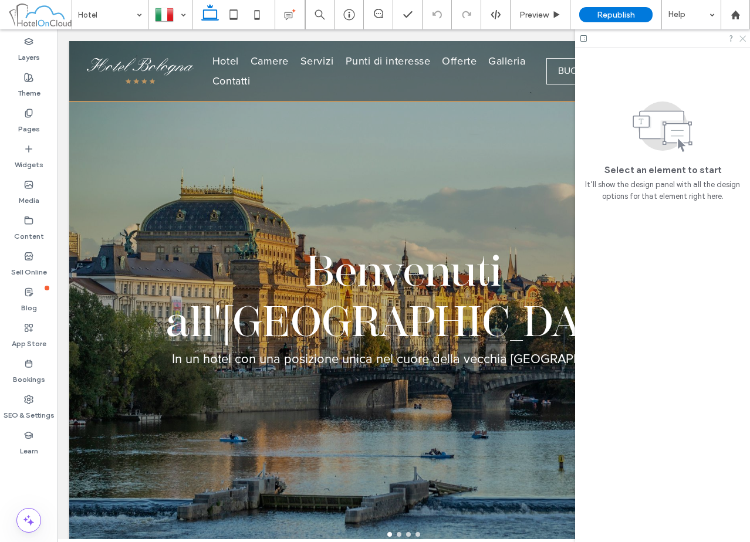
click at [741, 40] on use at bounding box center [742, 39] width 6 height 6
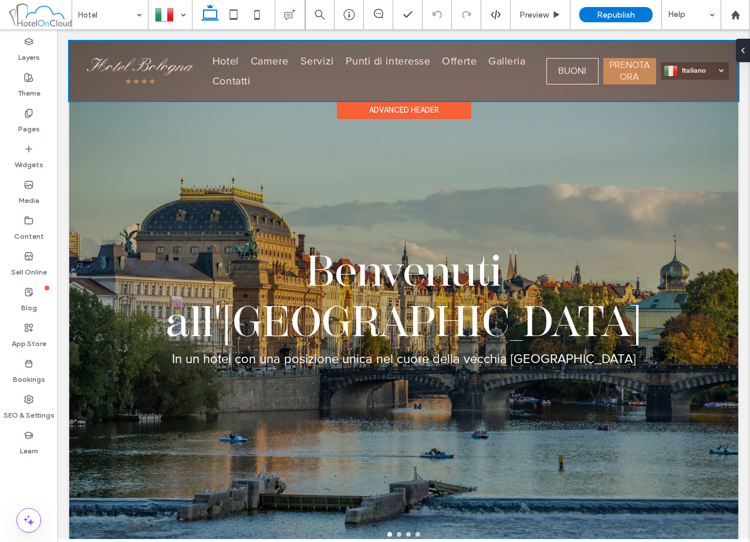
click at [581, 51] on div at bounding box center [403, 71] width 669 height 60
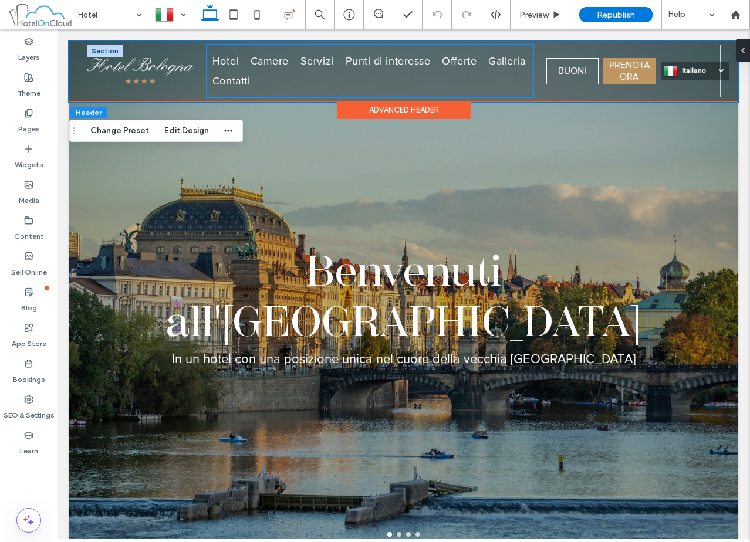
click at [526, 93] on div "Hotel Camere Servizi Punti di interesse Offerte Galleria Contatti" at bounding box center [370, 71] width 327 height 53
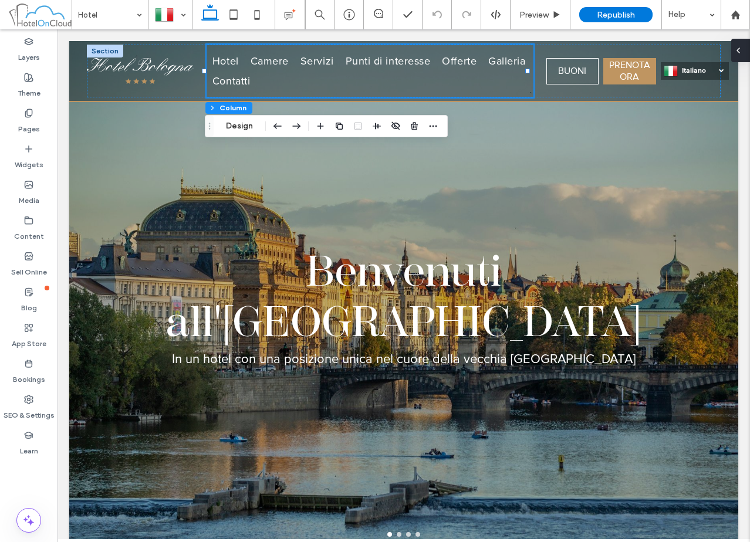
drag, startPoint x: 685, startPoint y: 23, endPoint x: 742, endPoint y: 52, distance: 64.5
click at [742, 52] on div at bounding box center [740, 50] width 19 height 23
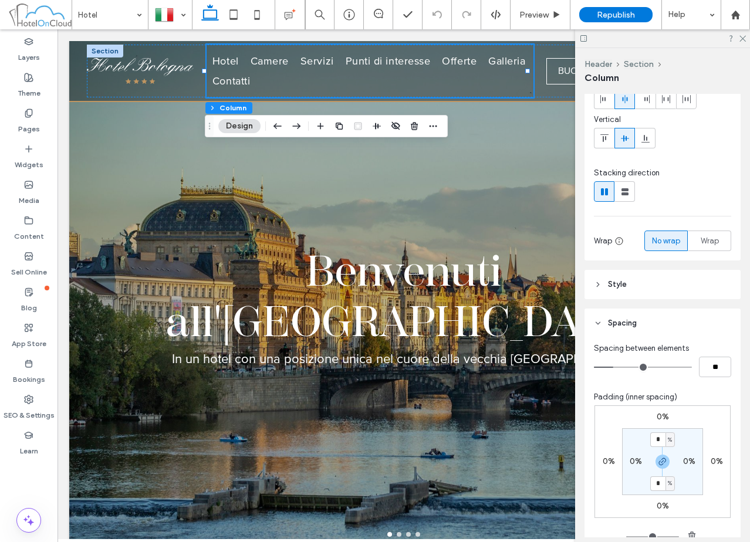
scroll to position [205, 0]
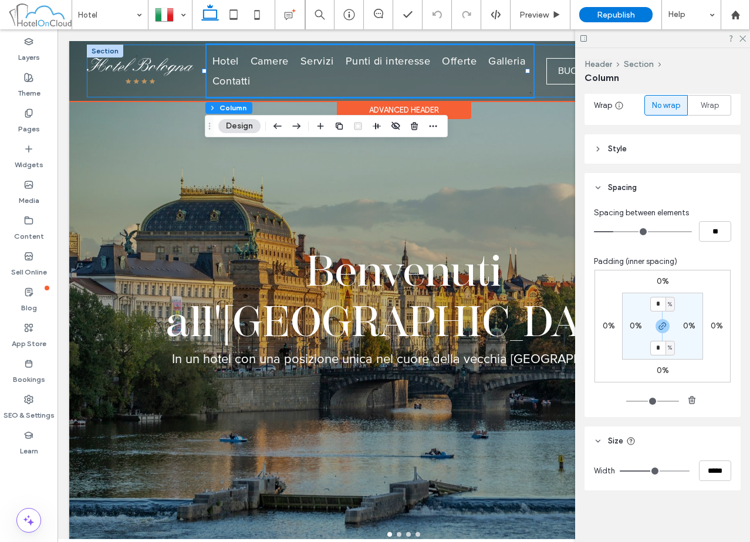
click at [196, 93] on div "Hotel Camere Servizi Punti di interesse Offerte Galleria Contatti BUONI PRENOTA…" at bounding box center [404, 71] width 634 height 53
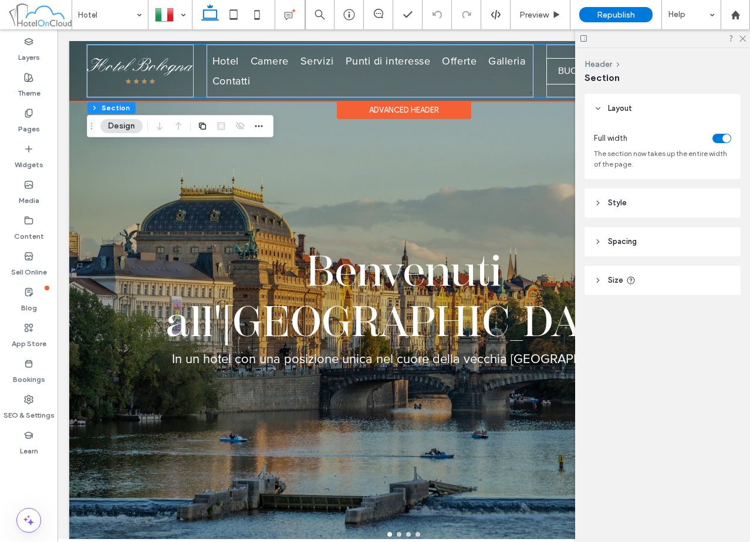
click at [196, 93] on div "Hotel Camere Servizi Punti di interesse Offerte Galleria Contatti BUONI PRENOTA…" at bounding box center [404, 71] width 634 height 53
click at [189, 93] on div at bounding box center [140, 71] width 107 height 53
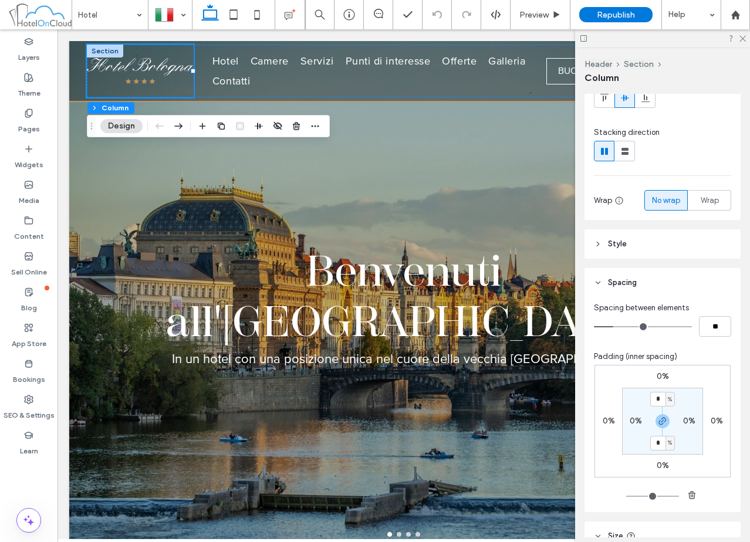
scroll to position [0, 0]
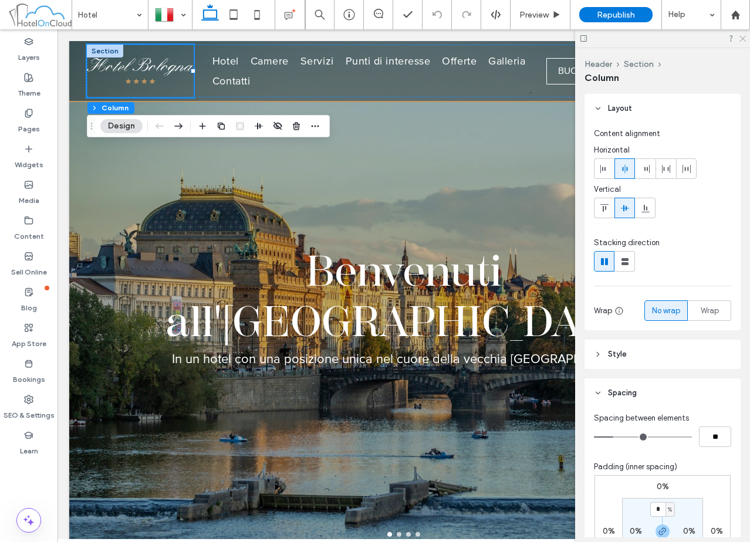
click at [742, 36] on icon at bounding box center [742, 38] width 8 height 8
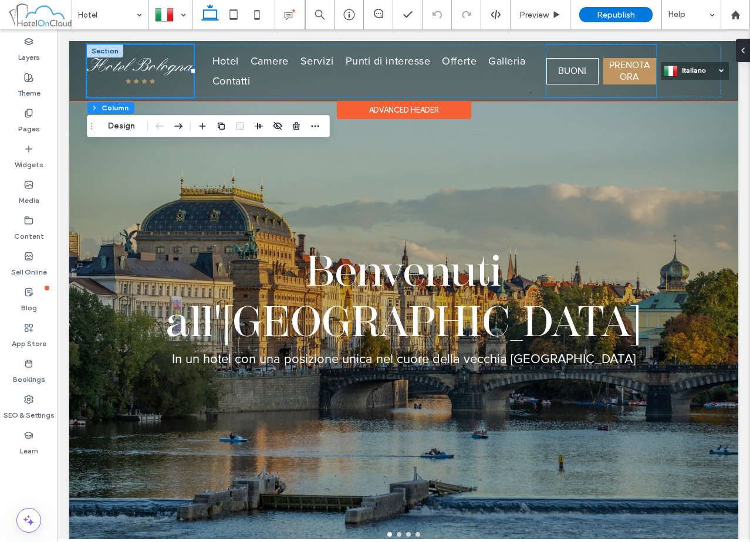
click at [628, 93] on div "BUONI PRENOTA ORA" at bounding box center [601, 71] width 110 height 53
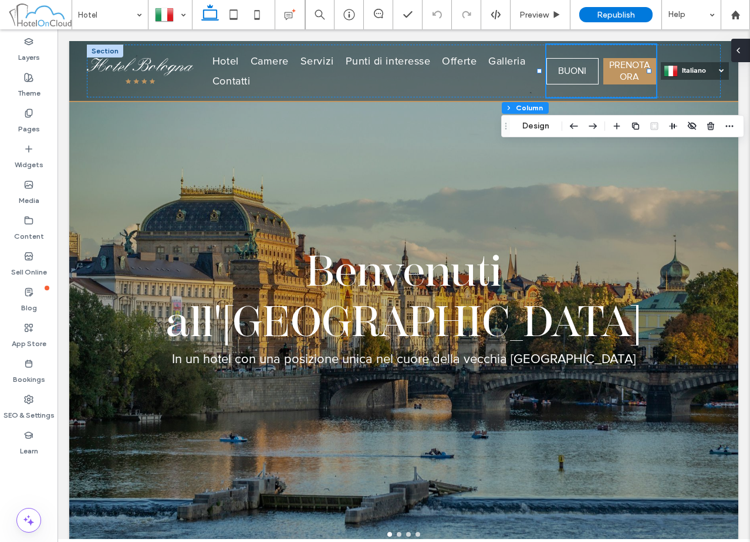
click at [745, 53] on div at bounding box center [740, 50] width 19 height 23
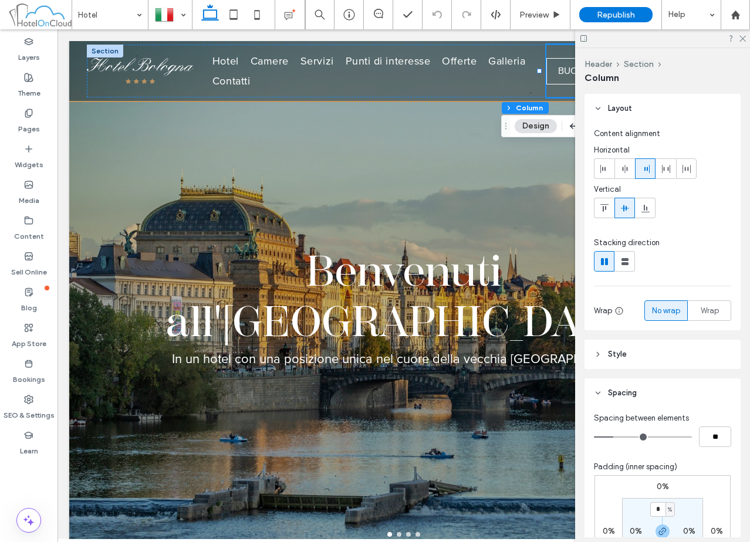
scroll to position [205, 0]
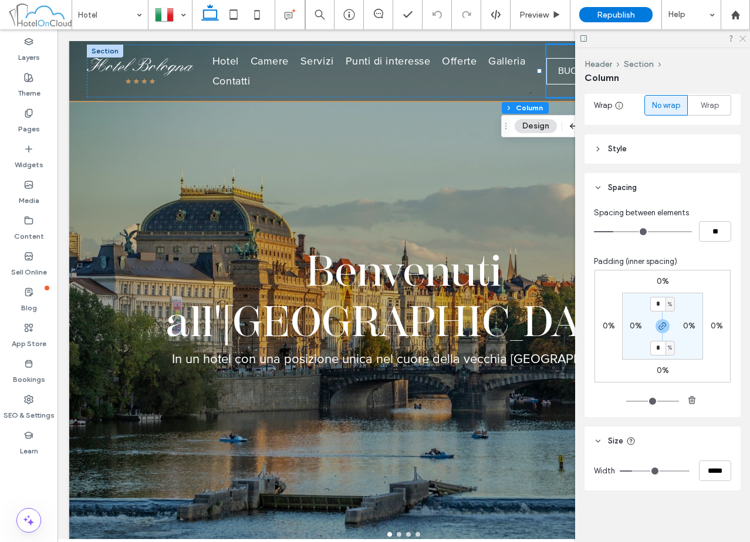
click at [740, 39] on icon at bounding box center [742, 38] width 8 height 8
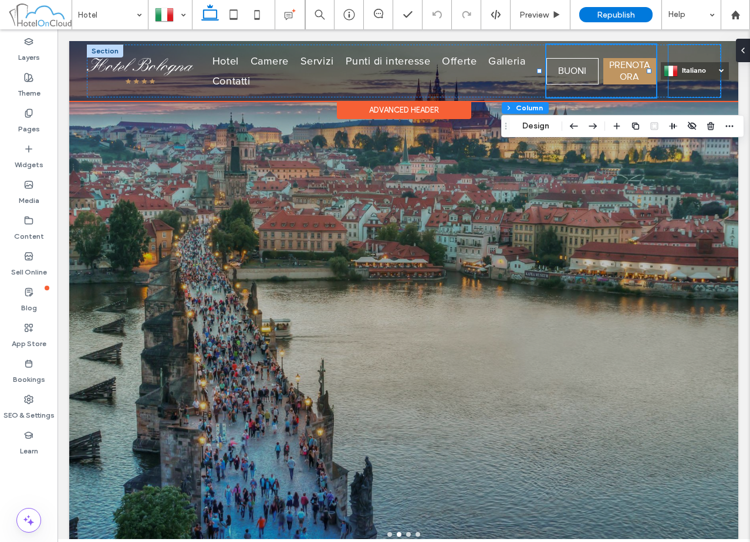
click at [703, 88] on div "Italiano it Deutsch de English en čeština cs" at bounding box center [694, 71] width 52 height 53
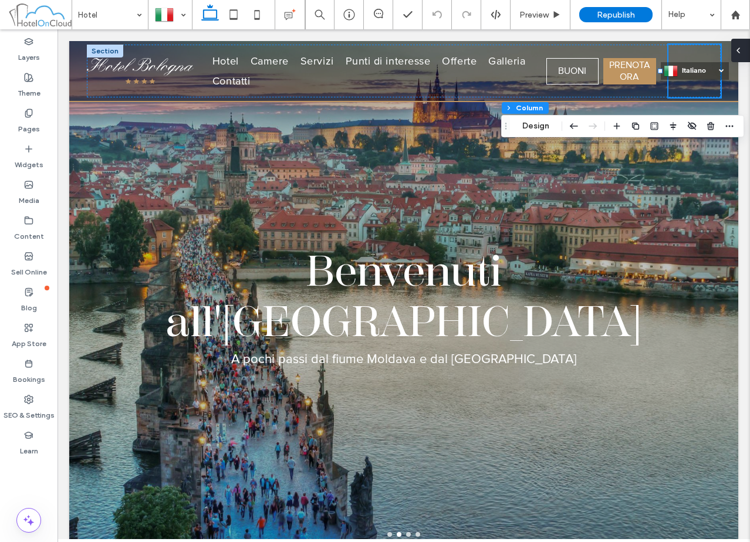
click at [746, 45] on div at bounding box center [740, 50] width 19 height 23
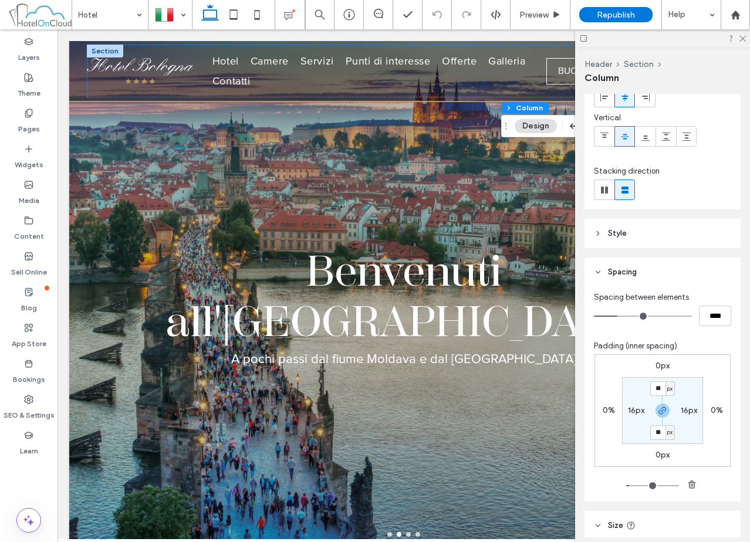
scroll to position [156, 0]
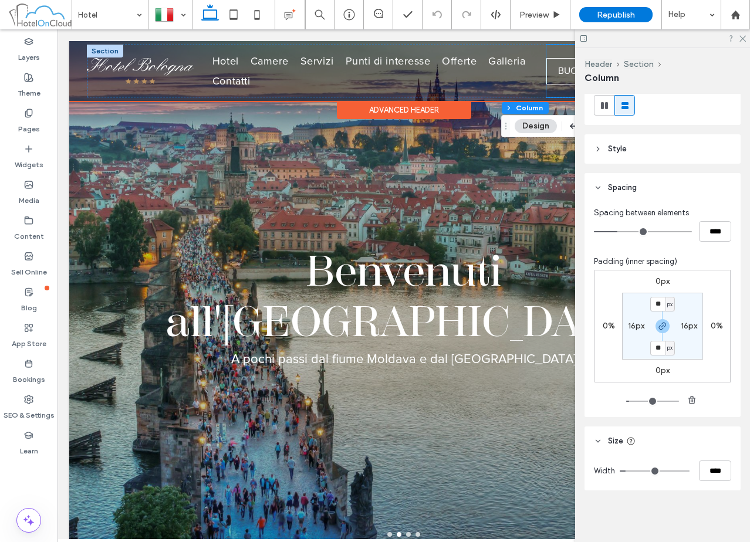
click at [561, 52] on div "BUONI PRENOTA ORA" at bounding box center [601, 71] width 110 height 53
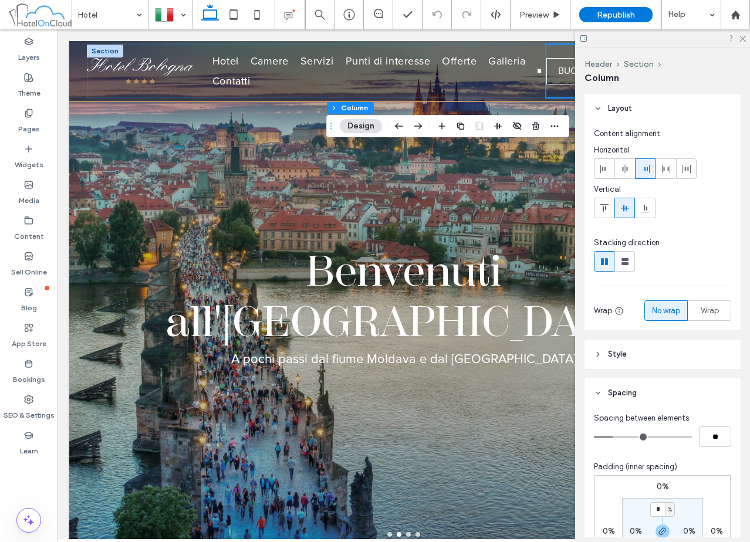
scroll to position [205, 0]
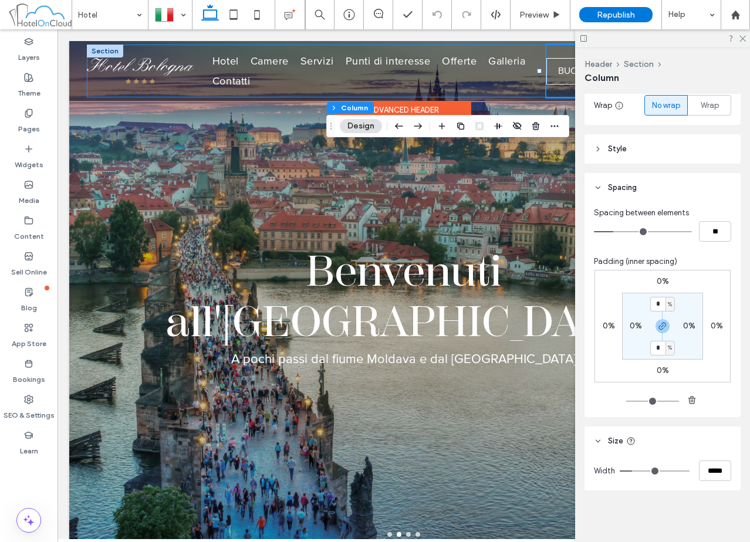
click at [536, 46] on div "Hotel Camere Servizi Punti di interesse Offerte Galleria Contatti BUONI PRENOTA…" at bounding box center [404, 71] width 634 height 53
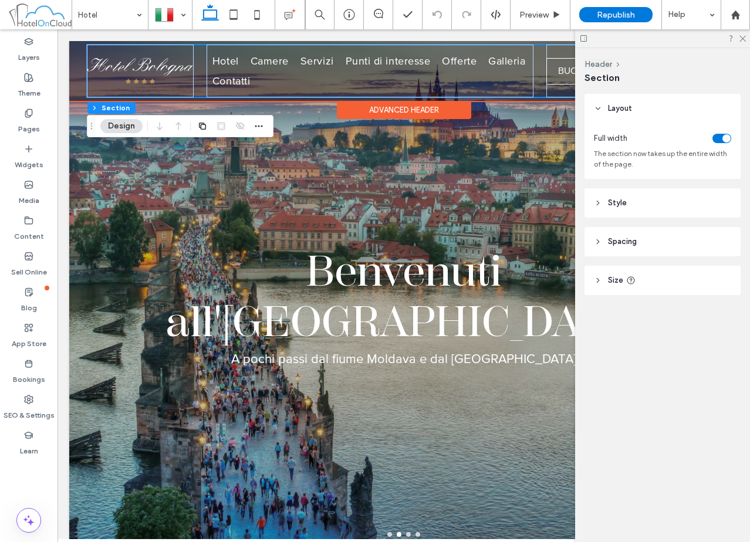
click at [198, 77] on div "Hotel Camere Servizi Punti di interesse Offerte Galleria Contatti BUONI PRENOTA…" at bounding box center [404, 71] width 634 height 53
click at [666, 246] on header "Spacing" at bounding box center [662, 241] width 156 height 29
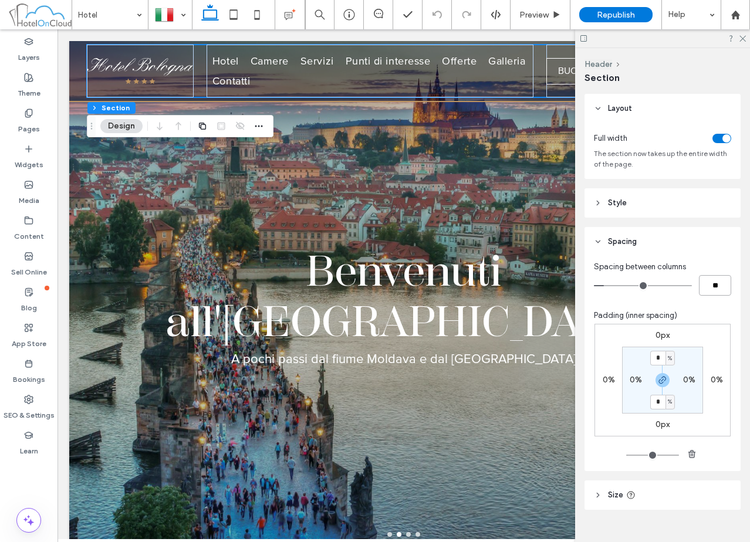
click at [719, 295] on input "**" at bounding box center [715, 285] width 32 height 21
type input "*"
type input "**"
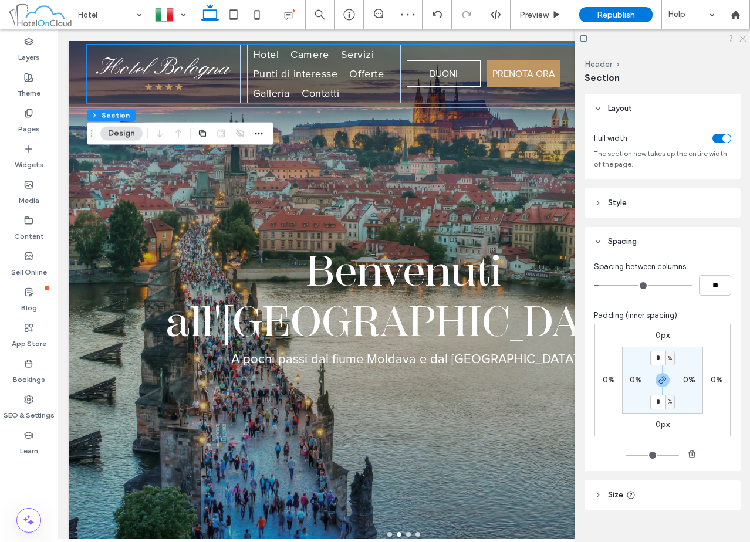
click at [741, 36] on icon at bounding box center [742, 38] width 8 height 8
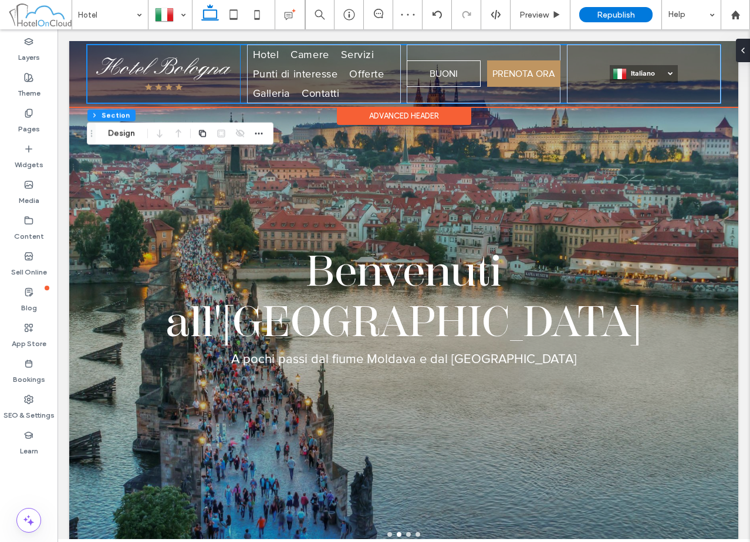
click at [233, 47] on div at bounding box center [164, 74] width 154 height 59
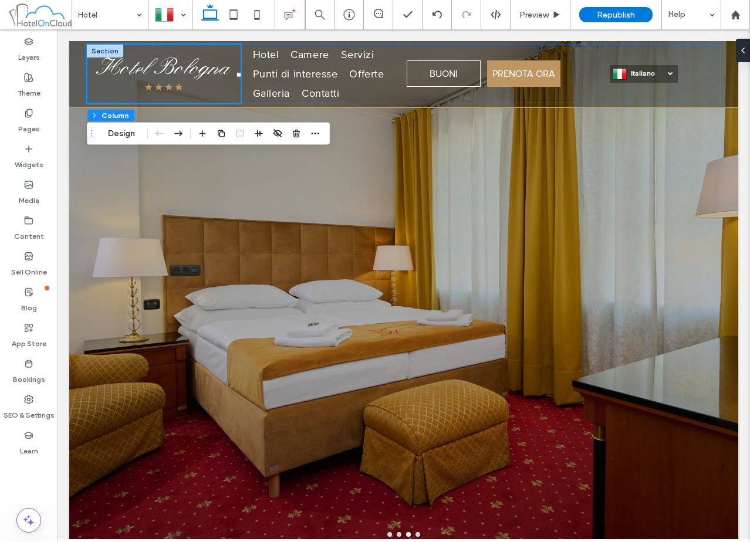
click at [747, 52] on div at bounding box center [745, 50] width 19 height 23
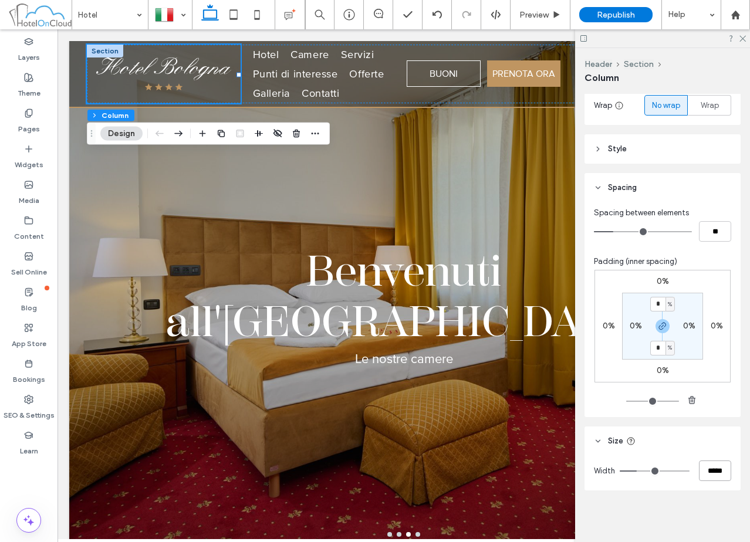
click at [713, 471] on input "*****" at bounding box center [715, 471] width 32 height 21
type input "**"
type input "***"
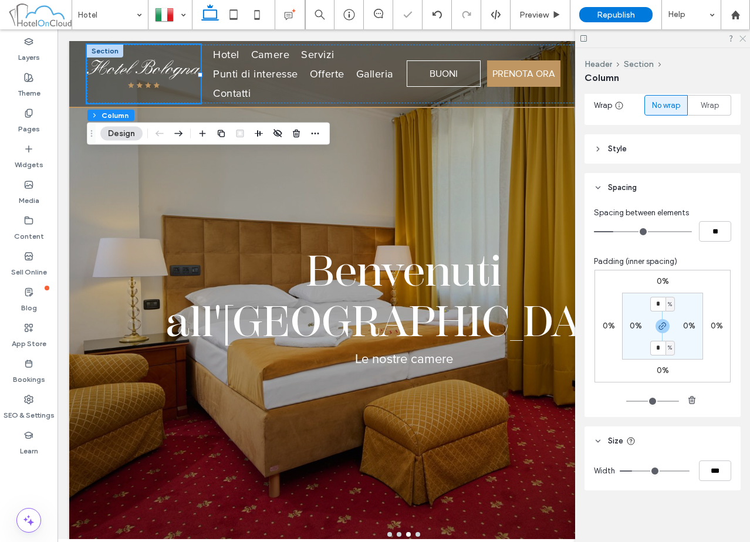
click at [742, 35] on icon at bounding box center [742, 38] width 8 height 8
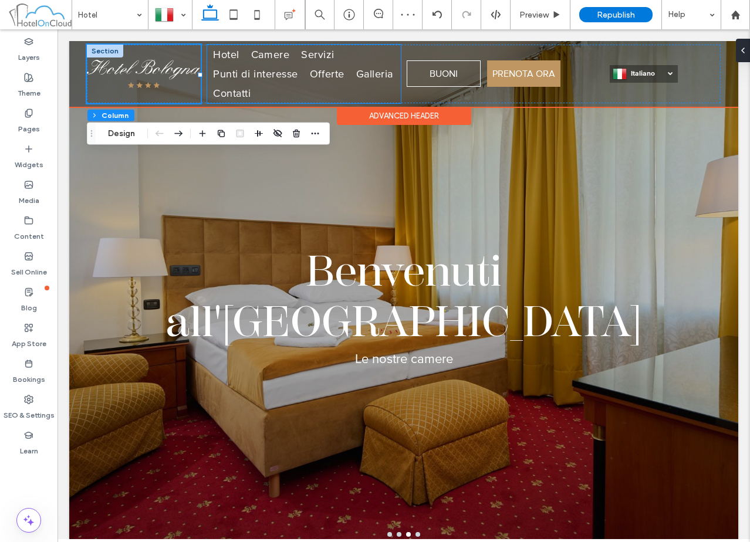
click at [394, 55] on ul "Hotel Camere Servizi Punti di interesse Offerte Galleria Contatti" at bounding box center [303, 74] width 193 height 59
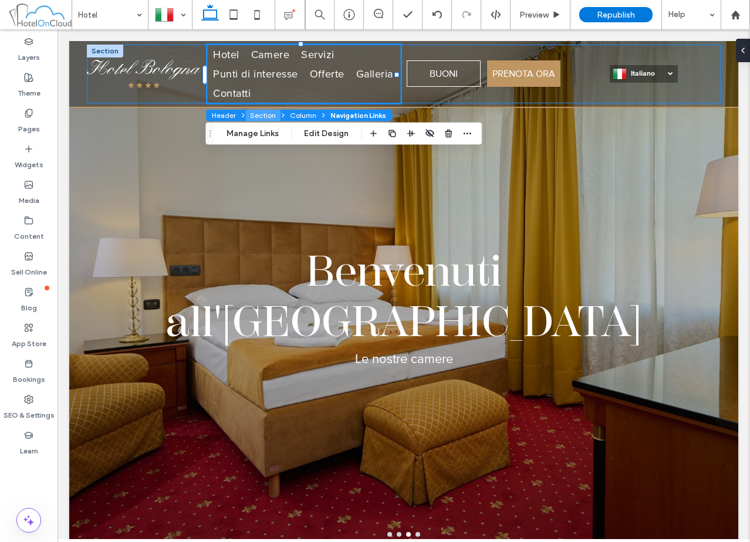
click at [258, 114] on button "Section" at bounding box center [262, 116] width 35 height 12
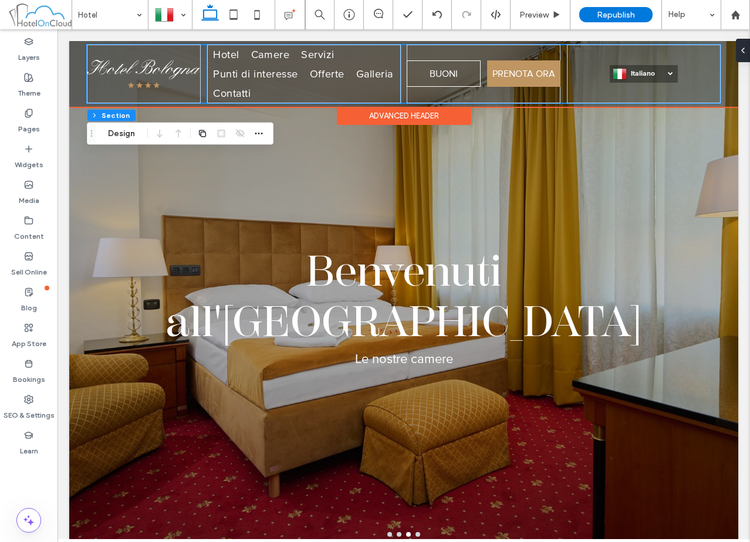
click at [380, 57] on ul "Hotel Camere Servizi Punti di interesse Offerte Galleria Contatti" at bounding box center [303, 74] width 193 height 59
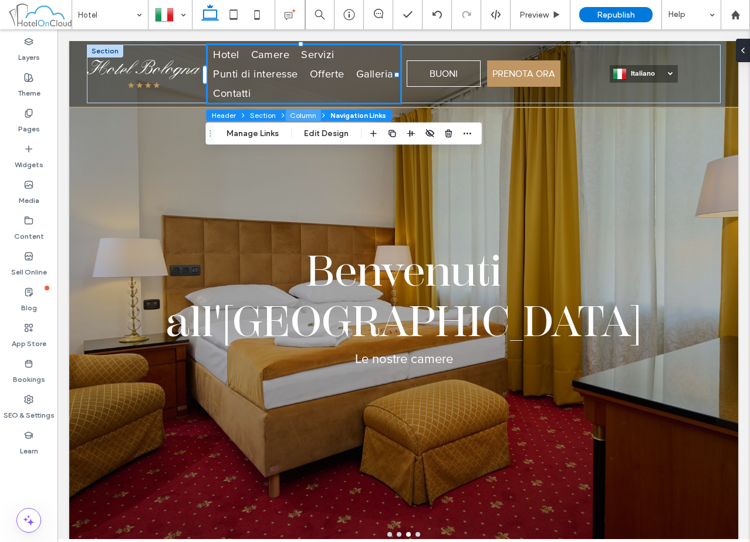
click at [310, 114] on button "Column" at bounding box center [303, 116] width 36 height 12
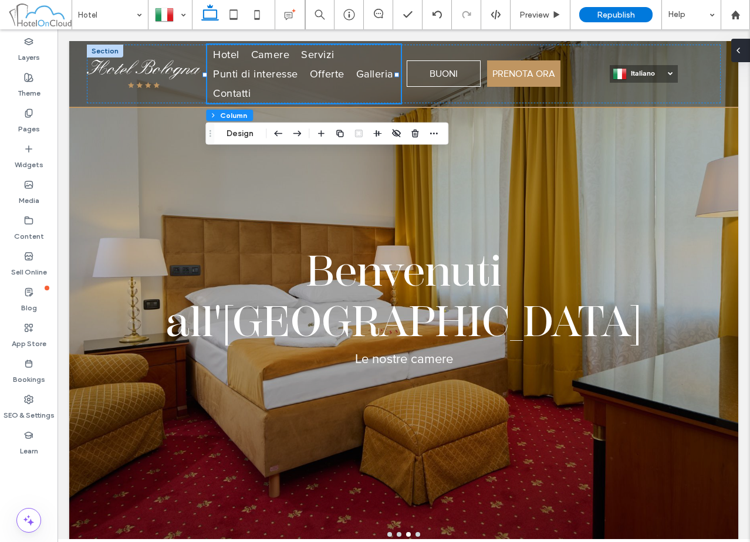
click at [744, 57] on div at bounding box center [740, 50] width 19 height 23
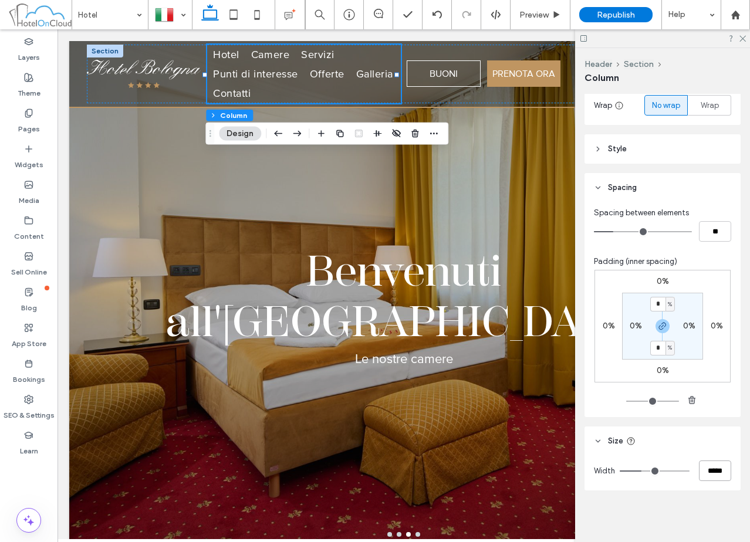
click at [707, 472] on input "*****" at bounding box center [715, 471] width 32 height 21
type input "**"
type input "***"
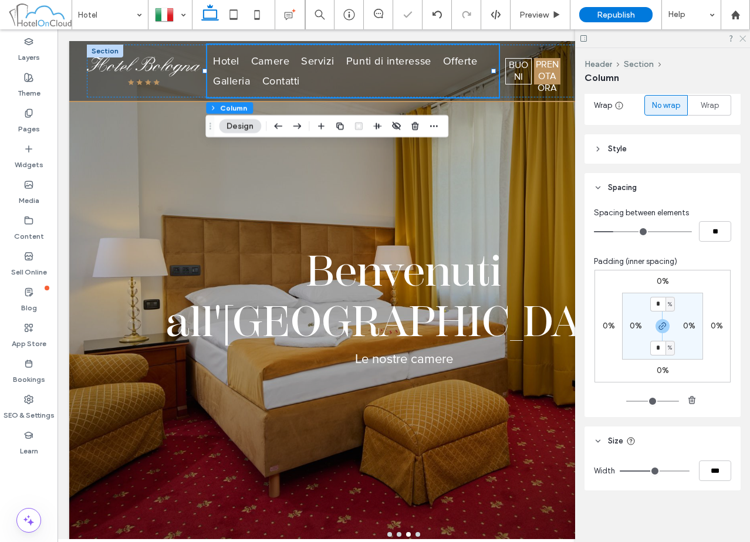
click at [741, 34] on icon at bounding box center [742, 38] width 8 height 8
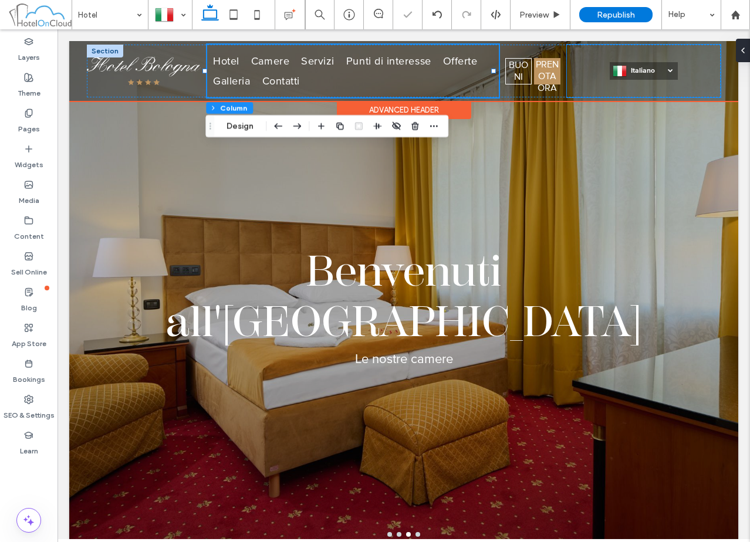
click at [678, 55] on div "Italiano it Deutsch de English en čeština cs" at bounding box center [644, 71] width 154 height 53
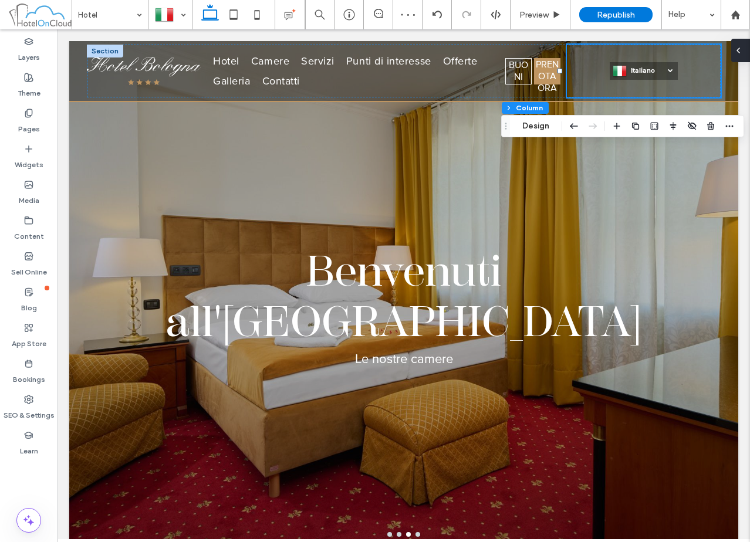
click at [736, 52] on div at bounding box center [740, 50] width 19 height 23
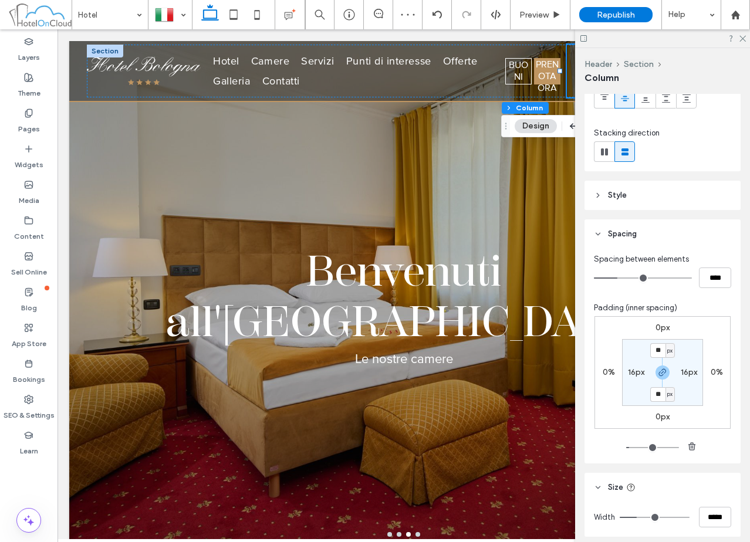
scroll to position [156, 0]
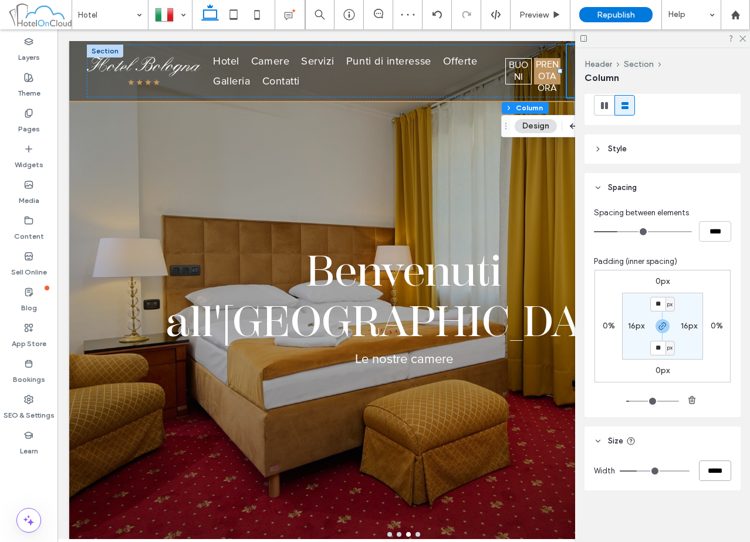
click at [704, 473] on input "*****" at bounding box center [715, 471] width 32 height 21
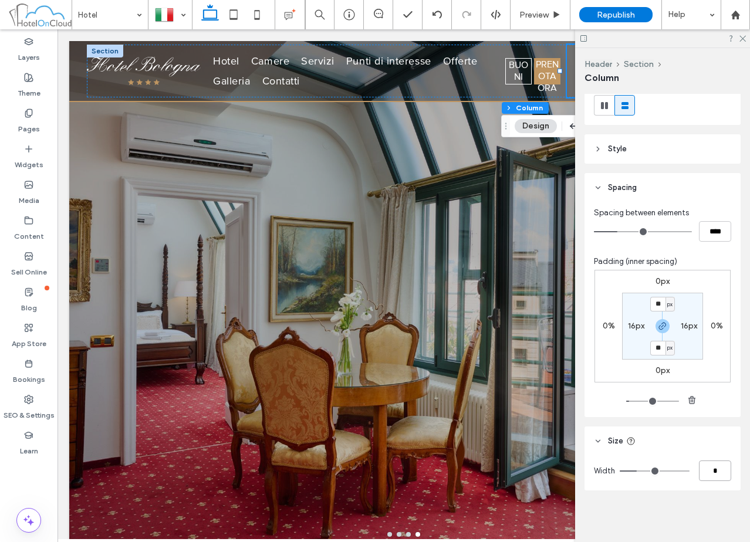
type input "*"
type input "****"
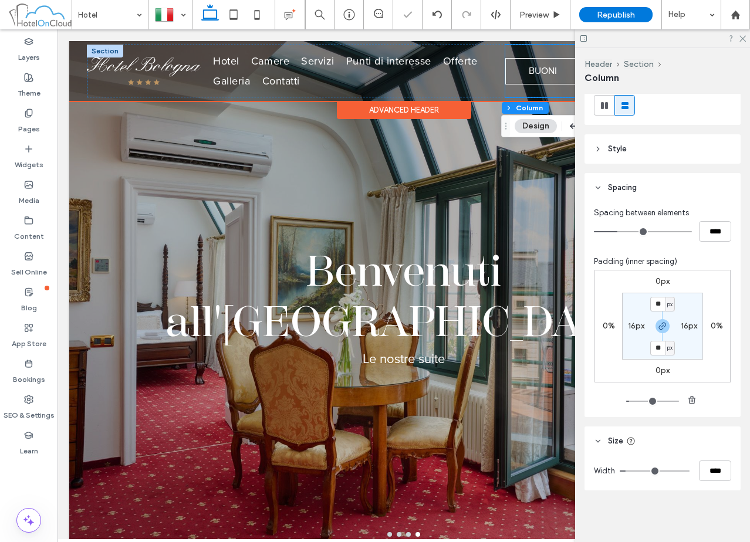
click at [527, 52] on div "BUONI PRENOTA ORA" at bounding box center [583, 71] width 156 height 53
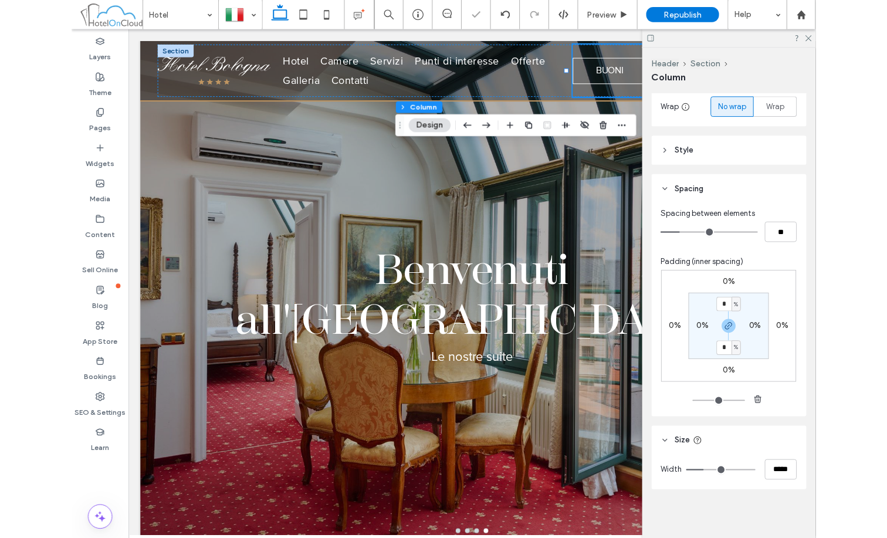
scroll to position [205, 0]
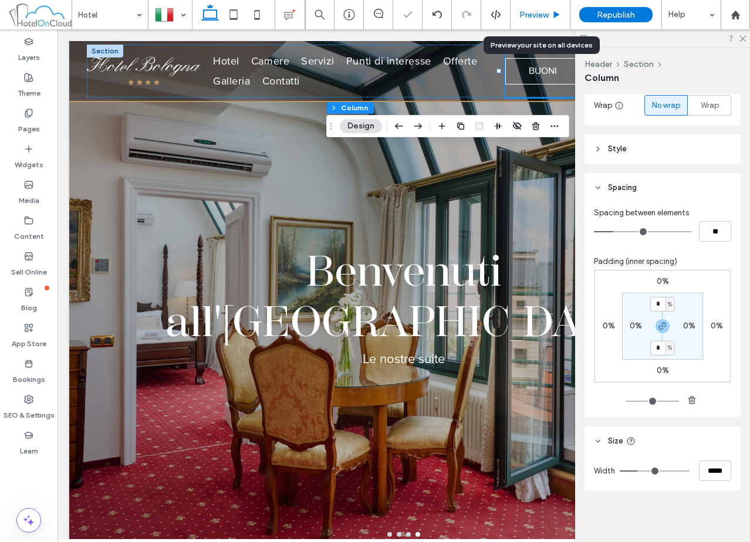
click at [549, 12] on div "Preview" at bounding box center [539, 15] width 59 height 10
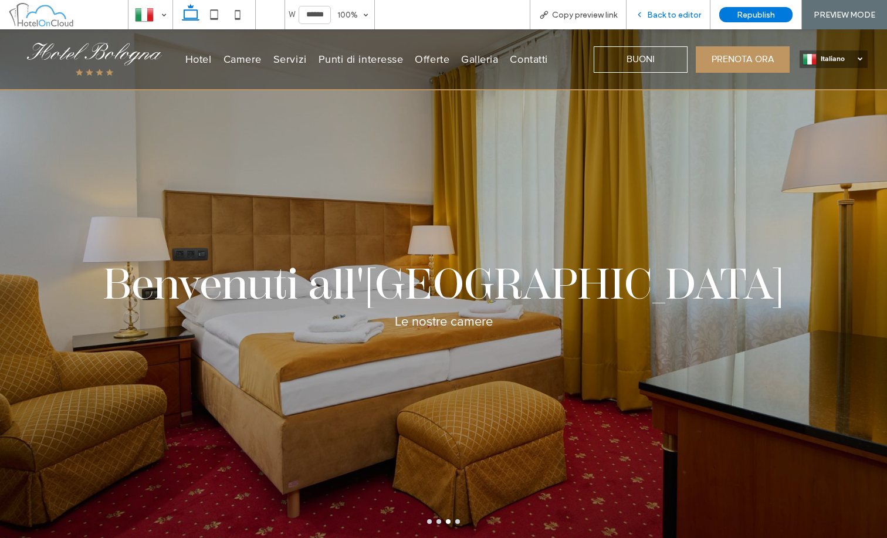
click at [673, 18] on span "Back to editor" at bounding box center [674, 15] width 54 height 10
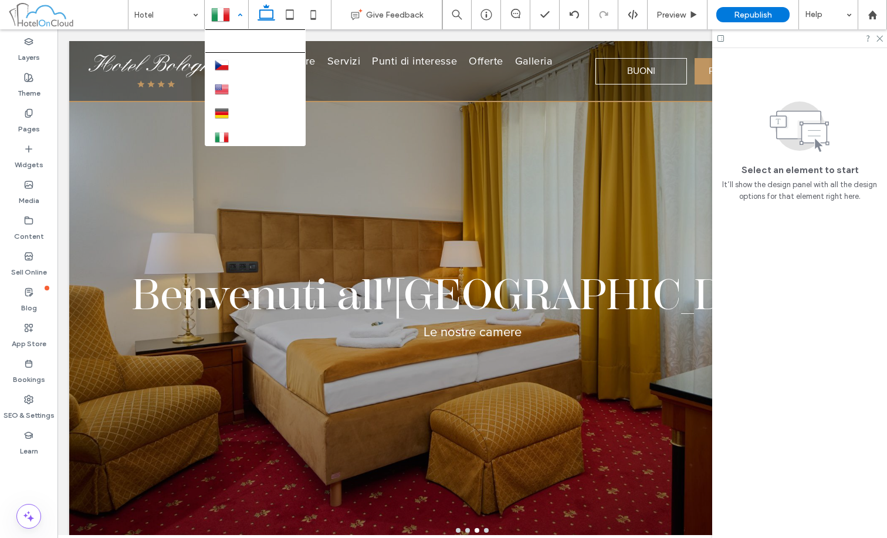
click at [223, 19] on div at bounding box center [226, 15] width 42 height 28
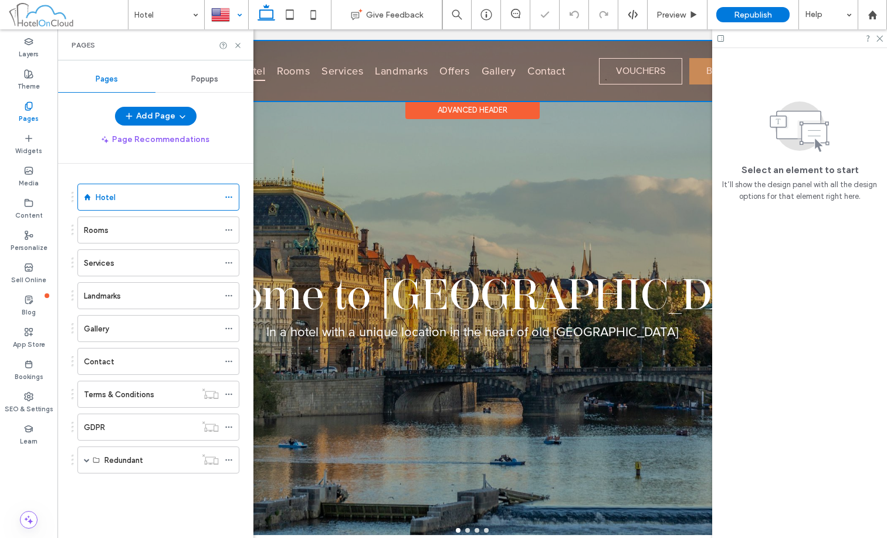
click at [533, 47] on div at bounding box center [472, 71] width 806 height 60
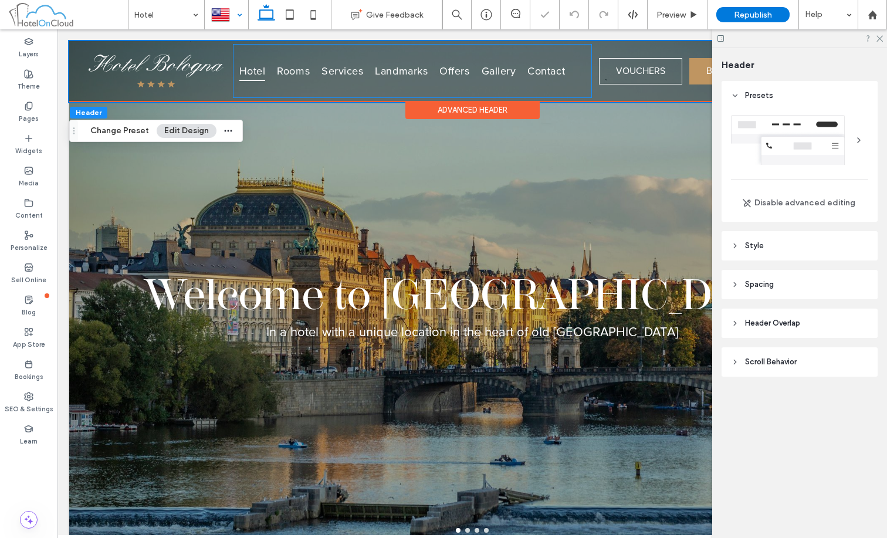
click at [533, 47] on div "Hotel Rooms Services Landmarks Offers Gallery Contact" at bounding box center [413, 71] width 358 height 53
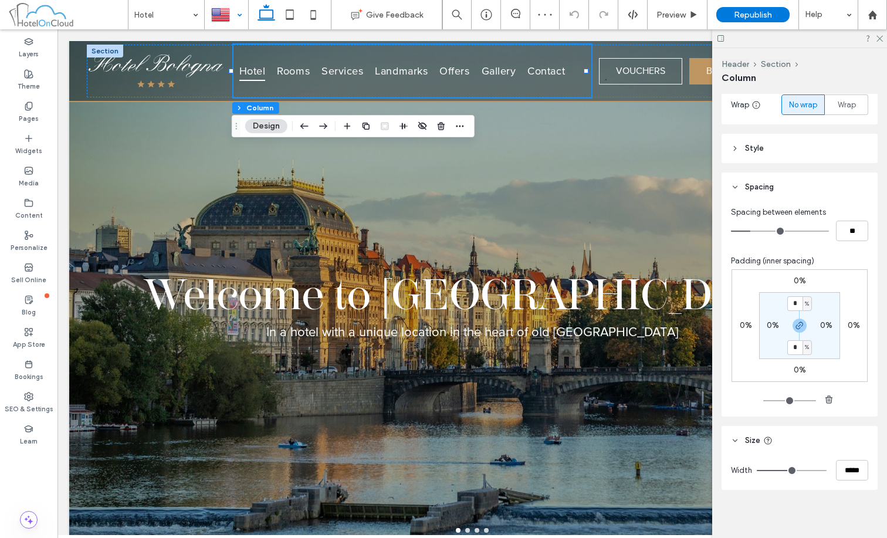
scroll to position [209, 0]
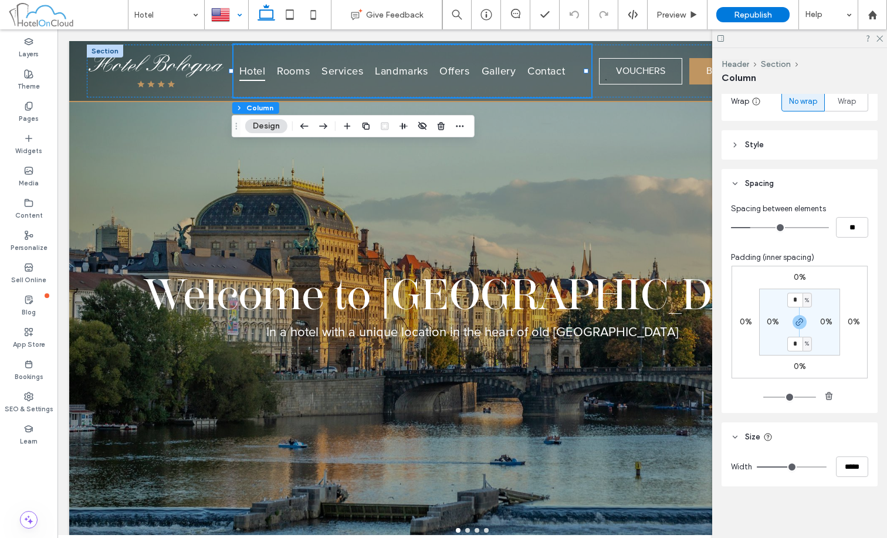
click at [219, 17] on div at bounding box center [226, 15] width 42 height 28
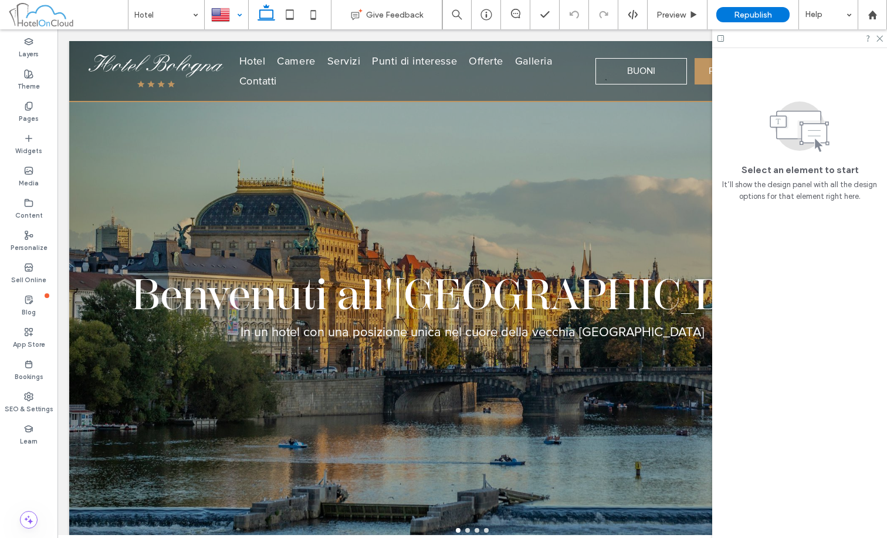
scroll to position [0, 0]
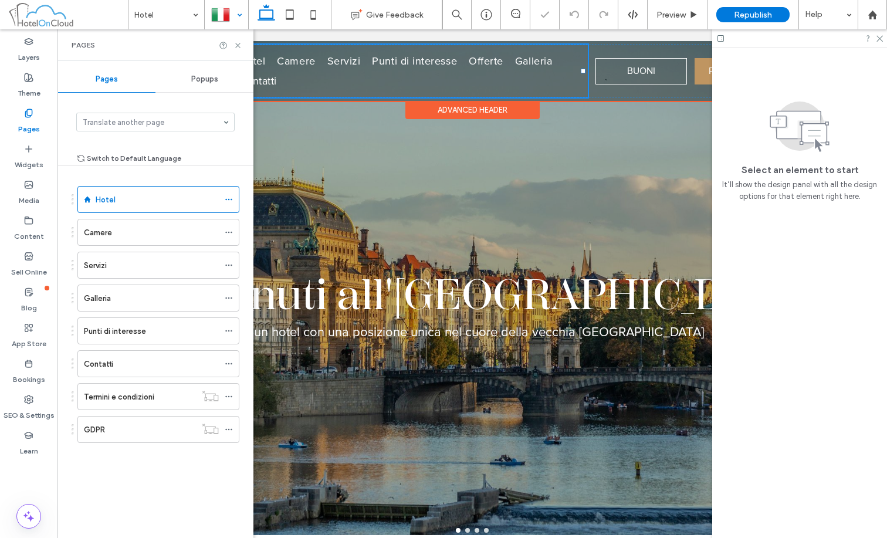
click at [477, 86] on ul "Hotel Camere Servizi Punti di interesse Offerte Galleria Contatti" at bounding box center [411, 71] width 354 height 39
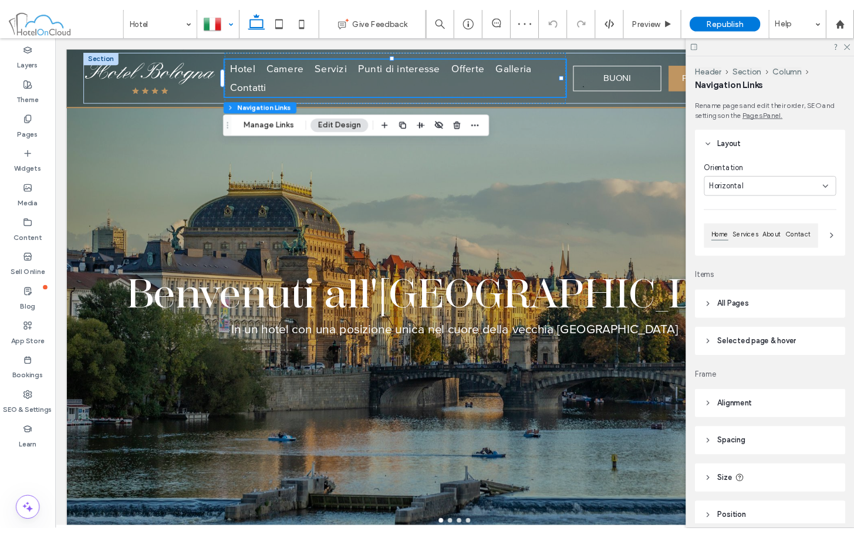
scroll to position [53, 0]
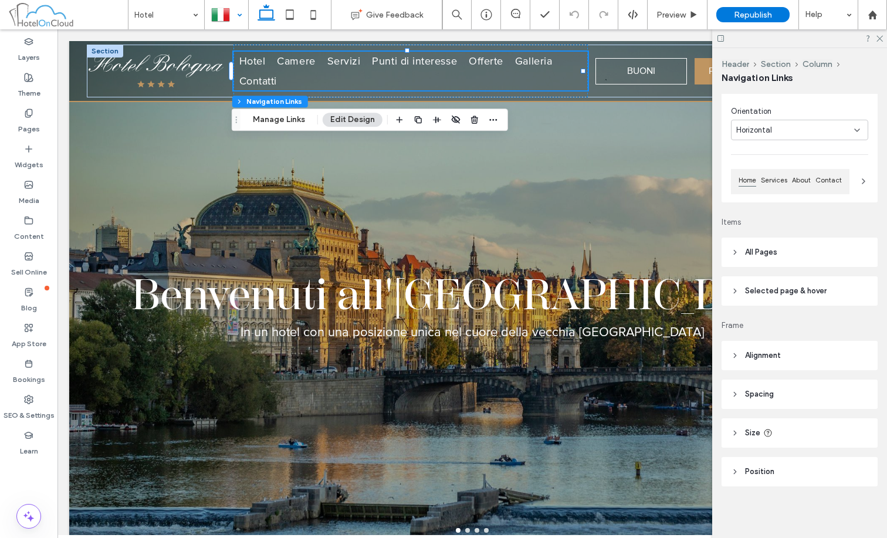
click at [749, 243] on header "All Pages" at bounding box center [800, 252] width 156 height 29
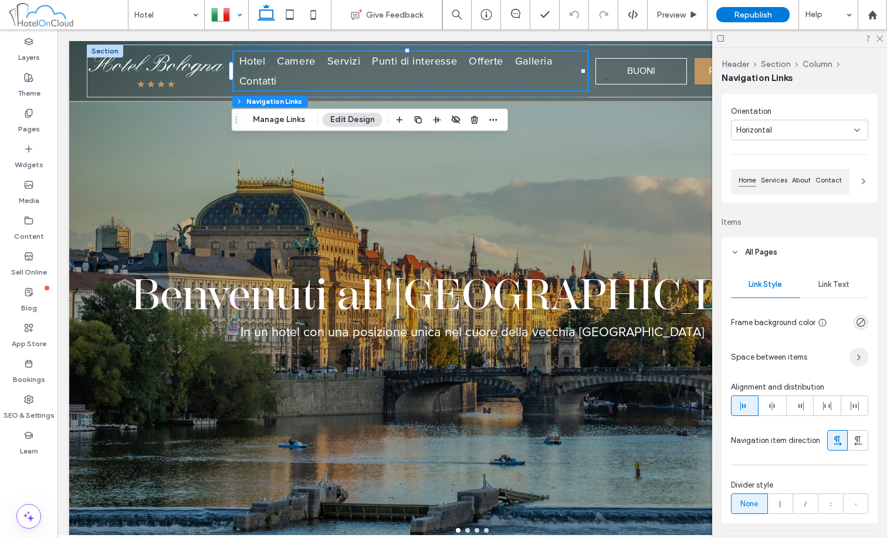
click at [749, 355] on icon "button" at bounding box center [858, 357] width 9 height 9
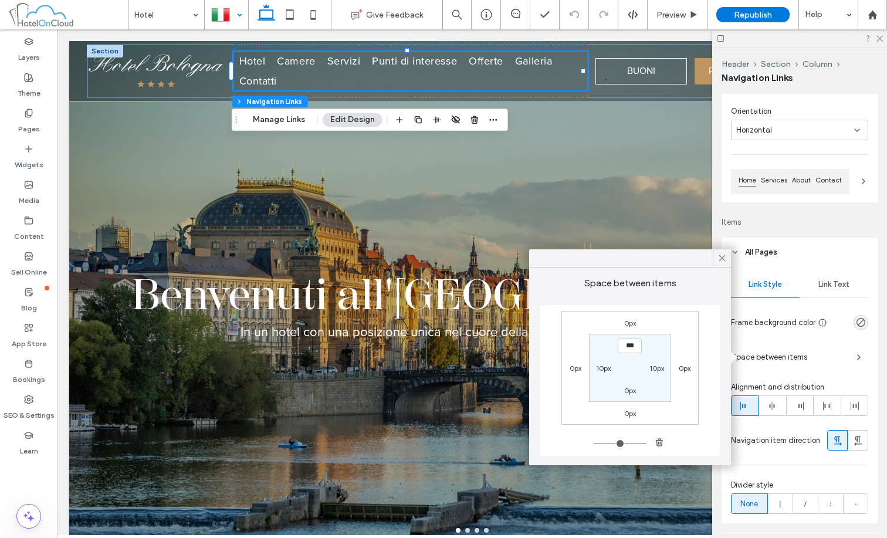
click at [651, 368] on label "10px" at bounding box center [656, 368] width 15 height 9
type input "**"
click at [664, 368] on input "****" at bounding box center [657, 367] width 24 height 15
type input "*"
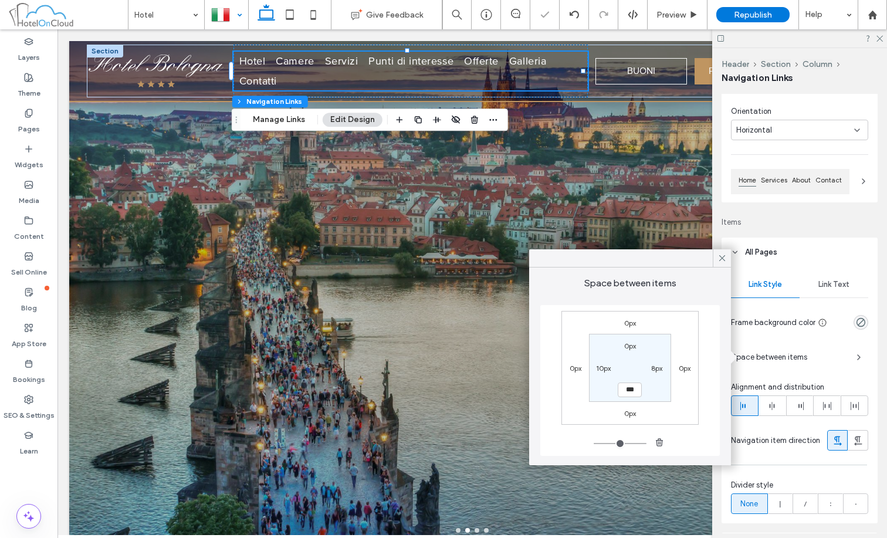
type input "**"
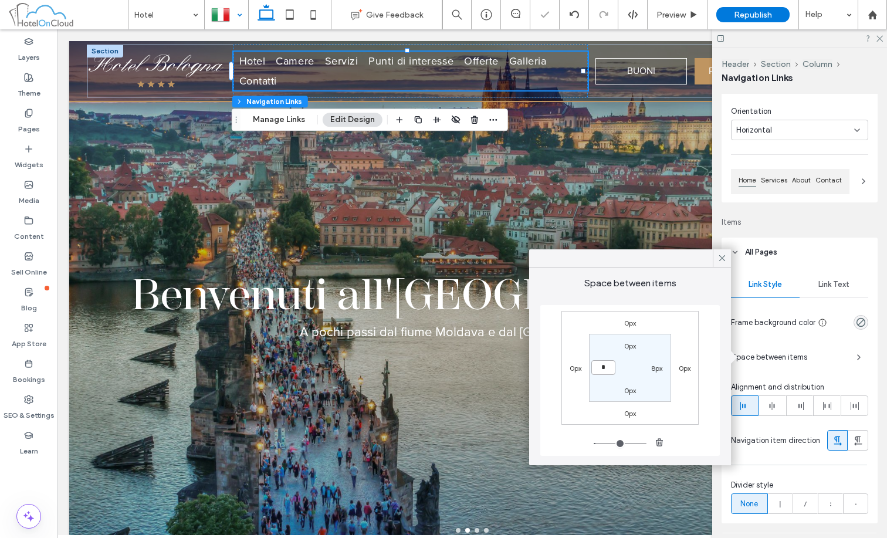
type input "*"
type input "***"
click at [664, 20] on div "Preview" at bounding box center [678, 14] width 60 height 29
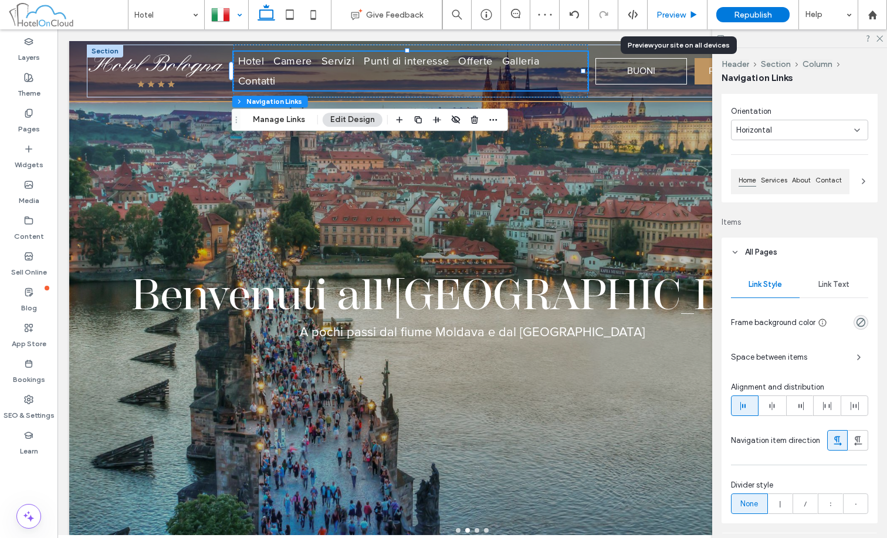
click at [679, 10] on span "Preview" at bounding box center [671, 15] width 29 height 10
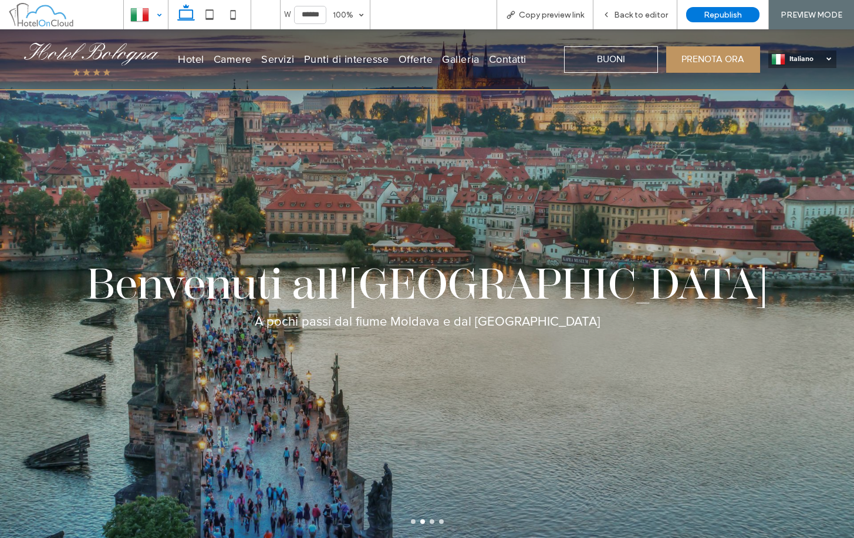
click at [151, 16] on div at bounding box center [145, 15] width 43 height 28
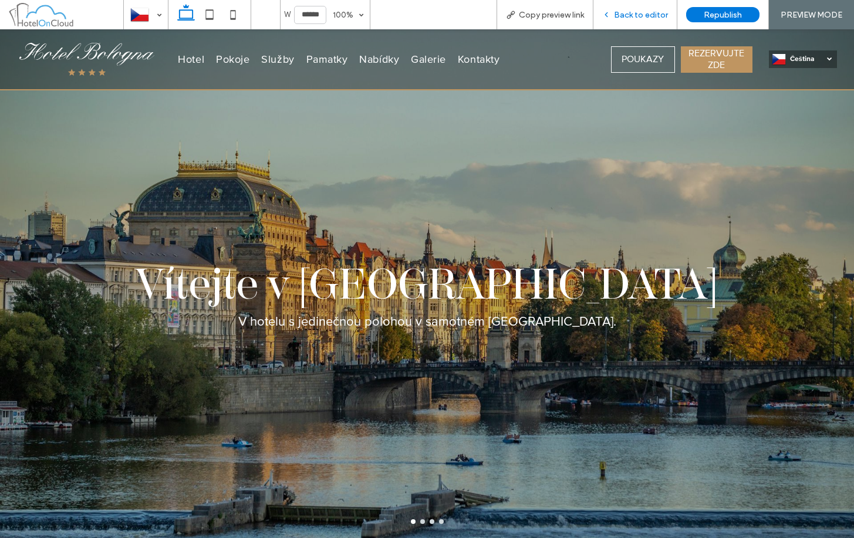
click at [637, 21] on div "Back to editor" at bounding box center [635, 14] width 84 height 29
click at [637, 19] on span "Back to editor" at bounding box center [641, 15] width 54 height 10
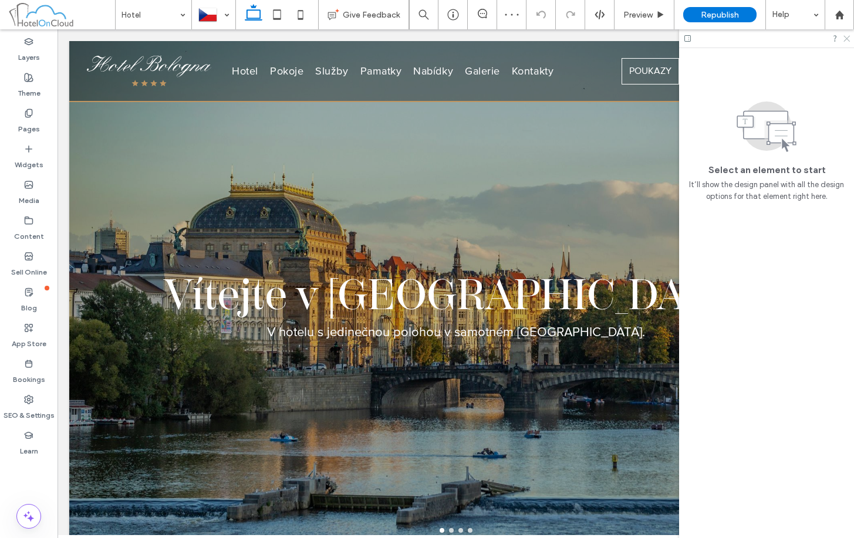
click at [749, 36] on use at bounding box center [846, 39] width 6 height 6
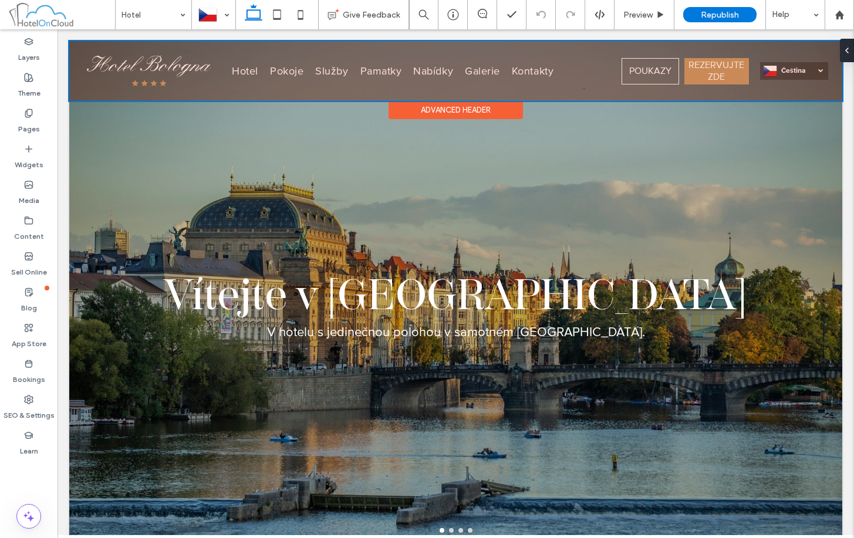
click at [639, 49] on div at bounding box center [455, 71] width 773 height 60
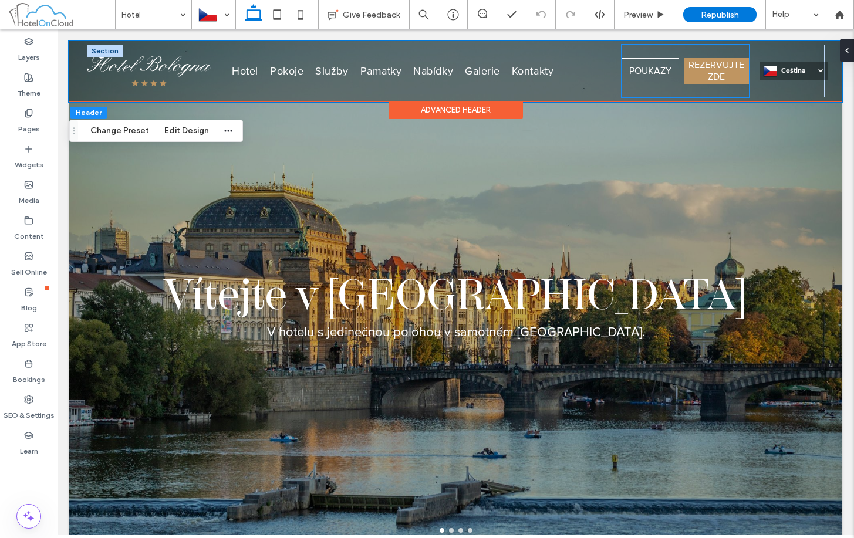
click at [634, 48] on div "POUKAZY REZERVUJTE ZDE" at bounding box center [684, 71] width 127 height 53
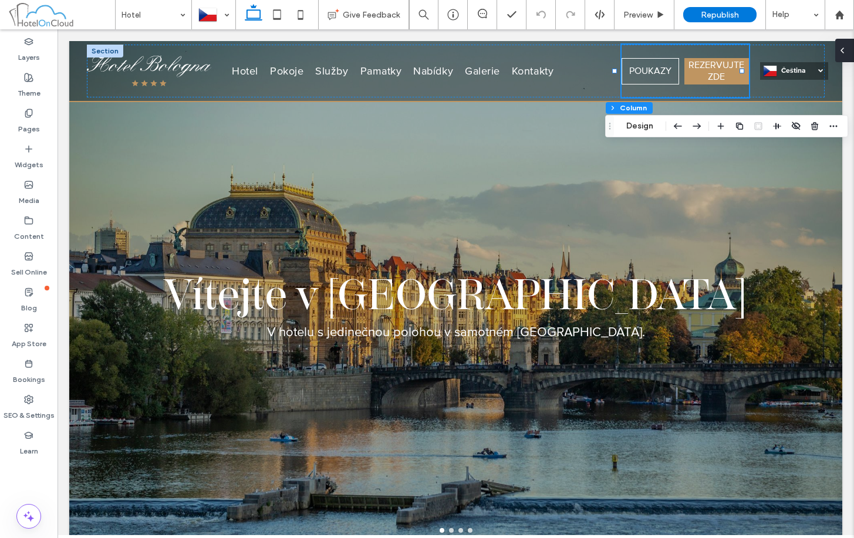
click at [749, 52] on div at bounding box center [844, 50] width 19 height 23
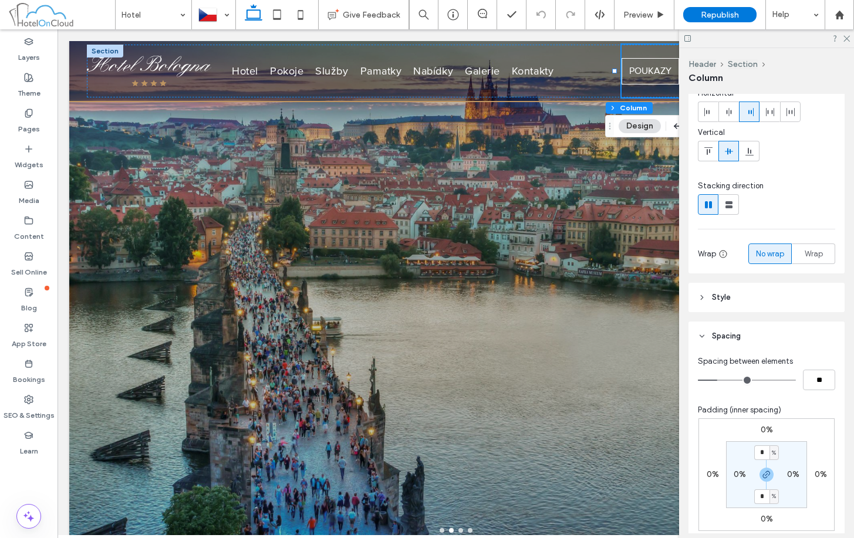
scroll to position [209, 0]
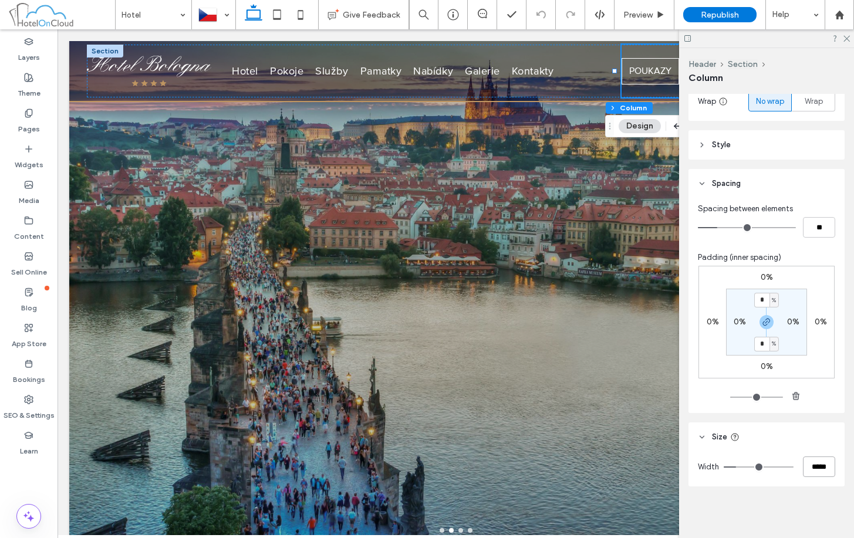
click at [749, 471] on input "*****" at bounding box center [819, 466] width 32 height 21
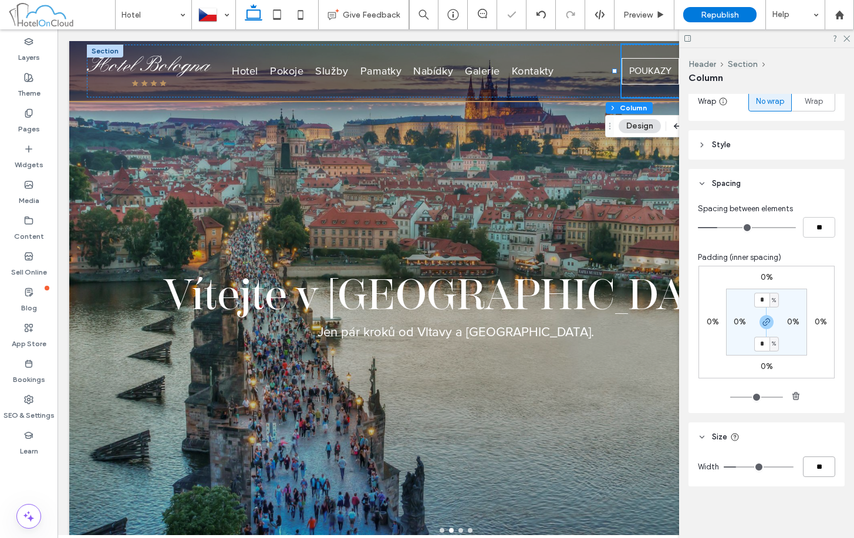
type input "**"
drag, startPoint x: 844, startPoint y: 34, endPoint x: 787, endPoint y: 5, distance: 64.3
click at [749, 34] on icon at bounding box center [846, 38] width 8 height 8
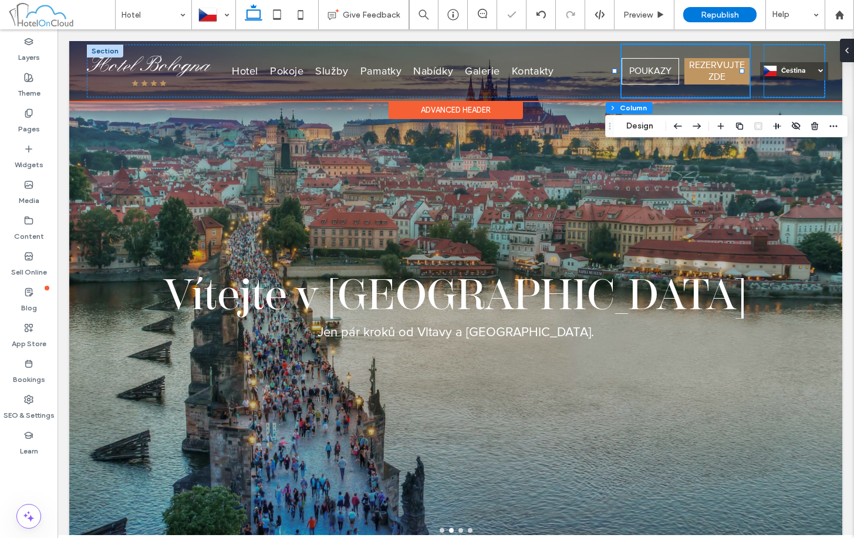
click at [749, 49] on div "čeština cs Italiano it Deutsch de English en" at bounding box center [794, 71] width 60 height 53
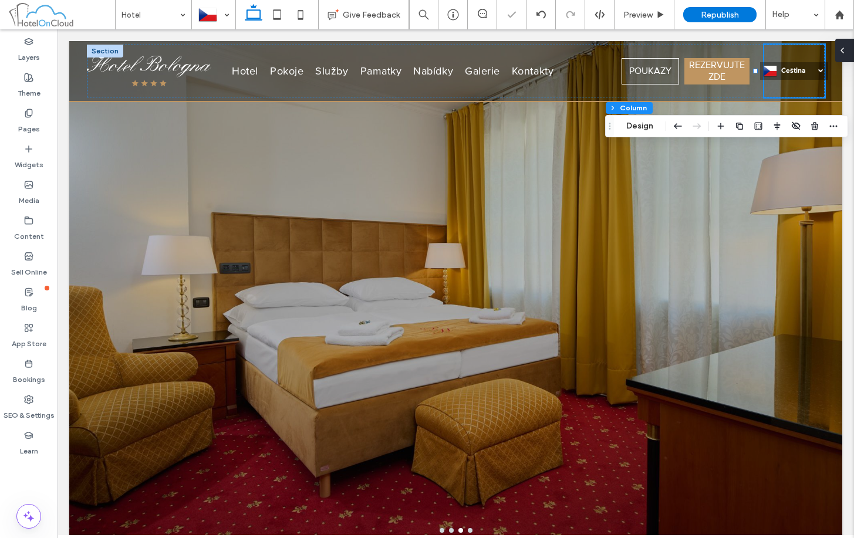
click at [749, 52] on icon at bounding box center [841, 50] width 9 height 9
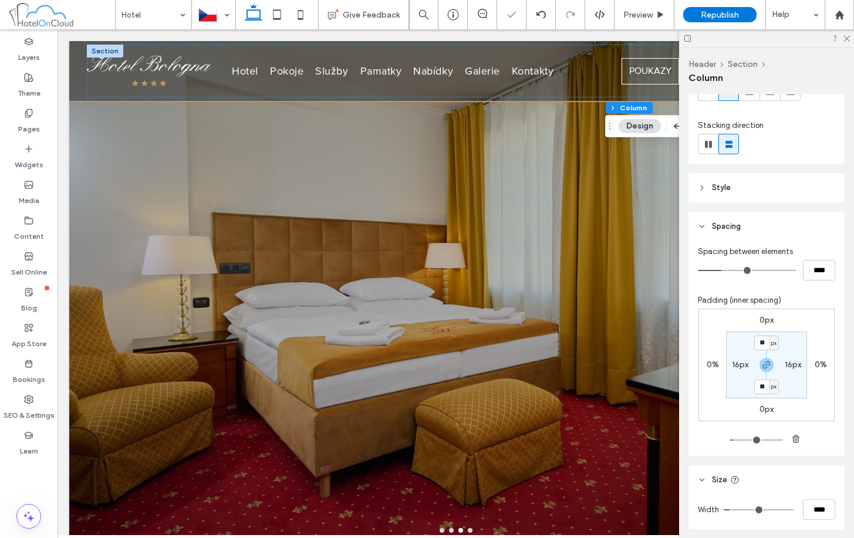
scroll to position [160, 0]
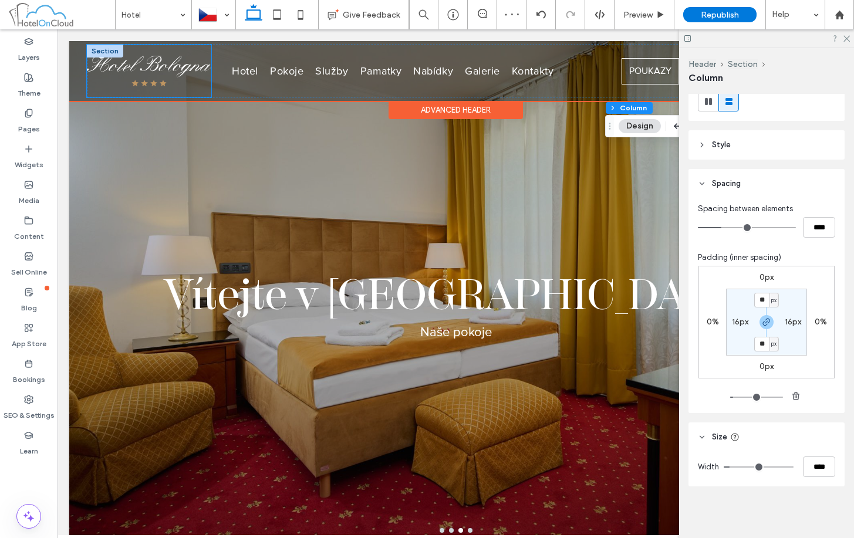
click at [195, 55] on div at bounding box center [149, 71] width 124 height 53
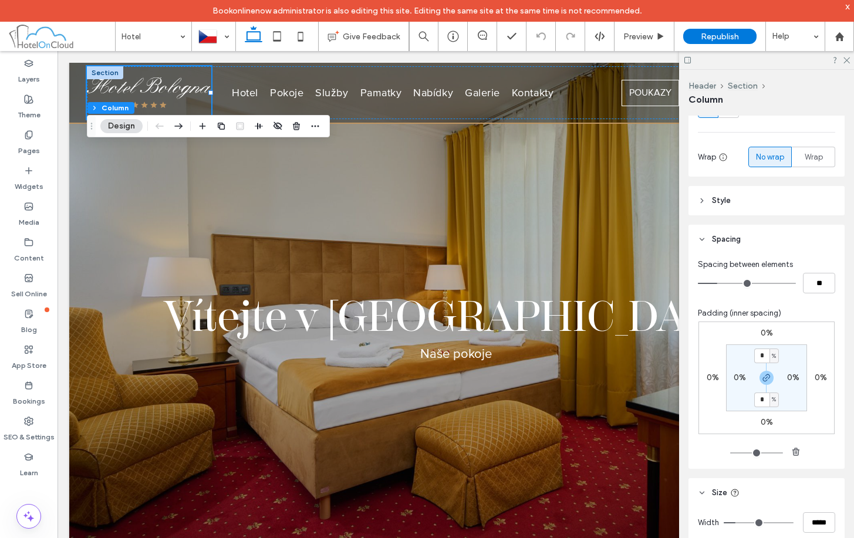
scroll to position [209, 0]
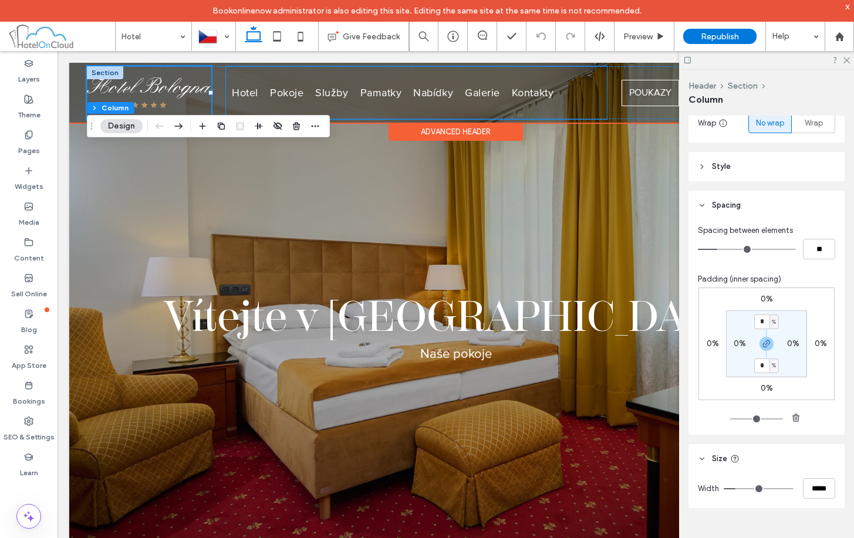
click at [534, 70] on div "Hotel [GEOGRAPHIC_DATA] Služby Pamatky Nabídky Galerie Kontakty" at bounding box center [416, 92] width 380 height 53
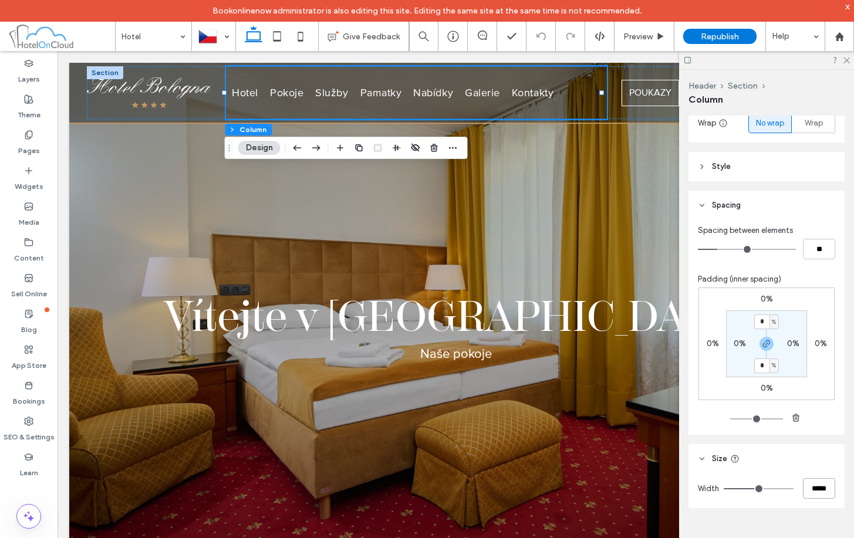
click at [749, 490] on input "*****" at bounding box center [819, 488] width 32 height 21
type input "**"
type input "***"
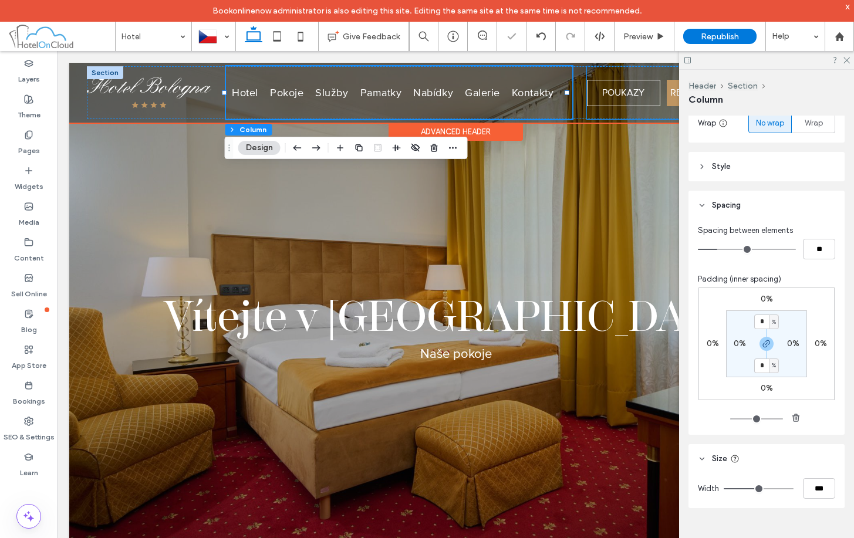
click at [644, 71] on div "POUKAZY REZERVUJTE ZDE" at bounding box center [668, 92] width 163 height 53
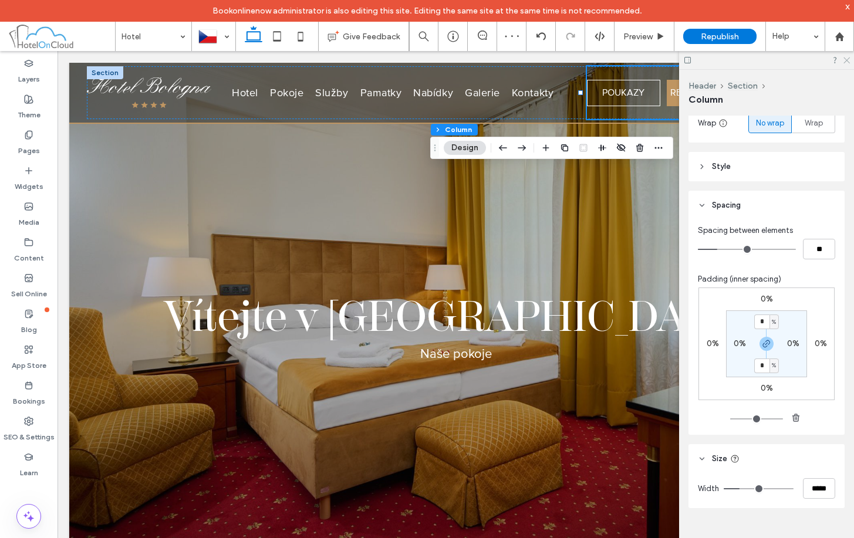
click at [749, 59] on use at bounding box center [846, 60] width 6 height 6
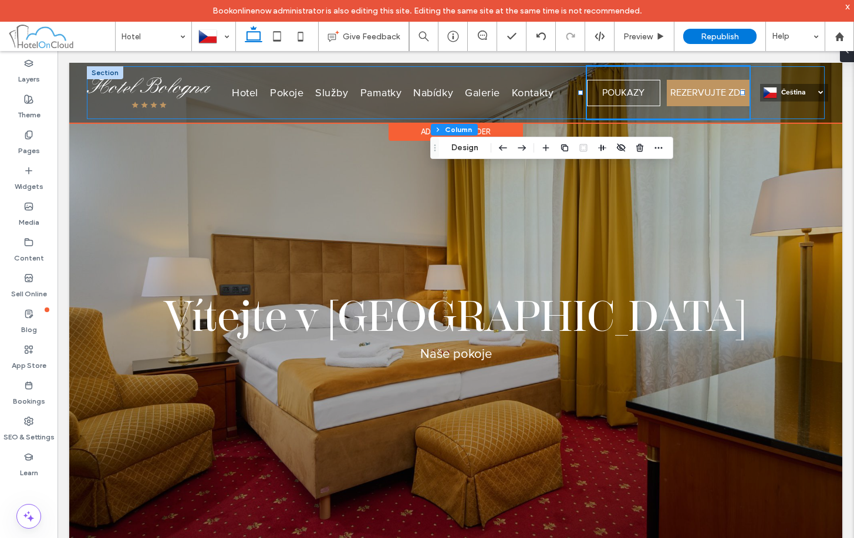
click at [749, 72] on div "Hotel [GEOGRAPHIC_DATA] Služby Pamatky Nabídky Galerie Kontakty [GEOGRAPHIC_DAT…" at bounding box center [455, 92] width 737 height 53
